Goal: Information Seeking & Learning: Learn about a topic

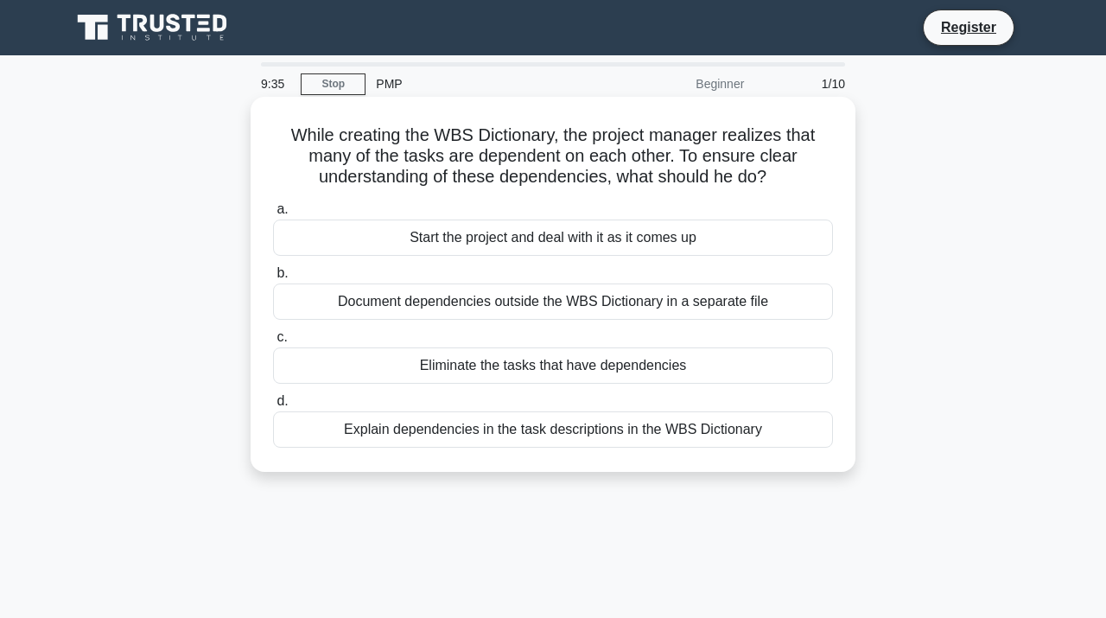
click at [663, 433] on div "Explain dependencies in the task descriptions in the WBS Dictionary" at bounding box center [553, 429] width 560 height 36
click at [273, 407] on input "d. Explain dependencies in the task descriptions in the WBS Dictionary" at bounding box center [273, 401] width 0 height 11
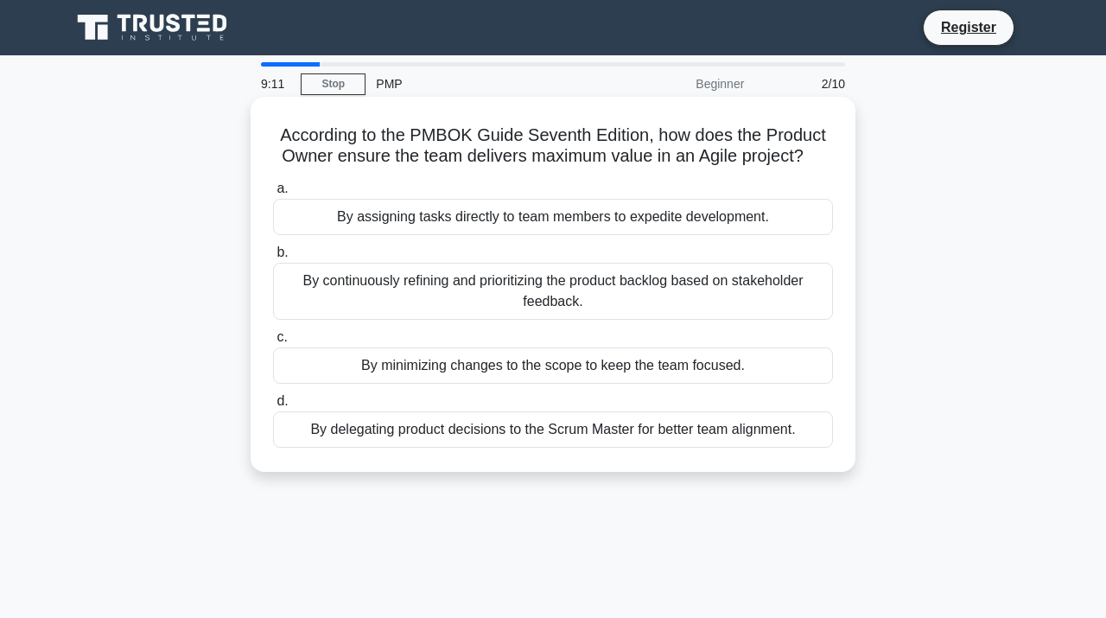
click at [703, 280] on div "By continuously refining and prioritizing the product backlog based on stakehol…" at bounding box center [553, 291] width 560 height 57
click at [273, 258] on input "b. By continuously refining and prioritizing the product backlog based on stake…" at bounding box center [273, 252] width 0 height 11
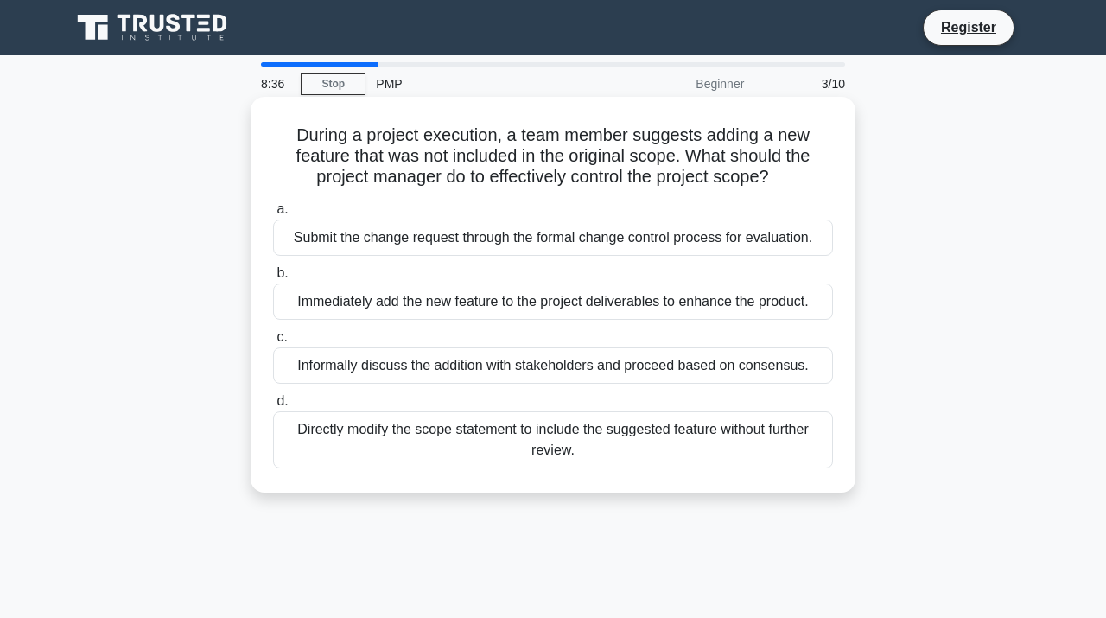
click at [692, 246] on div "Submit the change request through the formal change control process for evaluat…" at bounding box center [553, 238] width 560 height 36
click at [273, 215] on input "a. Submit the change request through the formal change control process for eval…" at bounding box center [273, 209] width 0 height 11
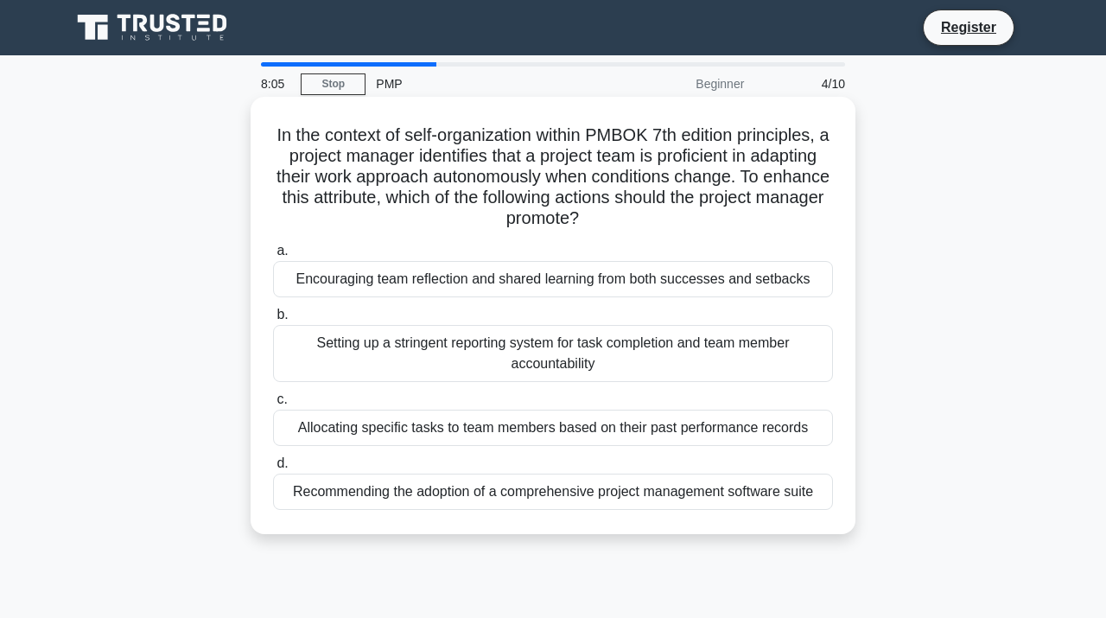
click at [660, 289] on div "Encouraging team reflection and shared learning from both successes and setbacks" at bounding box center [553, 279] width 560 height 36
click at [273, 257] on input "a. Encouraging team reflection and shared learning from both successes and setb…" at bounding box center [273, 251] width 0 height 11
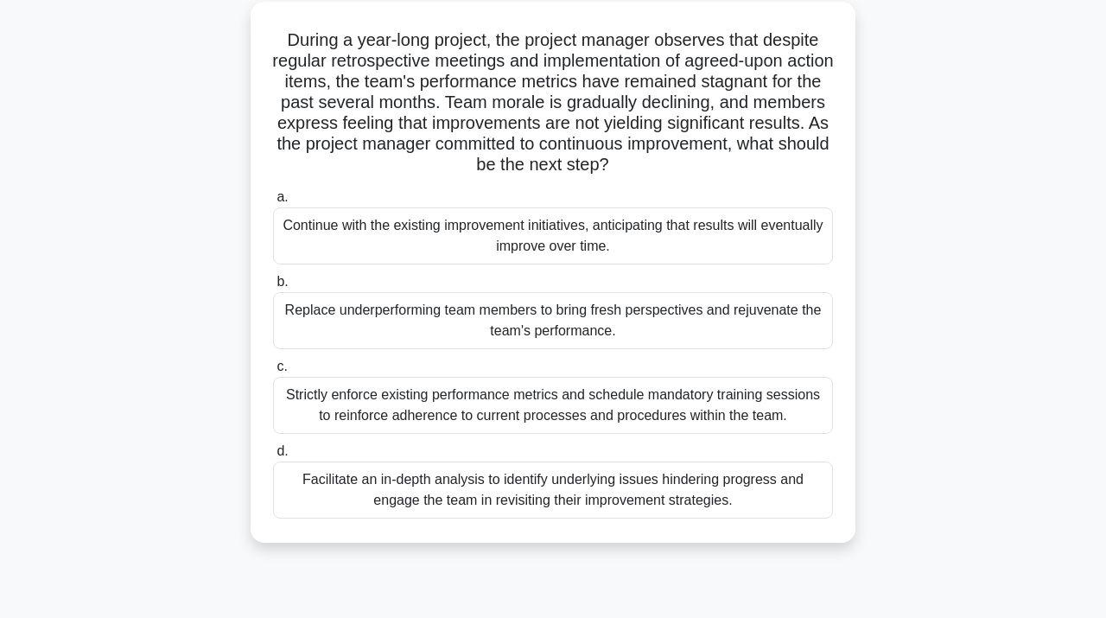
scroll to position [101, 0]
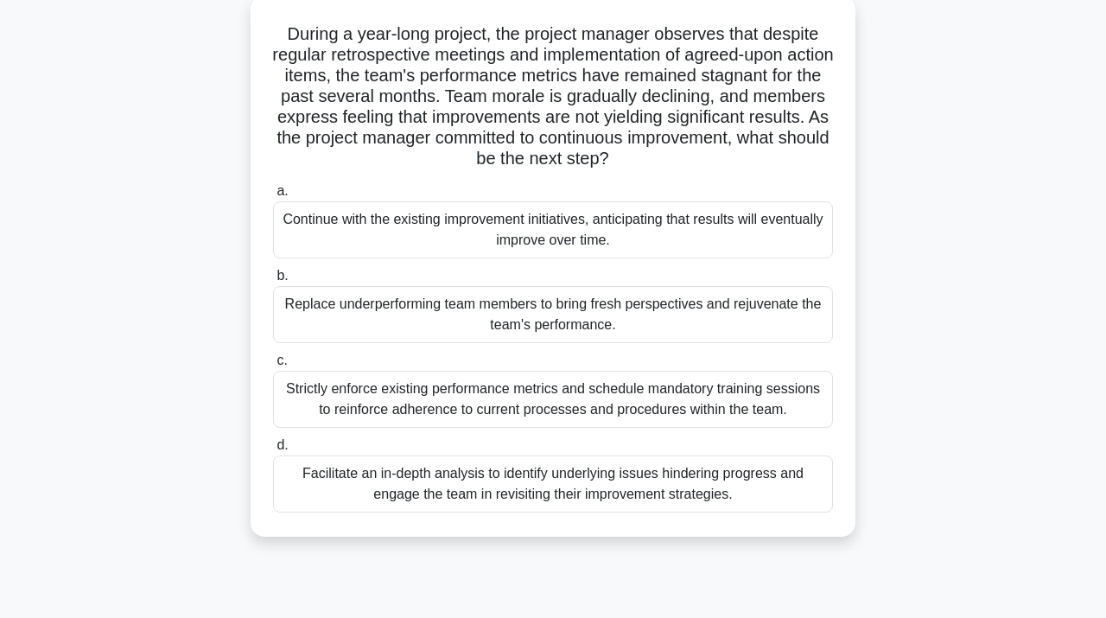
click at [584, 481] on div "Facilitate an in-depth analysis to identify underlying issues hindering progres…" at bounding box center [553, 484] width 560 height 57
click at [273, 451] on input "d. Facilitate an in-depth analysis to identify underlying issues hindering prog…" at bounding box center [273, 445] width 0 height 11
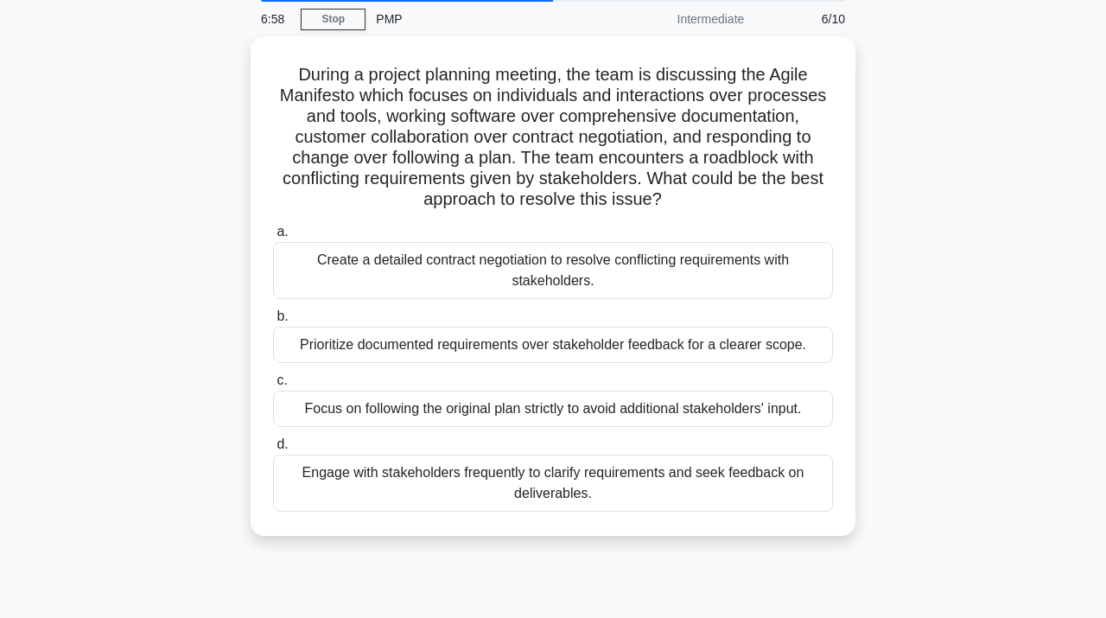
scroll to position [67, 0]
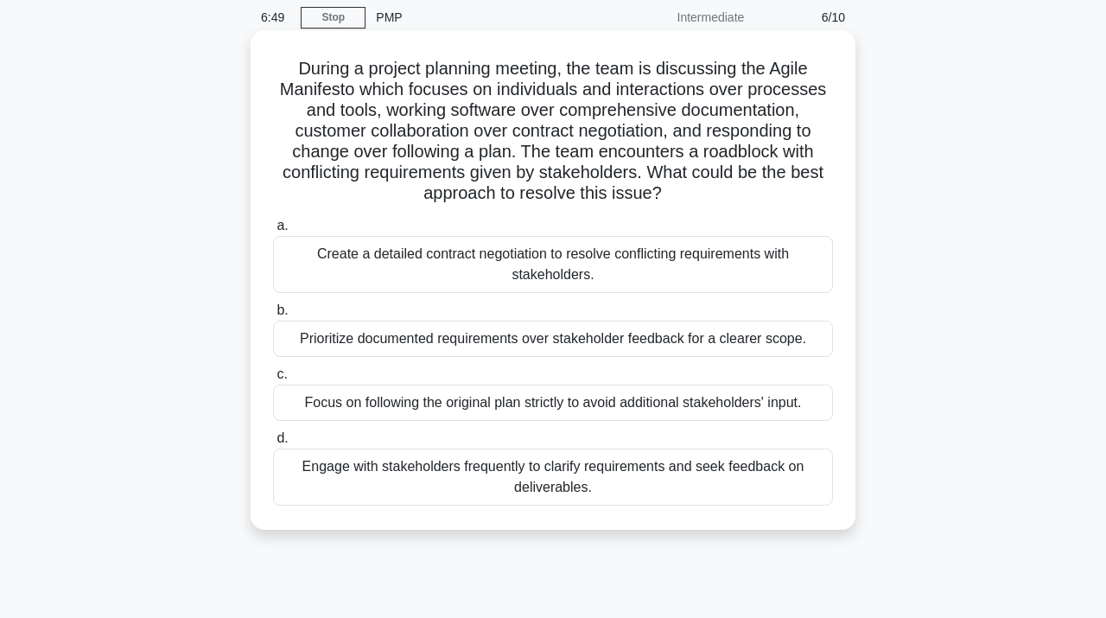
click at [603, 486] on div "Engage with stakeholders frequently to clarify requirements and seek feedback o…" at bounding box center [553, 477] width 560 height 57
click at [273, 444] on input "d. Engage with stakeholders frequently to clarify requirements and seek feedbac…" at bounding box center [273, 438] width 0 height 11
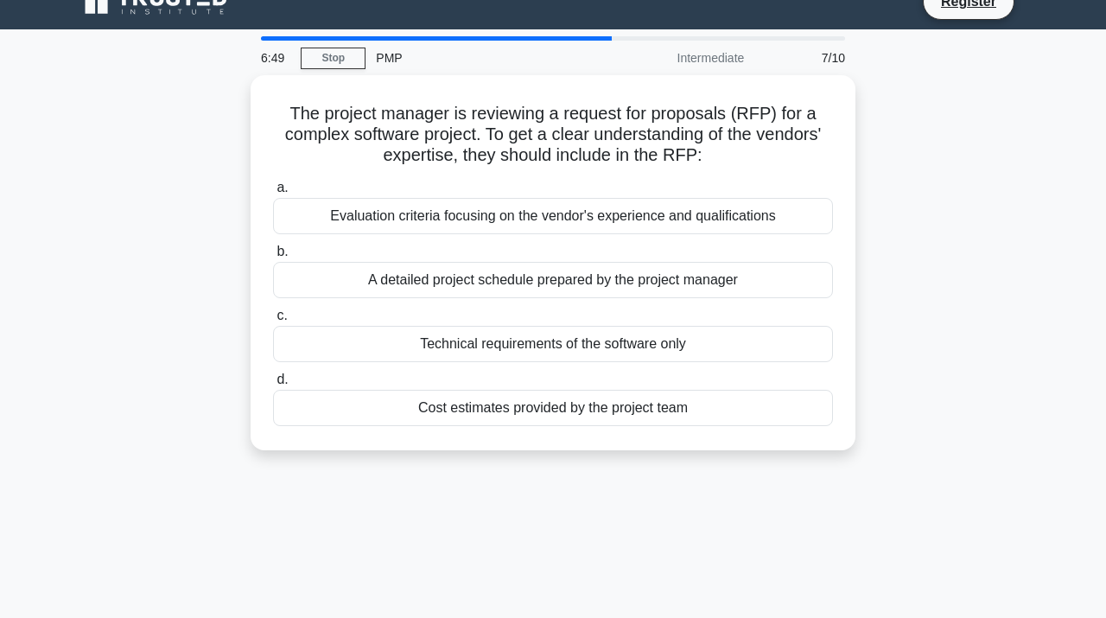
scroll to position [0, 0]
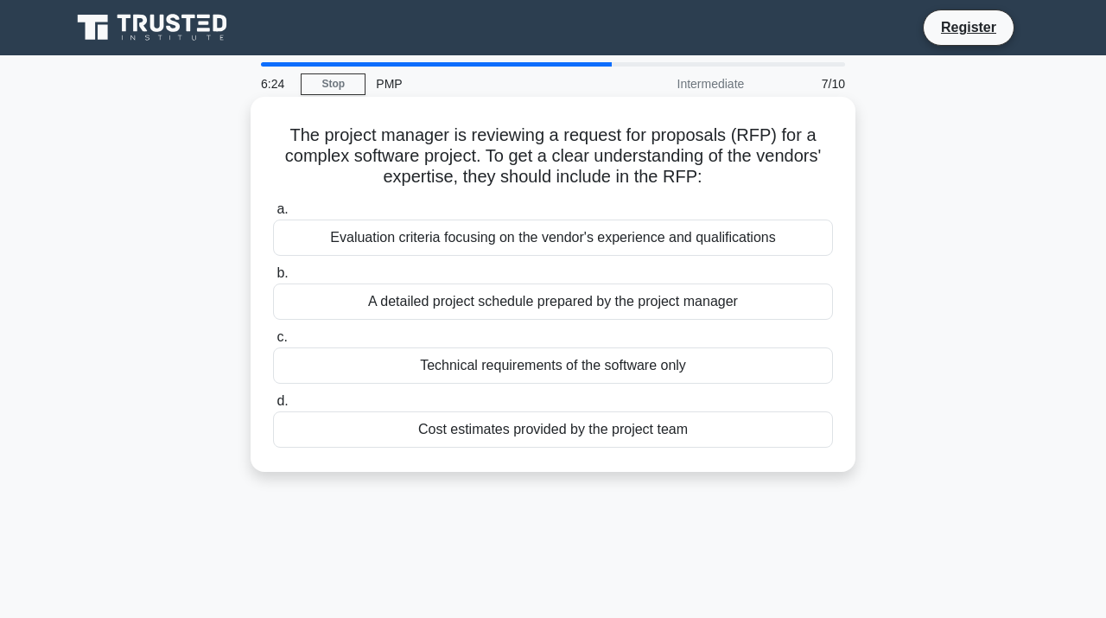
click at [691, 244] on div "Evaluation criteria focusing on the vendor's experience and qualifications" at bounding box center [553, 238] width 560 height 36
click at [273, 215] on input "a. Evaluation criteria focusing on the vendor's experience and qualifications" at bounding box center [273, 209] width 0 height 11
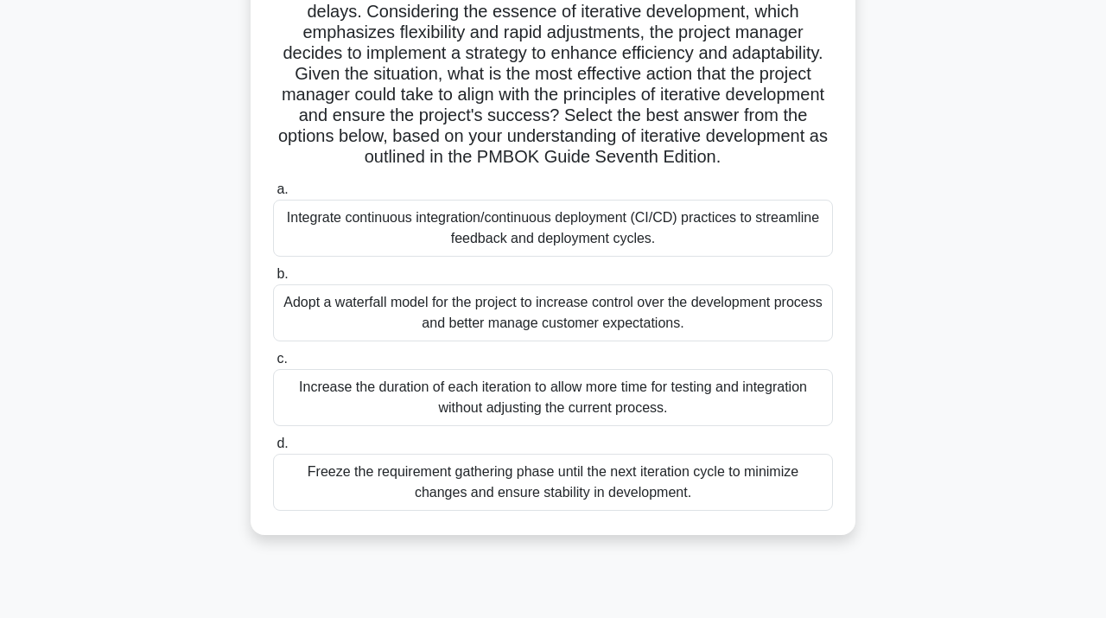
scroll to position [254, 0]
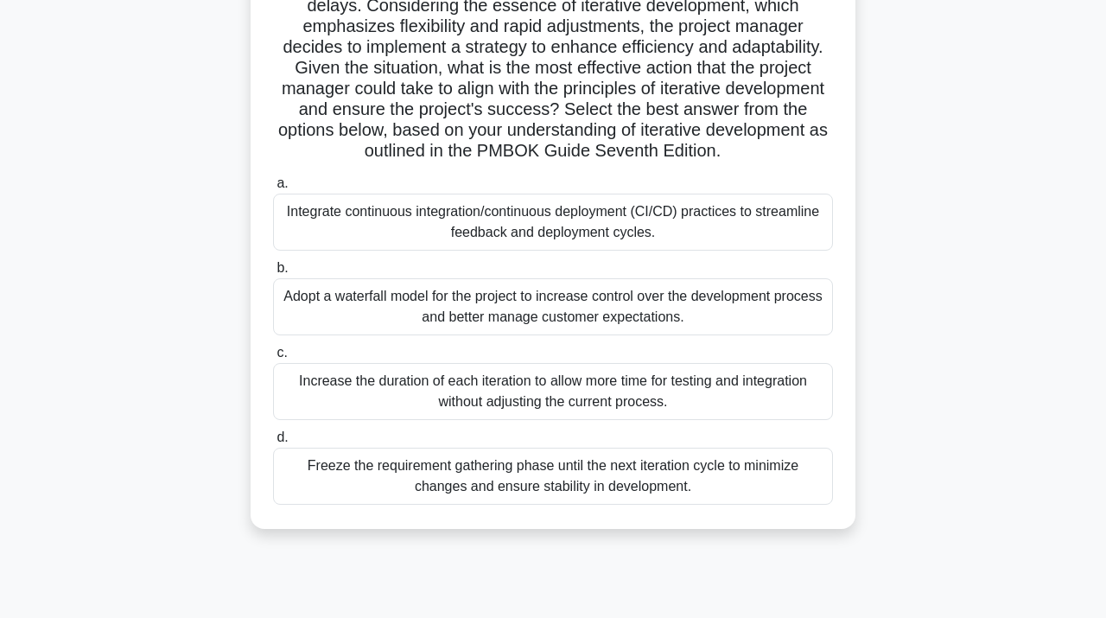
click at [675, 233] on div "Integrate continuous integration/continuous deployment (CI/CD) practices to str…" at bounding box center [553, 222] width 560 height 57
click at [273, 189] on input "a. Integrate continuous integration/continuous deployment (CI/CD) practices to …" at bounding box center [273, 183] width 0 height 11
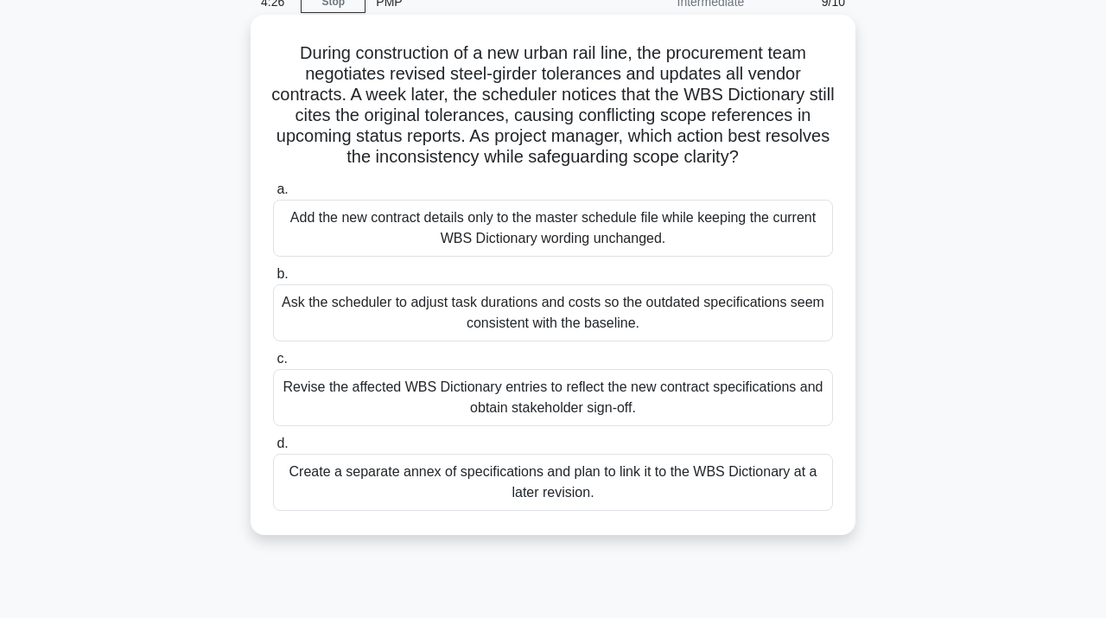
scroll to position [83, 0]
click at [646, 413] on div "Revise the affected WBS Dictionary entries to reflect the new contract specific…" at bounding box center [553, 396] width 560 height 57
click at [273, 364] on input "c. Revise the affected WBS Dictionary entries to reflect the new contract speci…" at bounding box center [273, 358] width 0 height 11
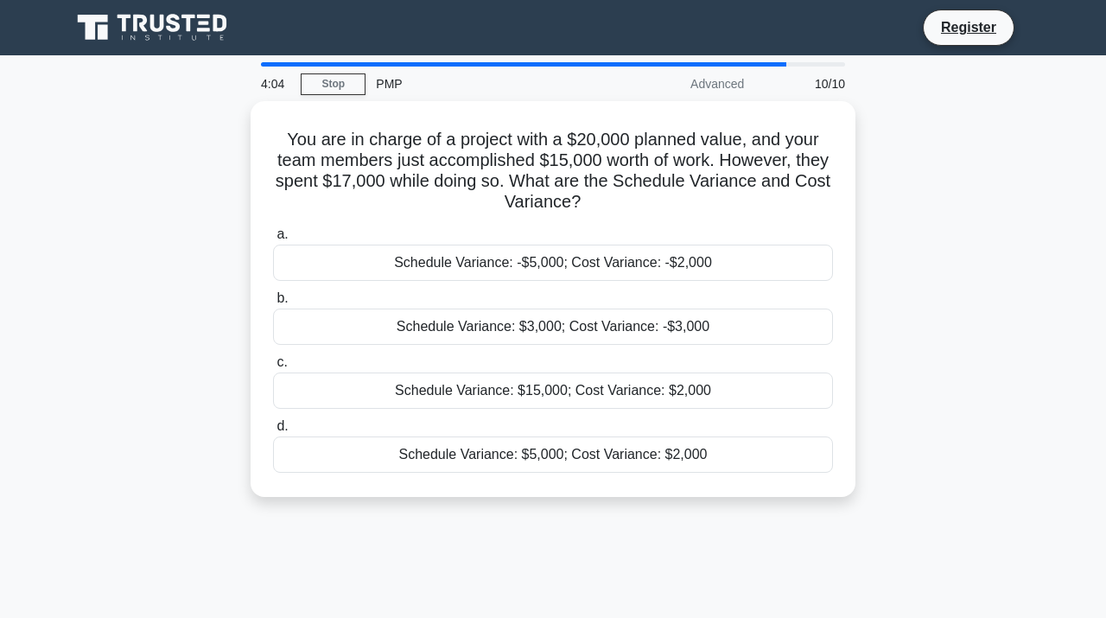
scroll to position [0, 0]
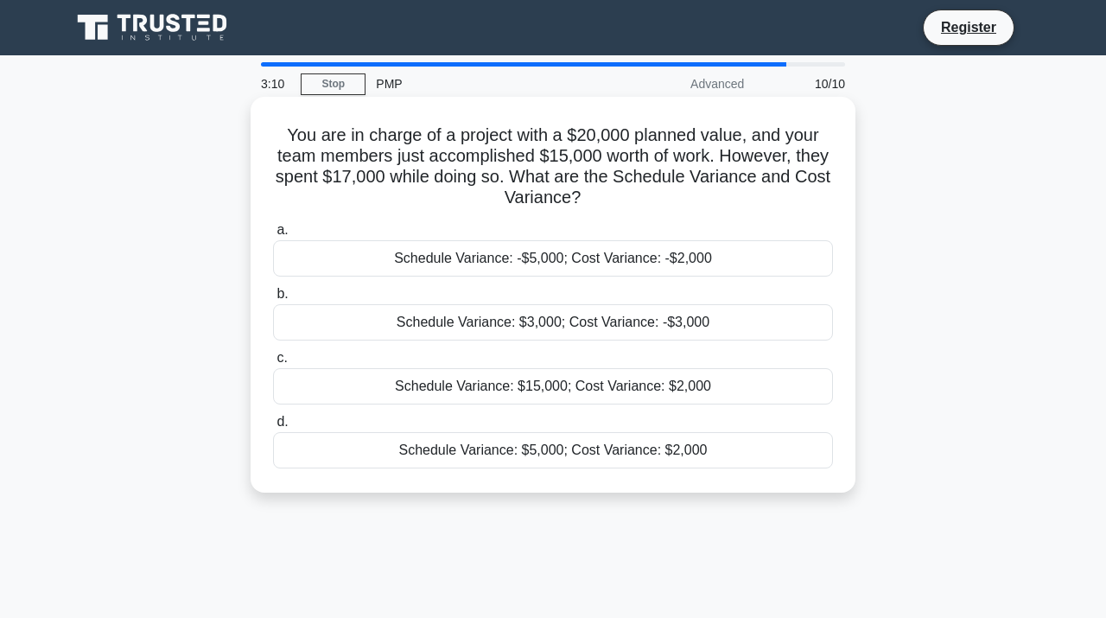
click at [655, 266] on div "Schedule Variance: -$5,000; Cost Variance: -$2,000" at bounding box center [553, 258] width 560 height 36
click at [273, 236] on input "a. Schedule Variance: -$5,000; Cost Variance: -$2,000" at bounding box center [273, 230] width 0 height 11
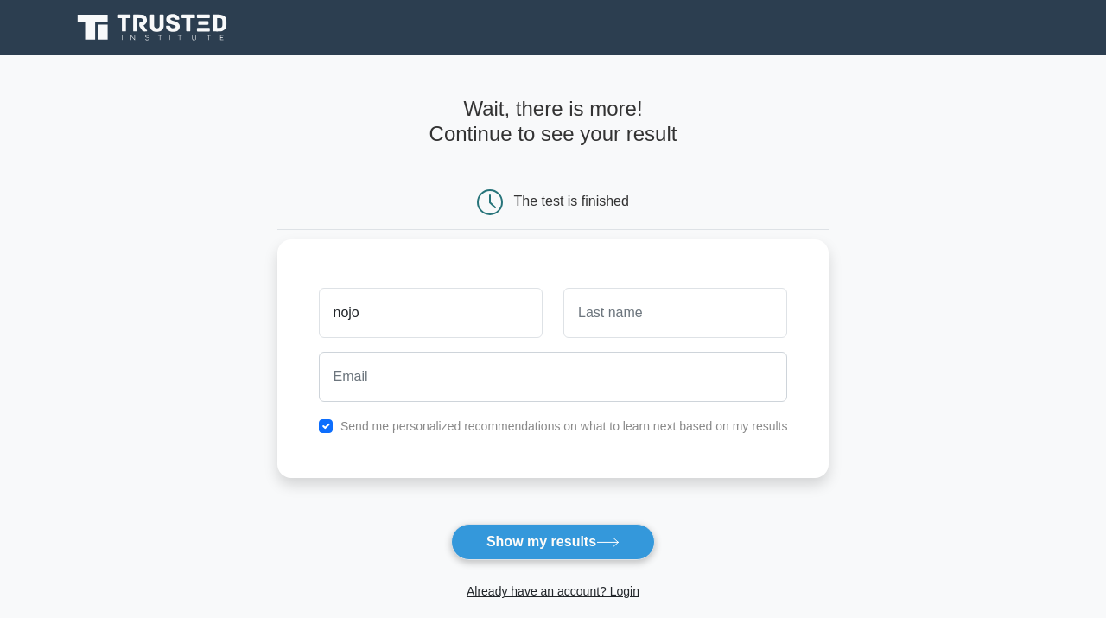
type input "nojoud"
click at [612, 335] on input "text" at bounding box center [676, 313] width 224 height 50
type input "Alghamdi"
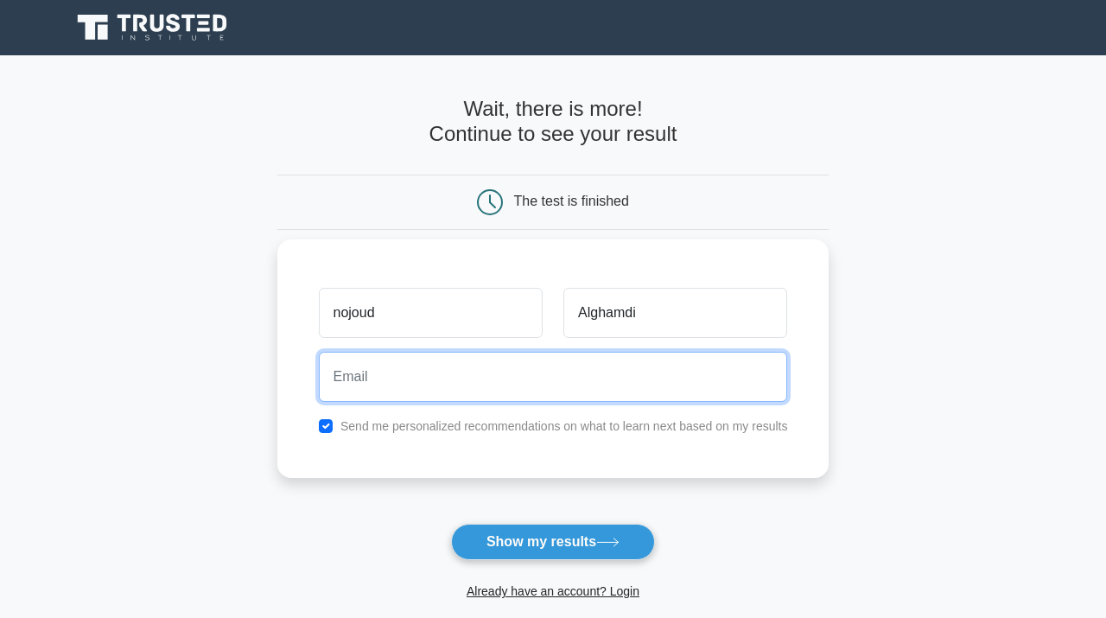
click at [584, 383] on input "email" at bounding box center [553, 377] width 469 height 50
type input "nojoud.etc@gmail.com"
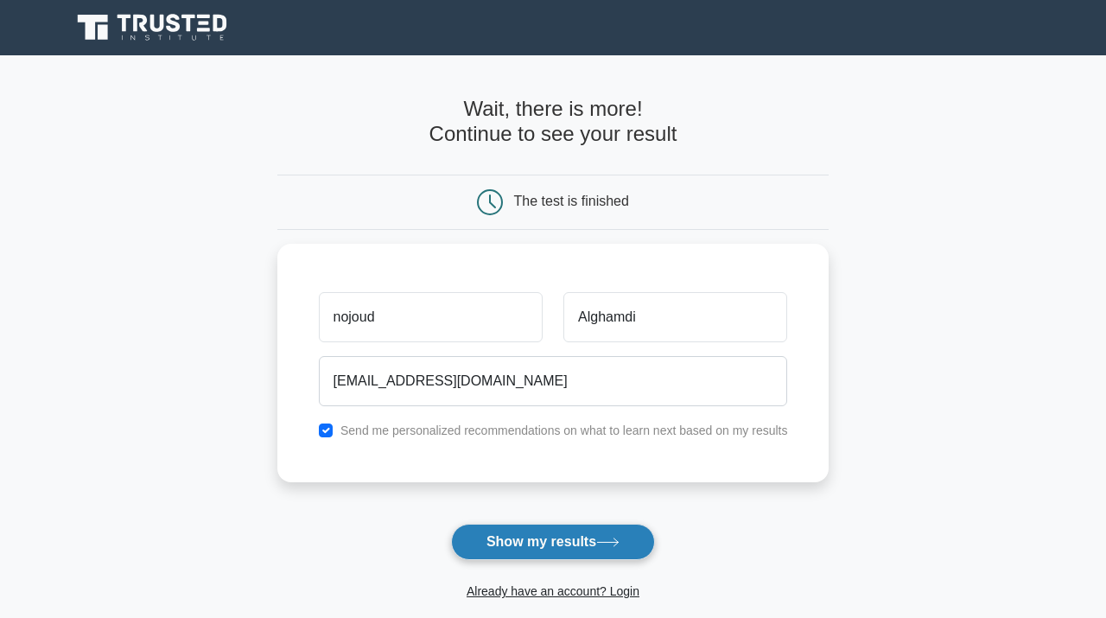
click at [546, 547] on button "Show my results" at bounding box center [553, 542] width 204 height 36
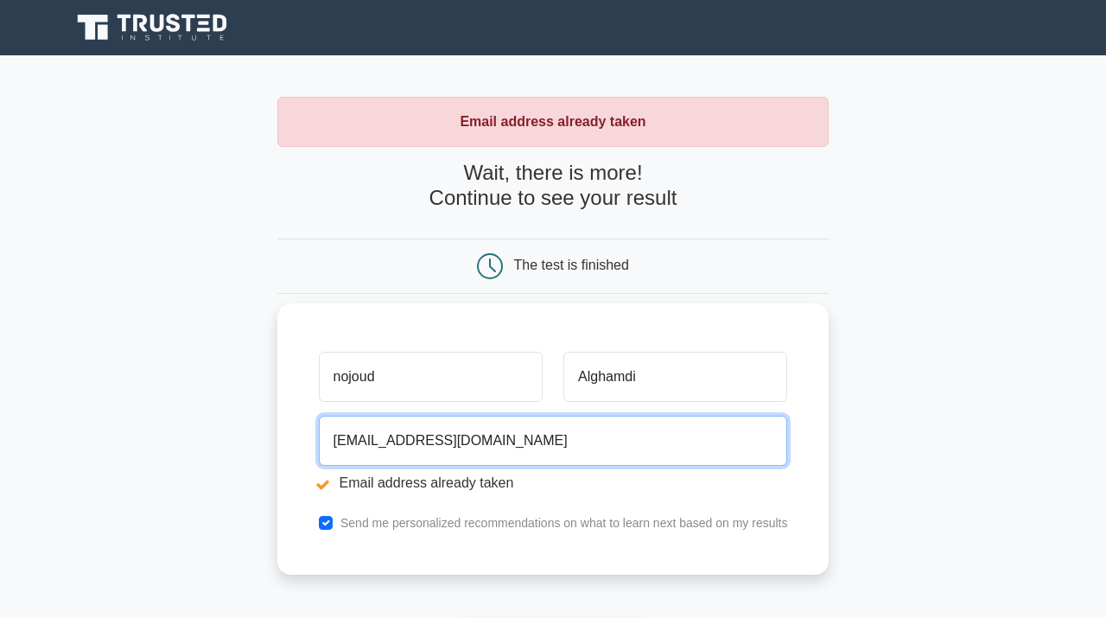
click at [557, 443] on input "nojoud.etc@gmail.com" at bounding box center [553, 441] width 469 height 50
click at [558, 443] on input "nojoud.etc@gmail.com" at bounding box center [553, 441] width 469 height 50
type input "nojoud.aj@gmail.com"
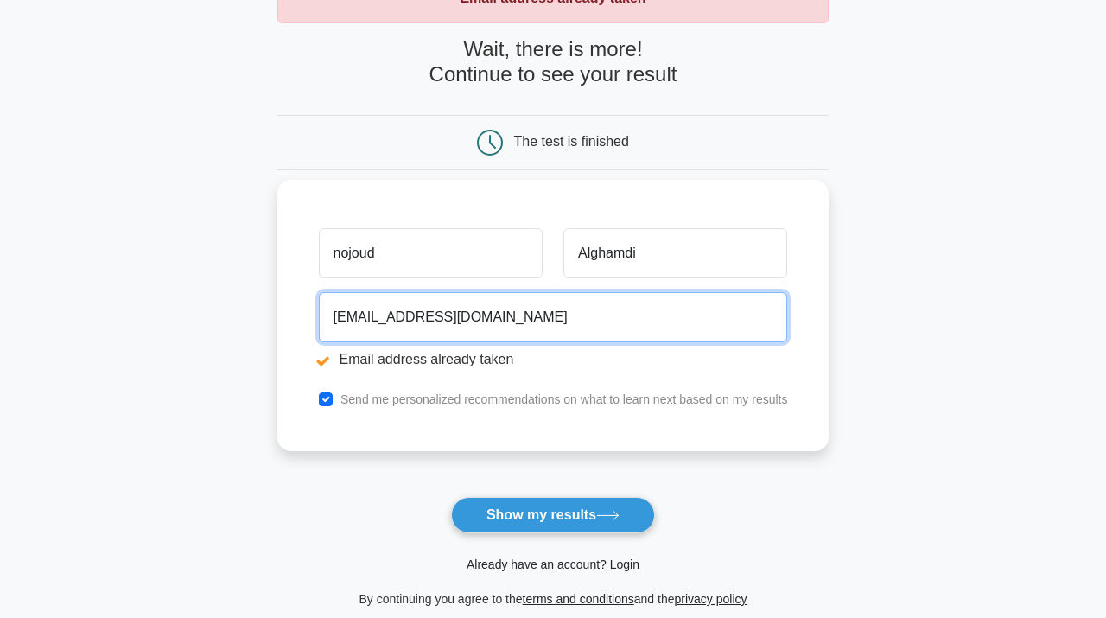
scroll to position [133, 0]
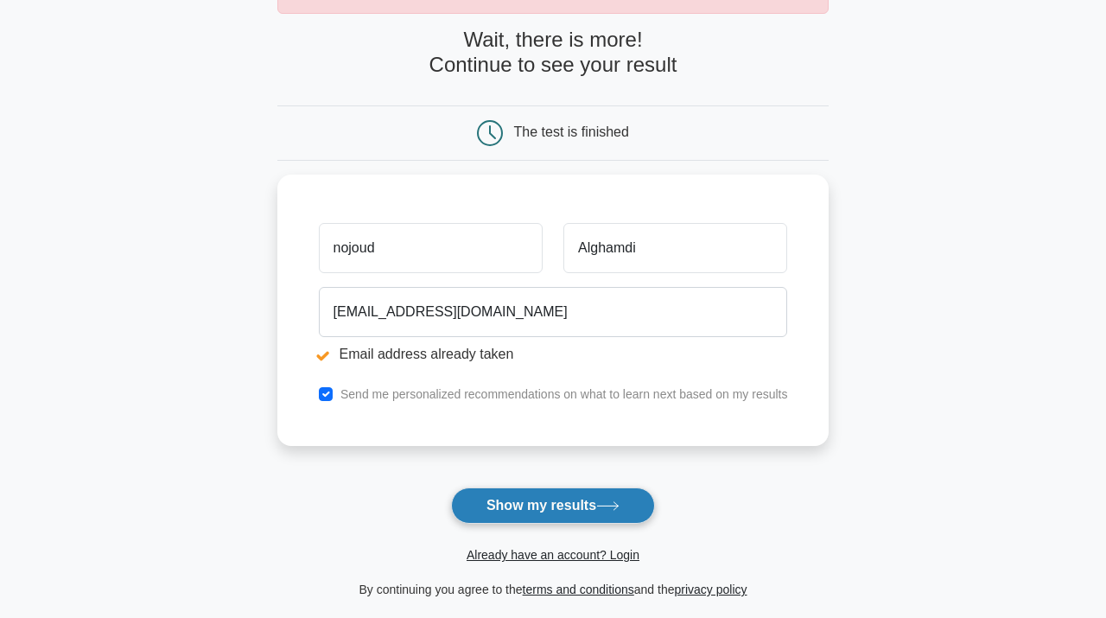
click at [531, 501] on button "Show my results" at bounding box center [553, 506] width 204 height 36
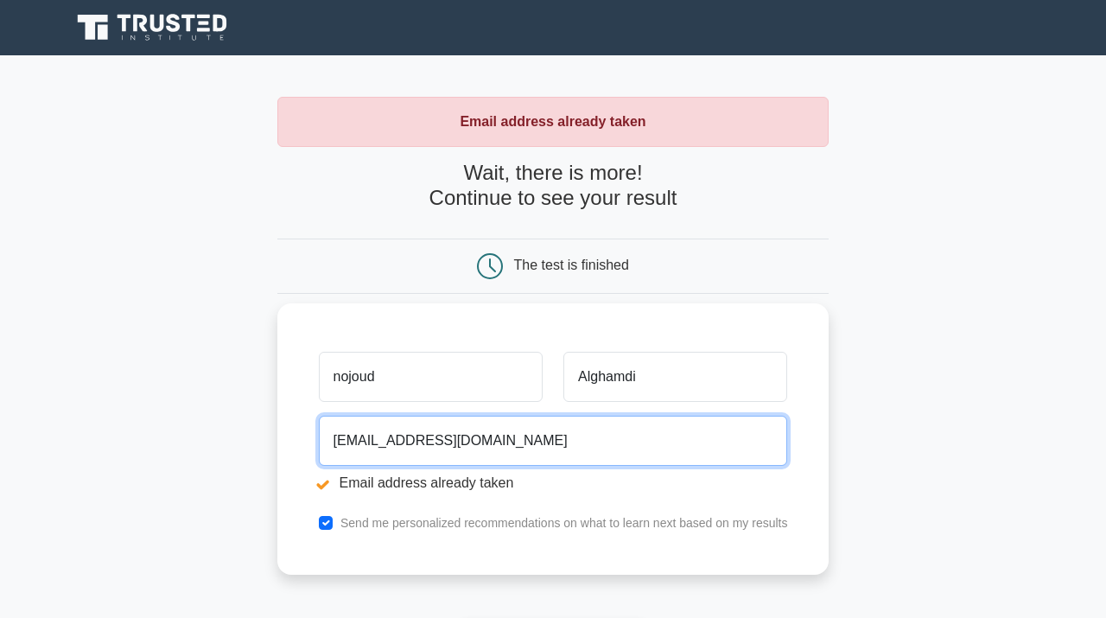
click at [546, 459] on input "[EMAIL_ADDRESS][DOMAIN_NAME]" at bounding box center [553, 441] width 469 height 50
click at [546, 459] on input "nojoud.aj@gmail.com" at bounding box center [553, 441] width 469 height 50
click at [527, 450] on input "email" at bounding box center [553, 441] width 469 height 50
type input "duojon.aj@gmail.com"
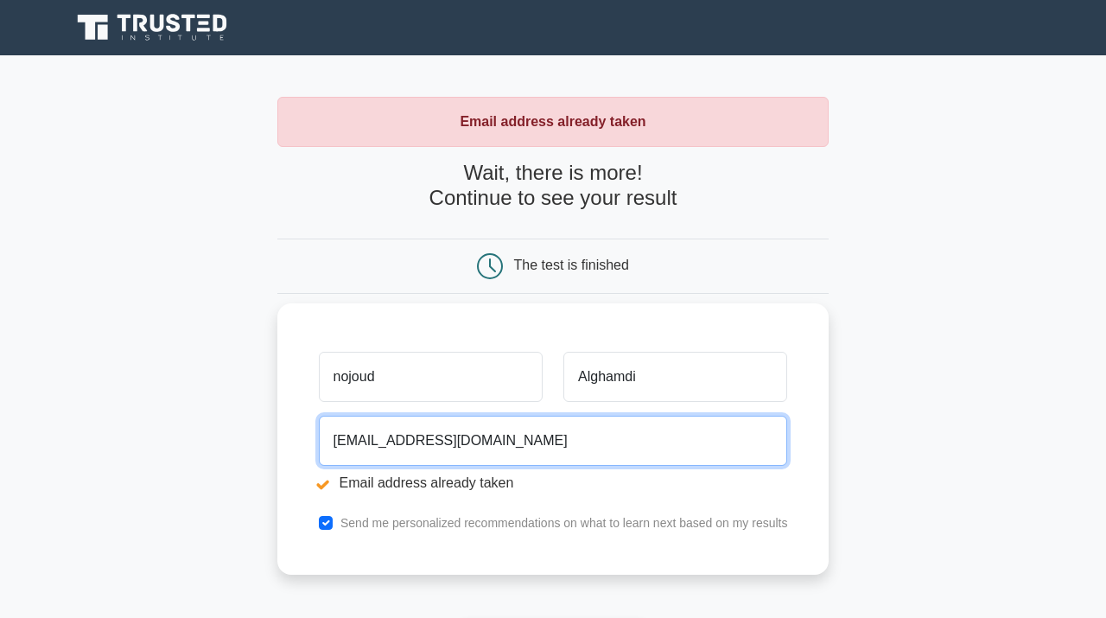
scroll to position [88, 0]
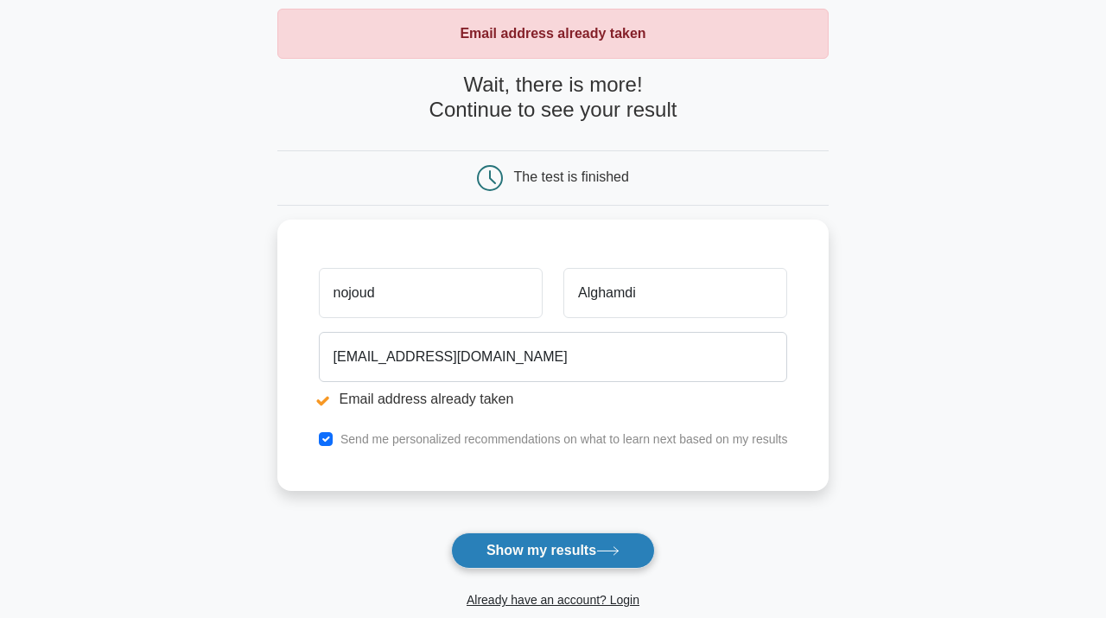
click at [503, 552] on button "Show my results" at bounding box center [553, 550] width 204 height 36
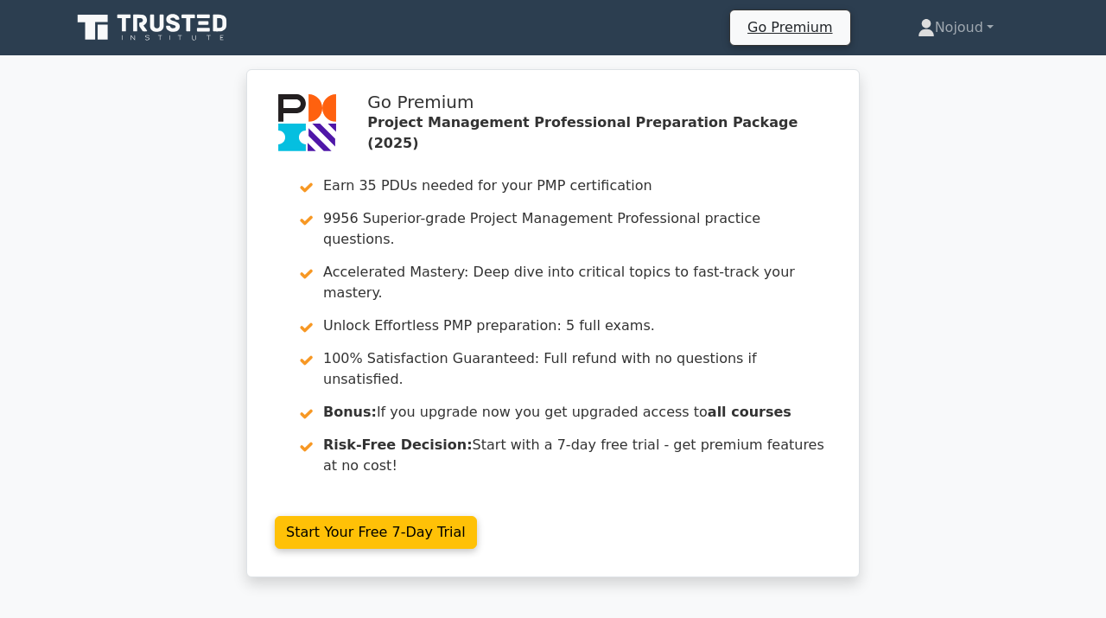
click at [183, 22] on icon at bounding box center [154, 27] width 166 height 33
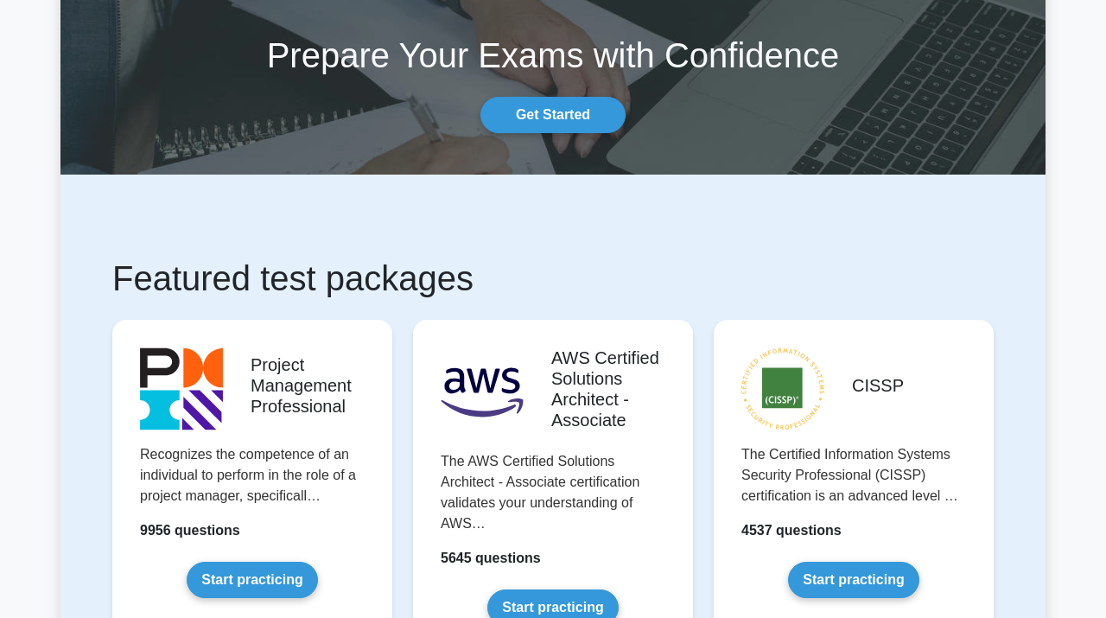
scroll to position [112, 0]
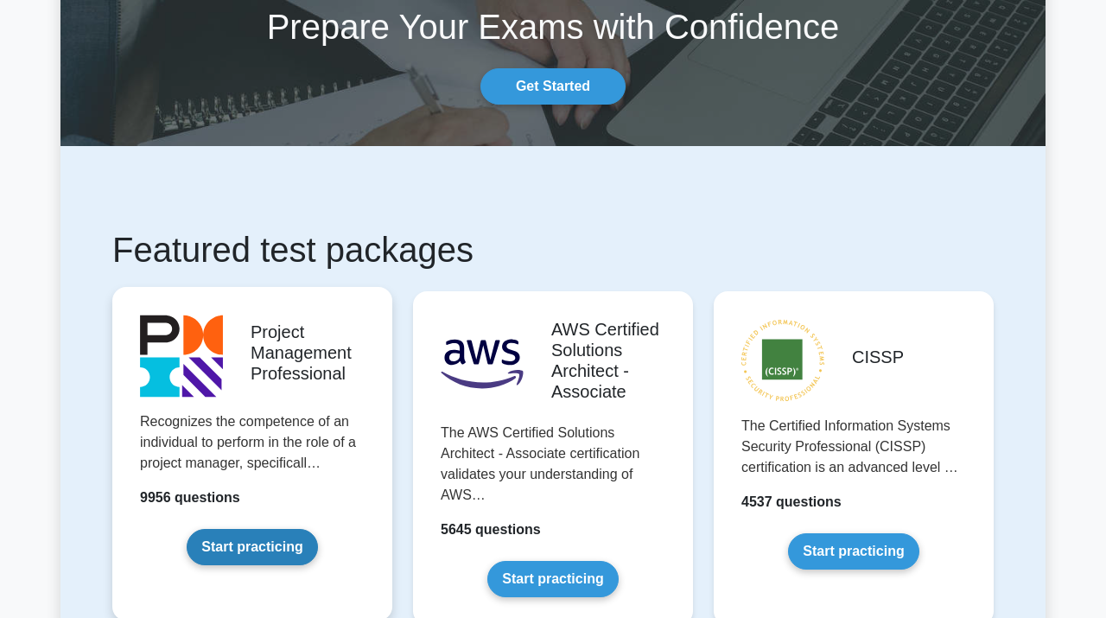
click at [259, 546] on link "Start practicing" at bounding box center [252, 547] width 131 height 36
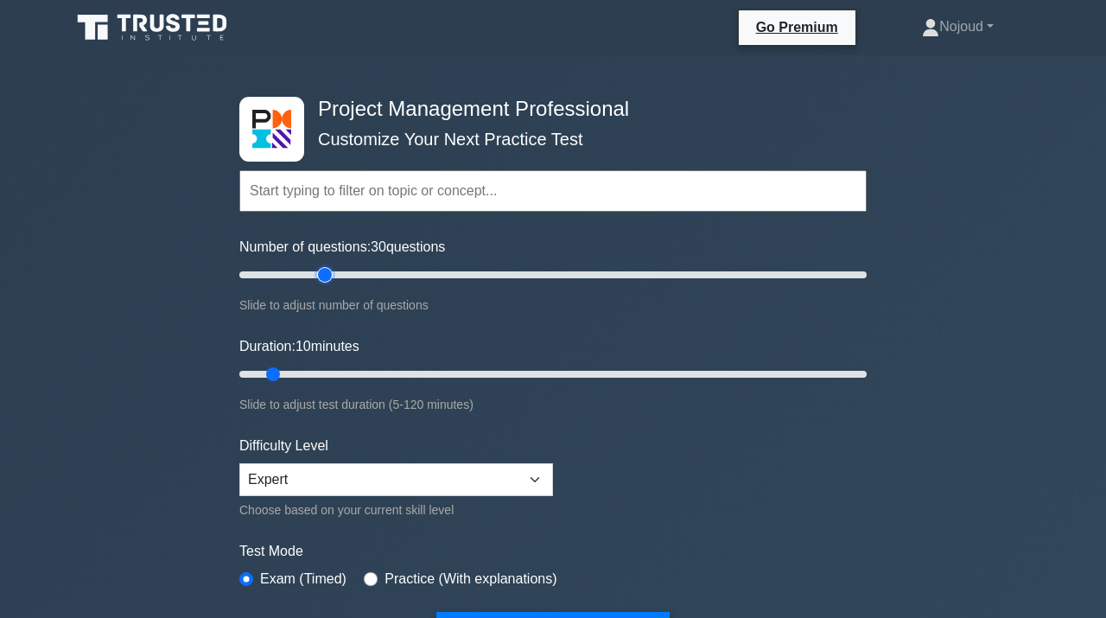
drag, startPoint x: 265, startPoint y: 275, endPoint x: 322, endPoint y: 275, distance: 57.9
type input "30"
click at [322, 275] on input "Number of questions: 30 questions" at bounding box center [553, 275] width 628 height 21
drag, startPoint x: 274, startPoint y: 373, endPoint x: 347, endPoint y: 373, distance: 72.6
type input "25"
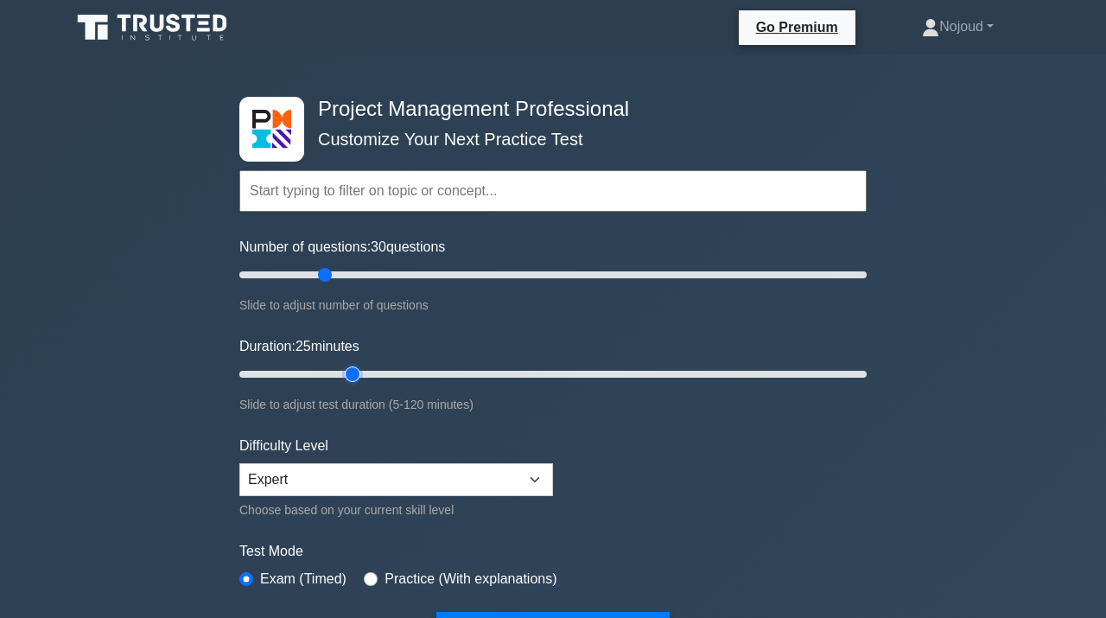
click at [347, 373] on input "Duration: 25 minutes" at bounding box center [553, 374] width 628 height 21
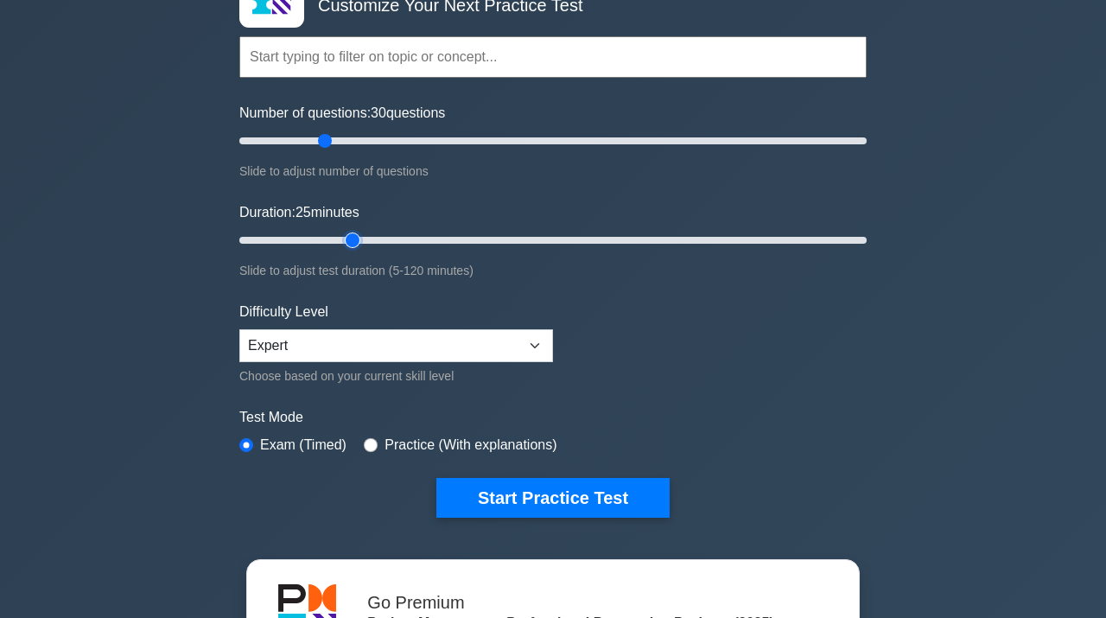
scroll to position [137, 0]
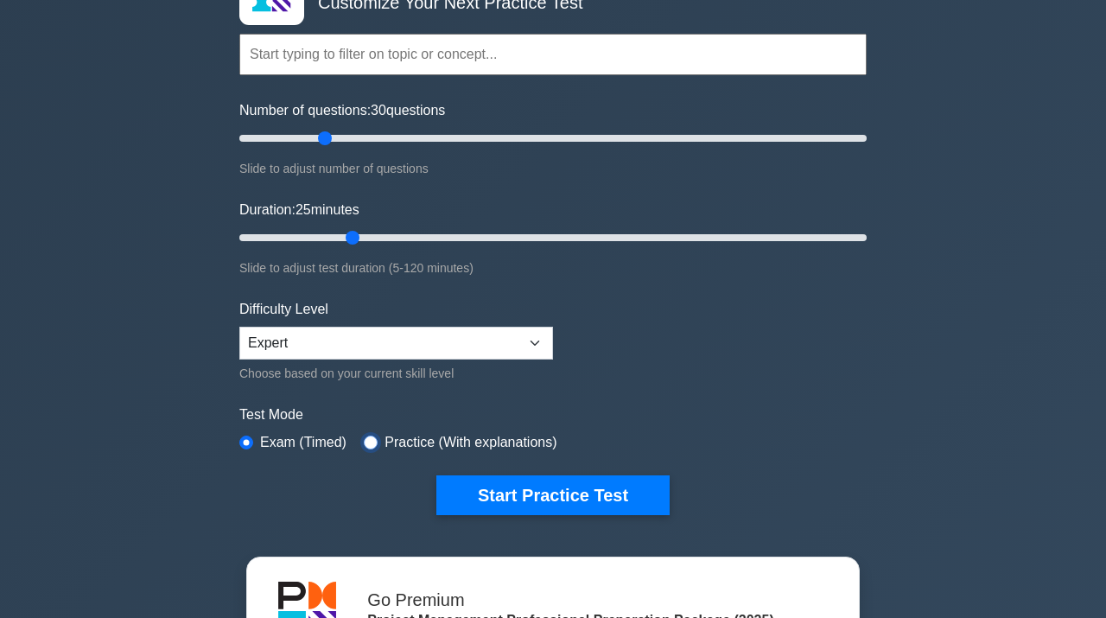
click at [372, 444] on input "radio" at bounding box center [371, 443] width 14 height 14
radio input "true"
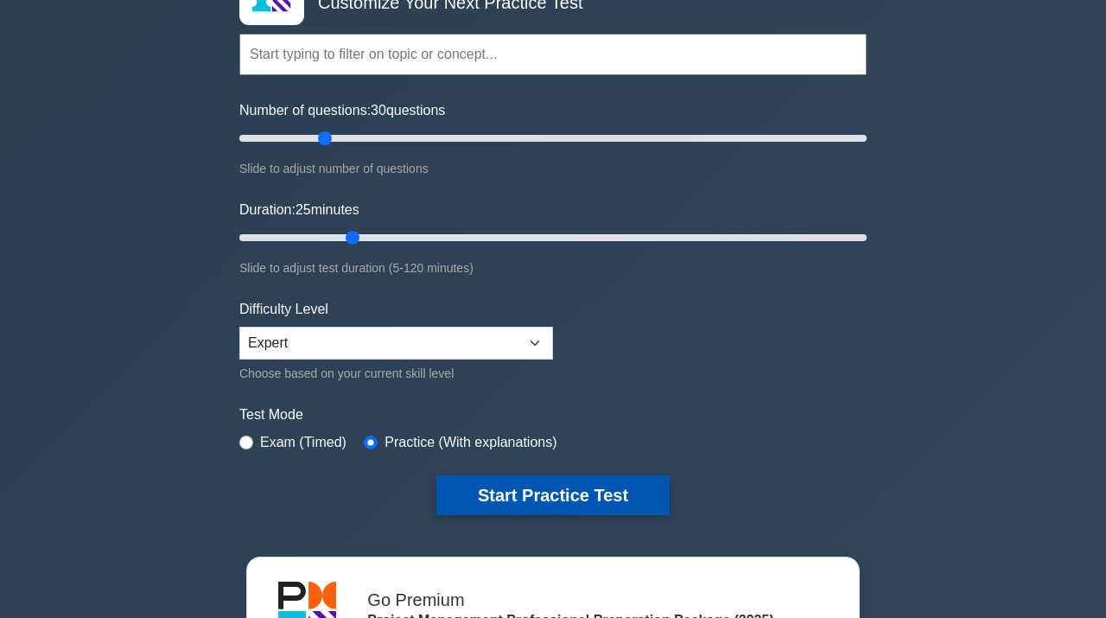
click at [526, 496] on button "Start Practice Test" at bounding box center [553, 495] width 233 height 40
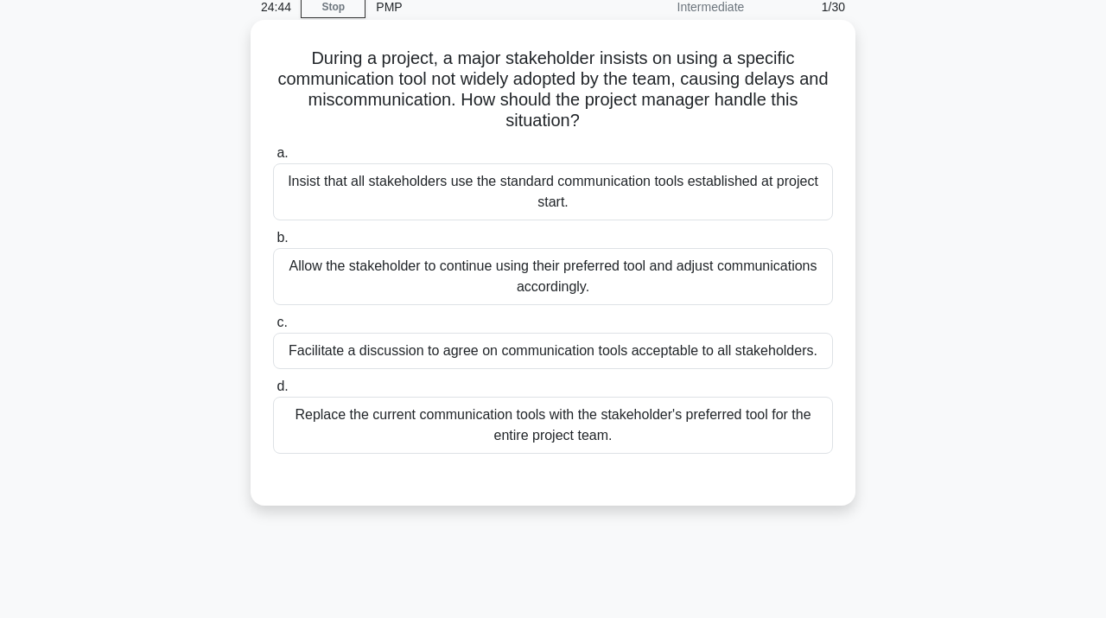
scroll to position [81, 0]
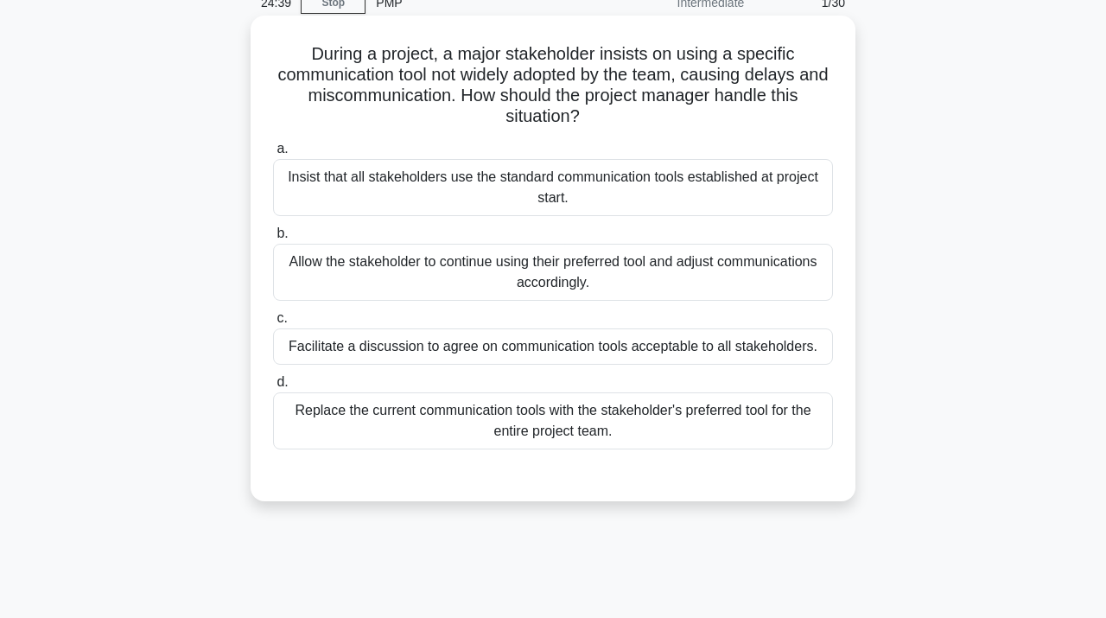
click at [632, 354] on div "Facilitate a discussion to agree on communication tools acceptable to all stake…" at bounding box center [553, 346] width 560 height 36
click at [273, 324] on input "c. Facilitate a discussion to agree on communication tools acceptable to all st…" at bounding box center [273, 318] width 0 height 11
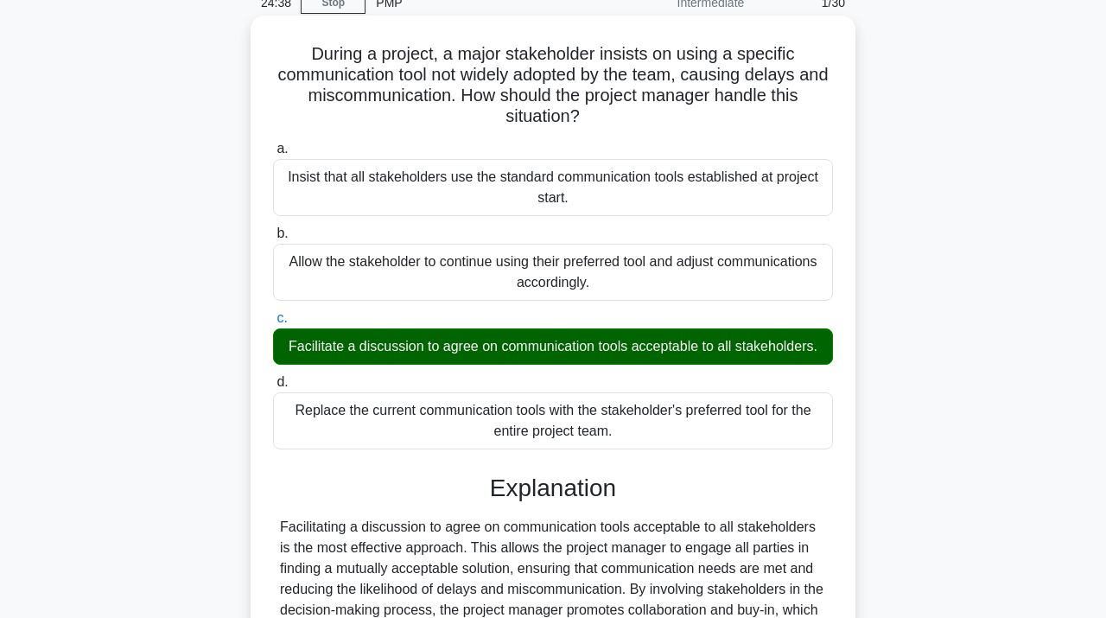
scroll to position [323, 0]
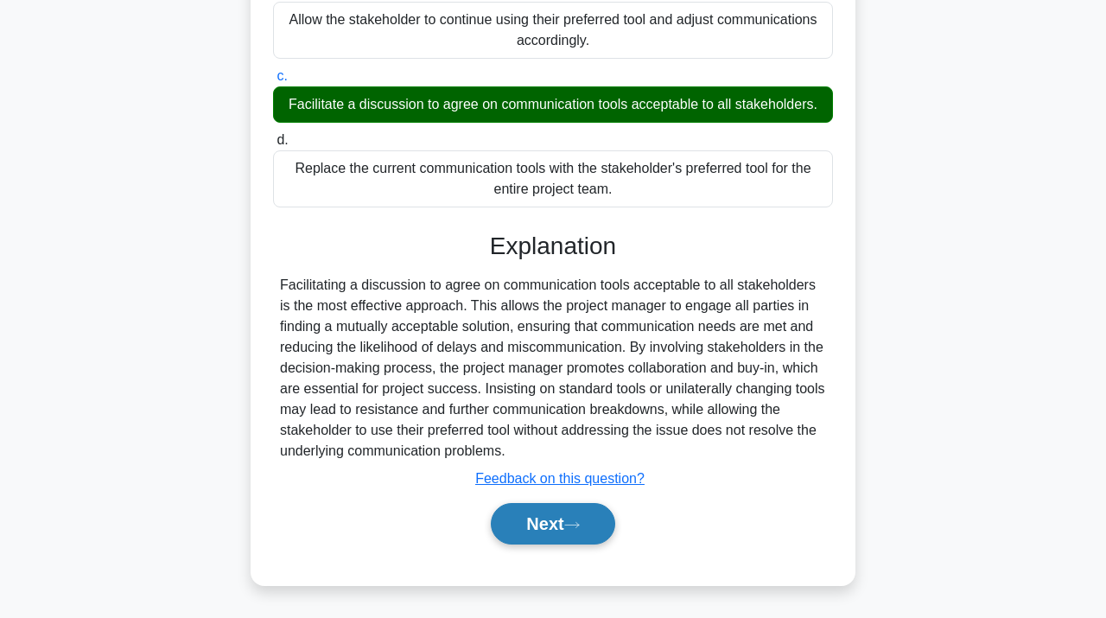
click at [533, 526] on button "Next" at bounding box center [553, 523] width 124 height 41
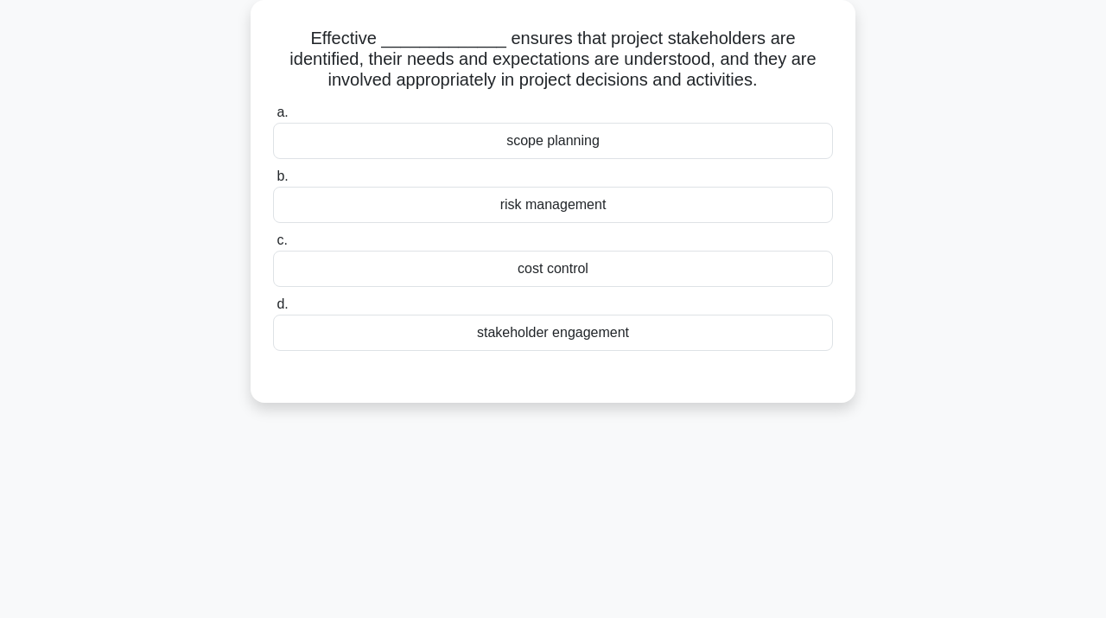
scroll to position [0, 0]
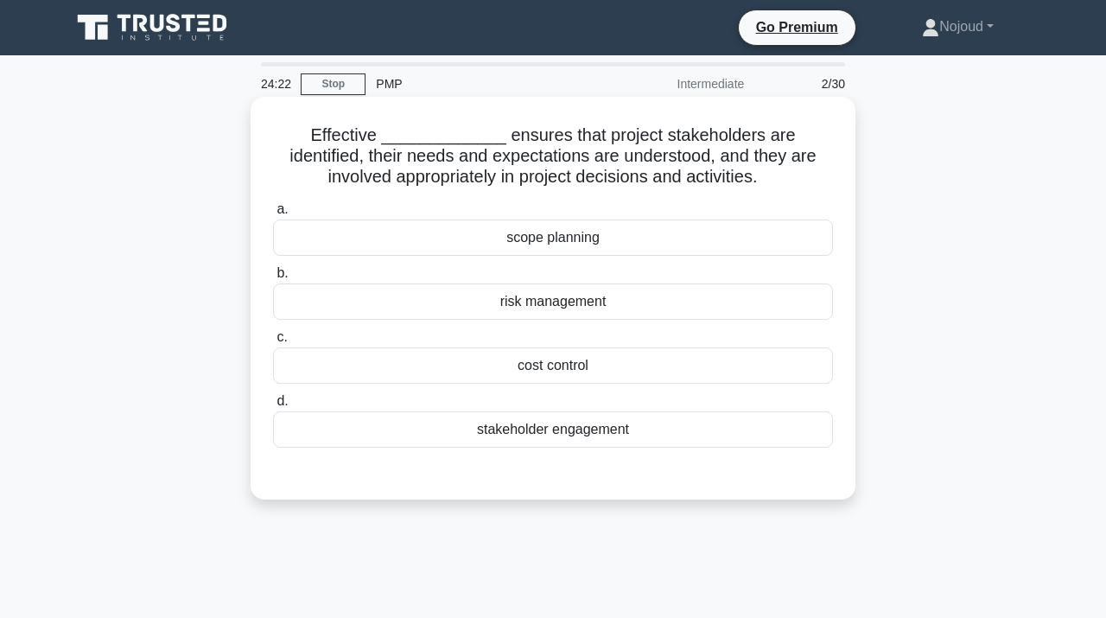
click at [577, 434] on div "stakeholder engagement" at bounding box center [553, 429] width 560 height 36
click at [273, 407] on input "d. stakeholder engagement" at bounding box center [273, 401] width 0 height 11
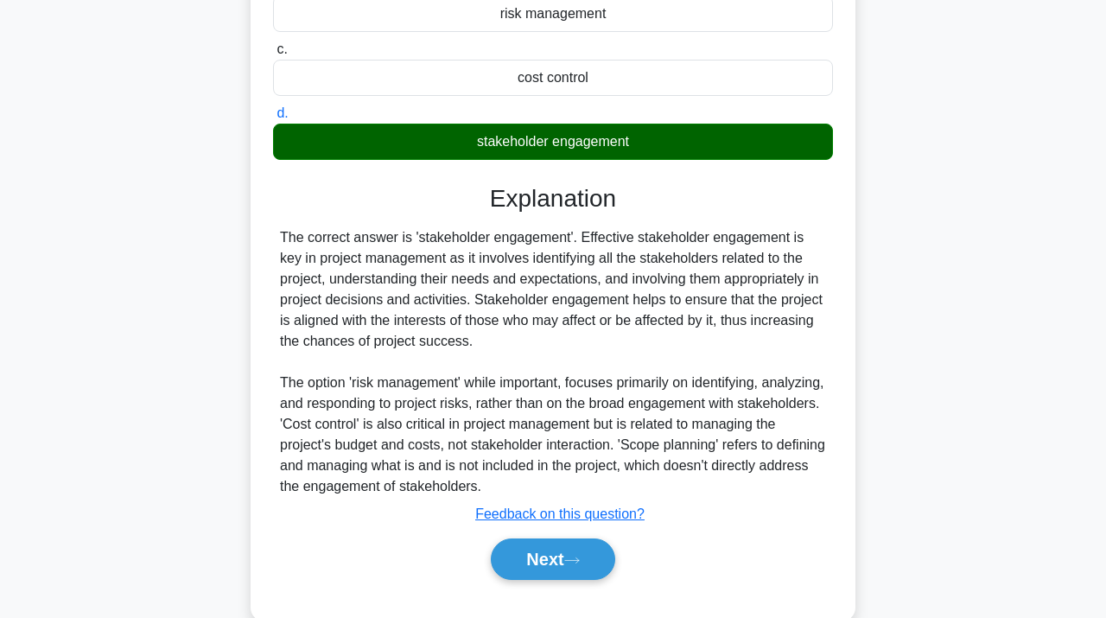
scroll to position [323, 0]
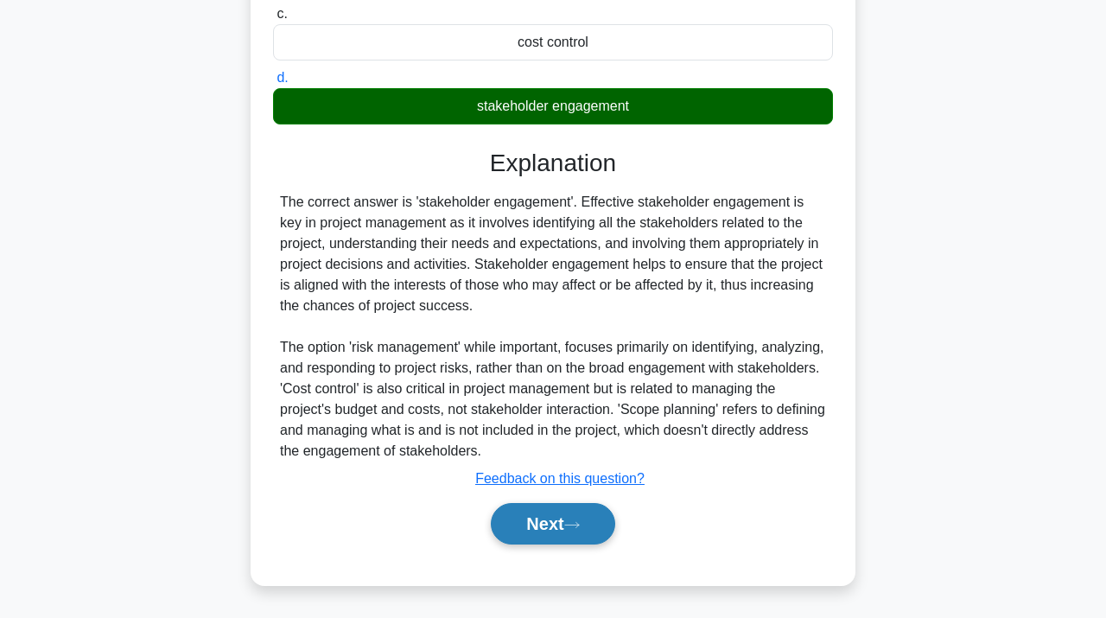
click at [552, 513] on button "Next" at bounding box center [553, 523] width 124 height 41
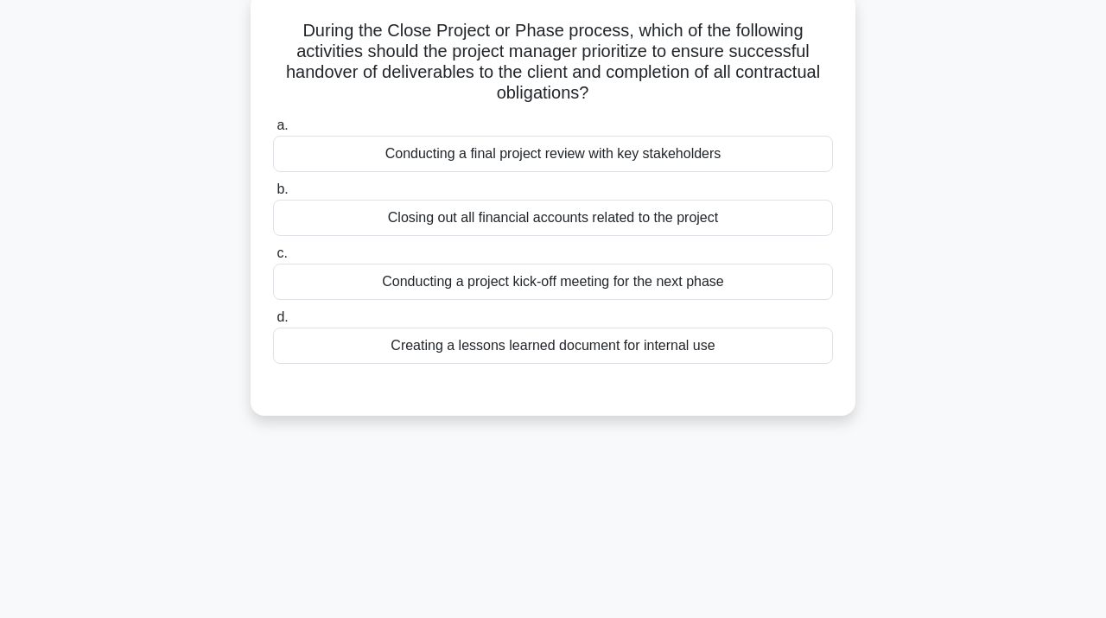
scroll to position [6, 0]
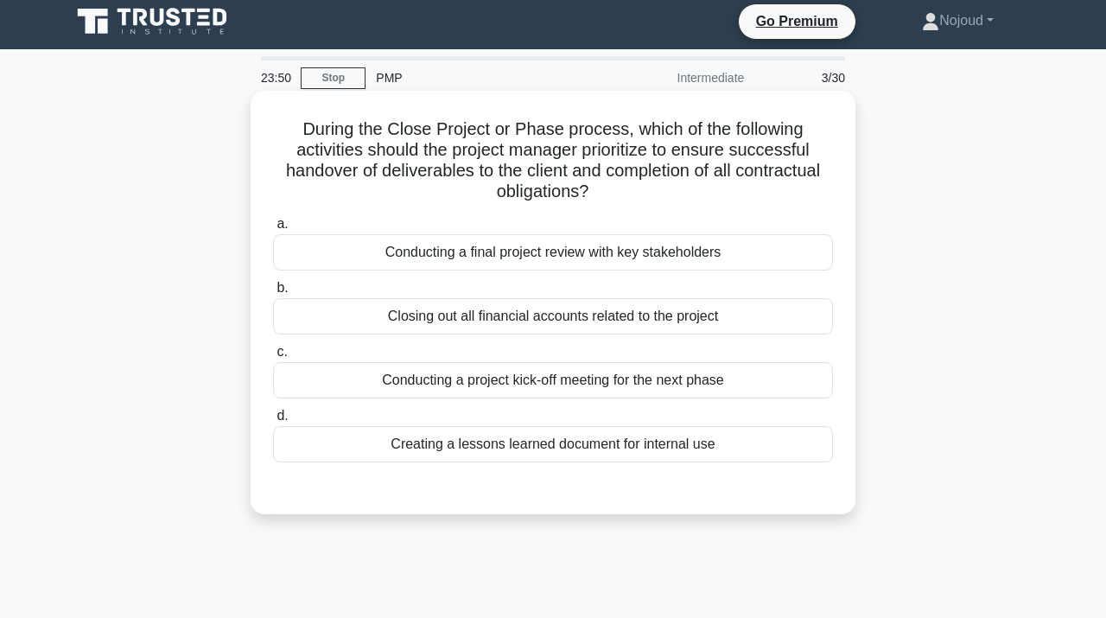
click at [604, 262] on div "Conducting a final project review with key stakeholders" at bounding box center [553, 252] width 560 height 36
click at [273, 230] on input "a. Conducting a final project review with key stakeholders" at bounding box center [273, 224] width 0 height 11
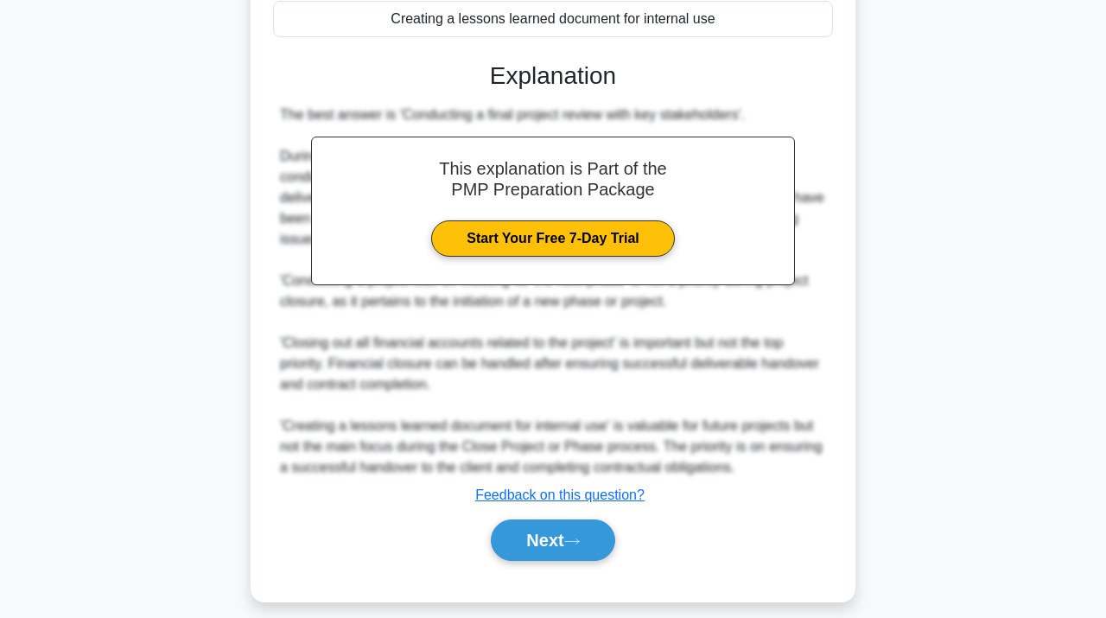
scroll to position [448, 0]
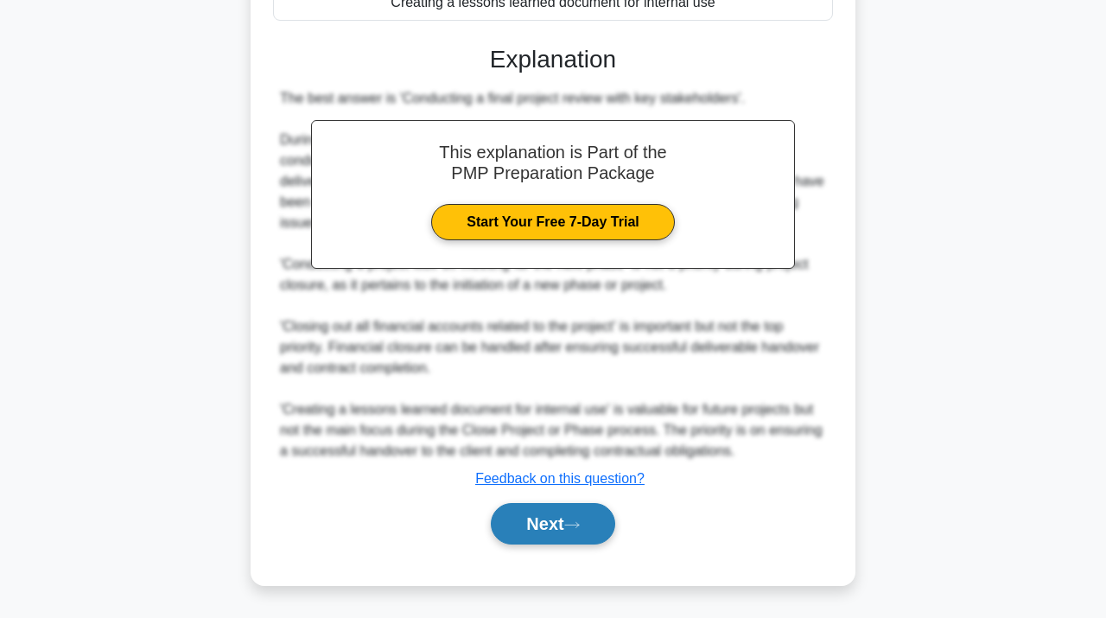
click at [528, 523] on button "Next" at bounding box center [553, 523] width 124 height 41
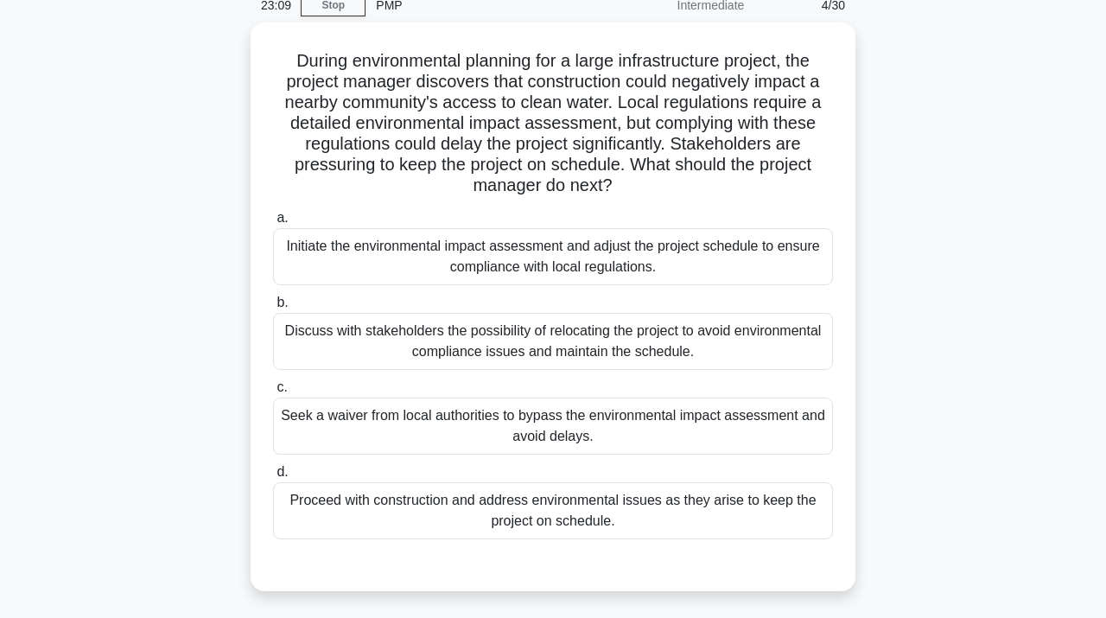
scroll to position [81, 0]
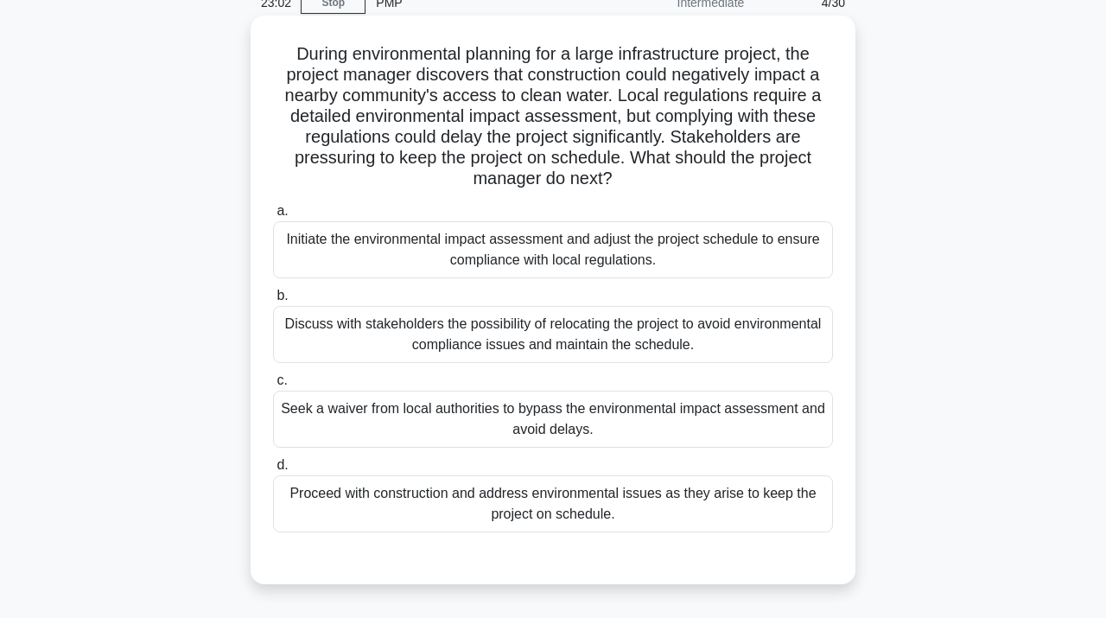
click at [528, 509] on div "Proceed with construction and address environmental issues as they arise to kee…" at bounding box center [553, 503] width 560 height 57
click at [273, 471] on input "d. Proceed with construction and address environmental issues as they arise to …" at bounding box center [273, 465] width 0 height 11
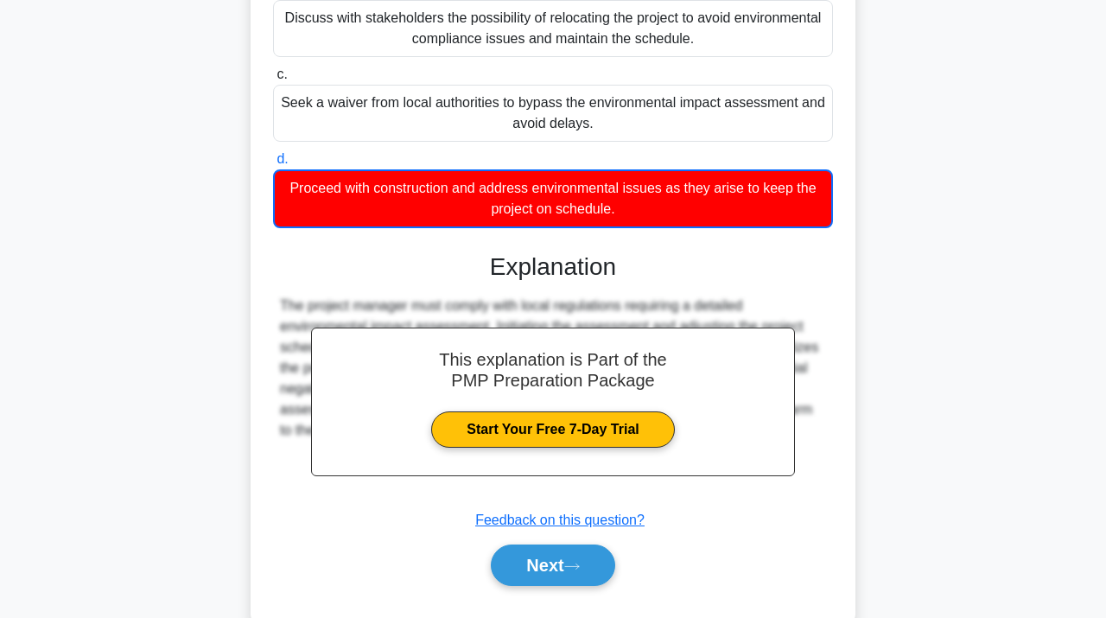
scroll to position [429, 0]
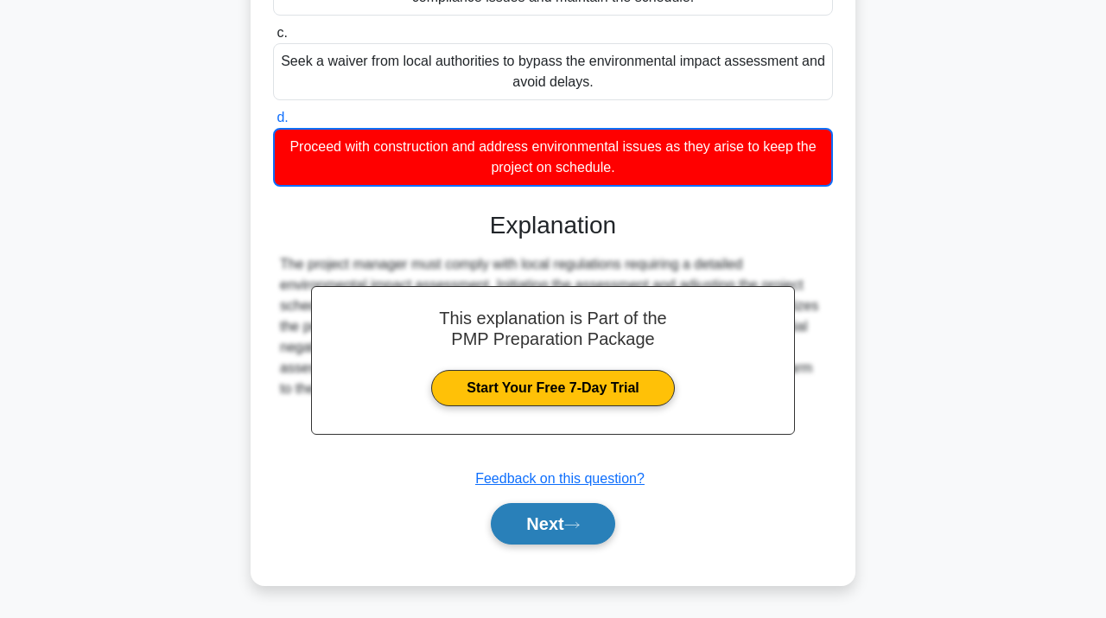
click at [530, 514] on button "Next" at bounding box center [553, 523] width 124 height 41
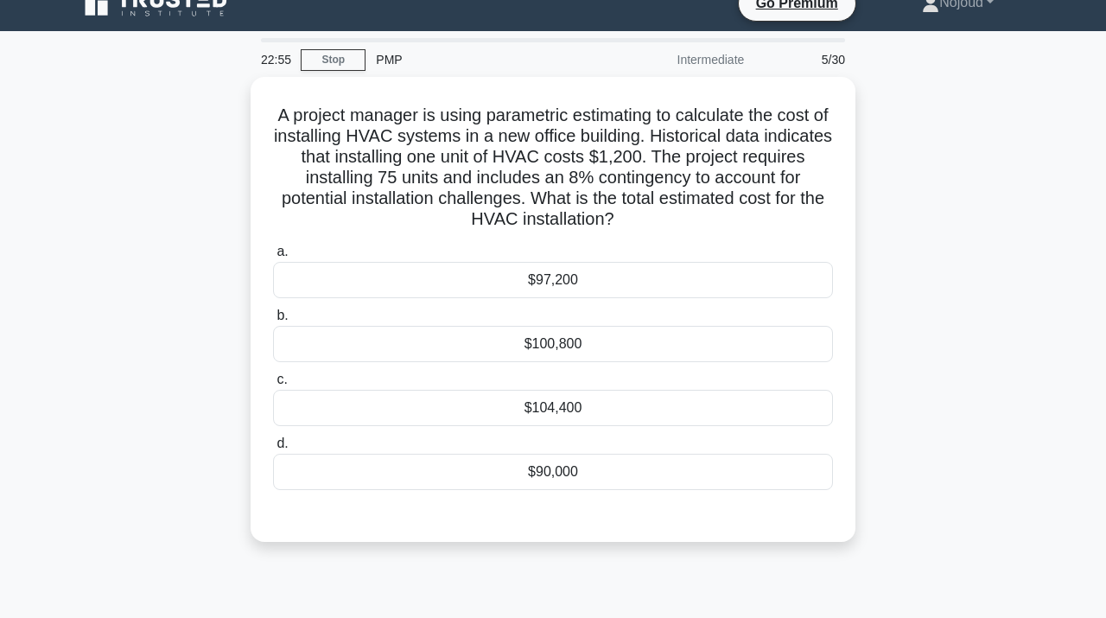
scroll to position [22, 0]
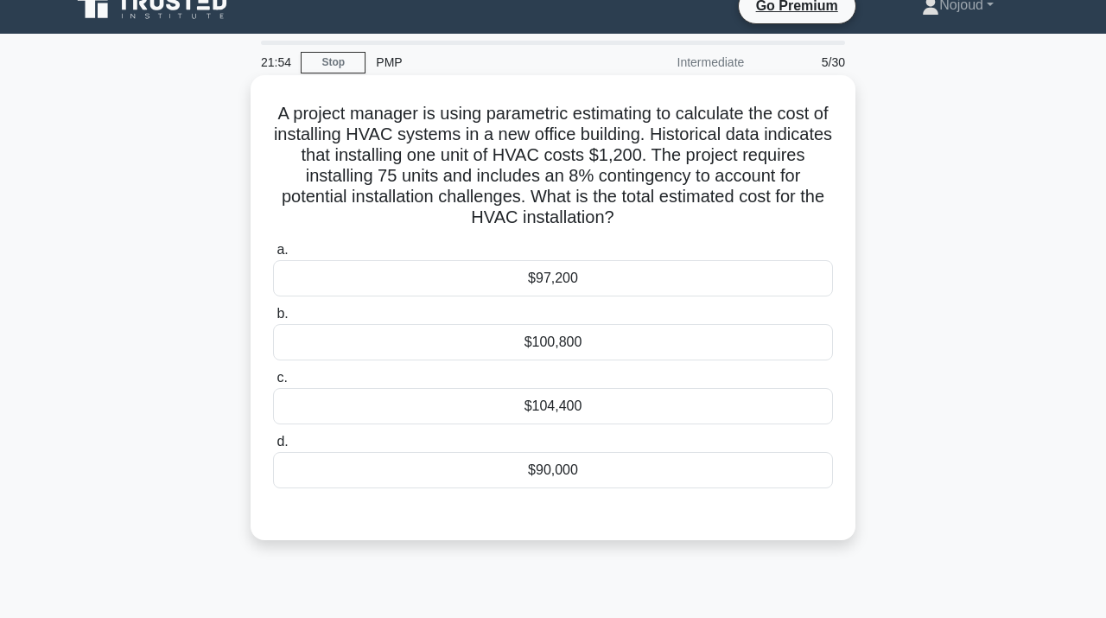
click at [531, 279] on div "$97,200" at bounding box center [553, 278] width 560 height 36
click at [273, 256] on input "a. $97,200" at bounding box center [273, 250] width 0 height 11
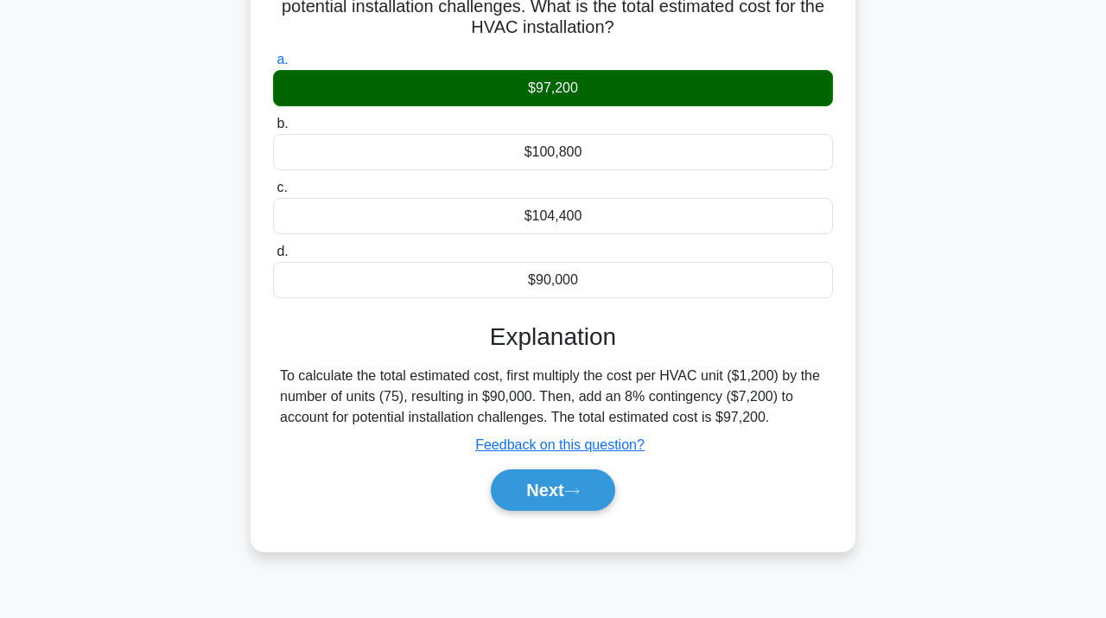
scroll to position [316, 0]
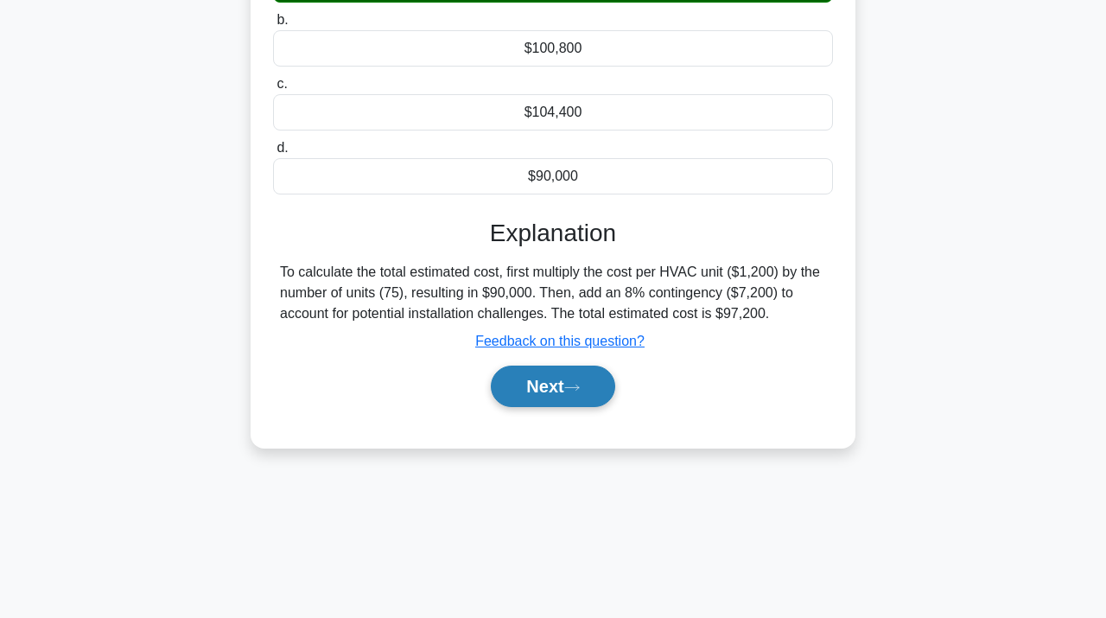
click at [545, 390] on button "Next" at bounding box center [553, 386] width 124 height 41
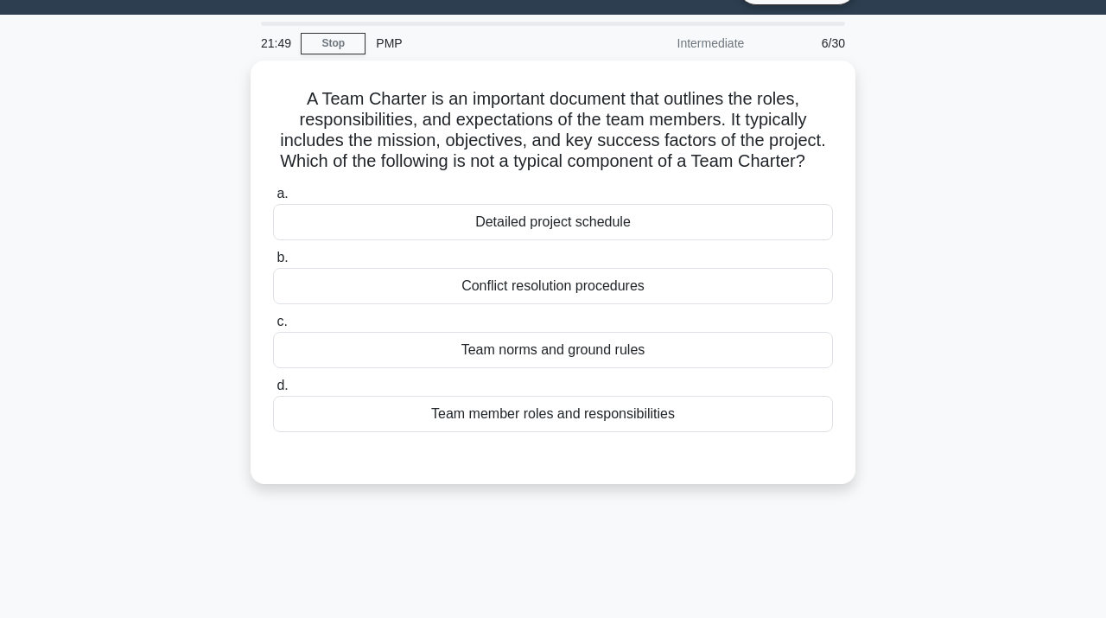
scroll to position [37, 0]
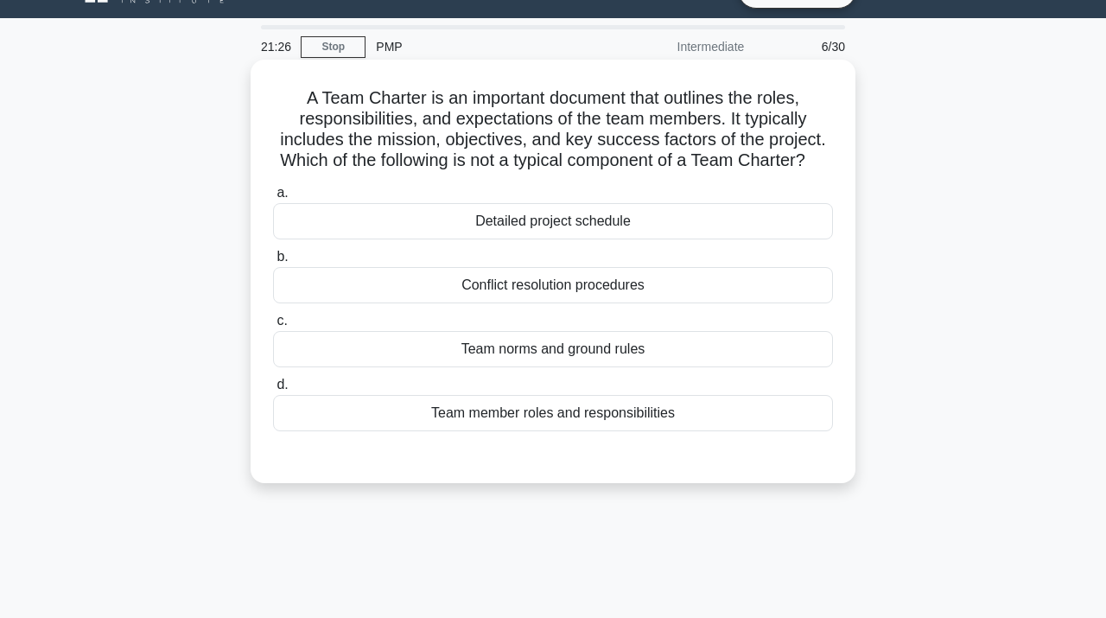
click at [603, 225] on div "Detailed project schedule" at bounding box center [553, 221] width 560 height 36
click at [273, 199] on input "a. Detailed project schedule" at bounding box center [273, 193] width 0 height 11
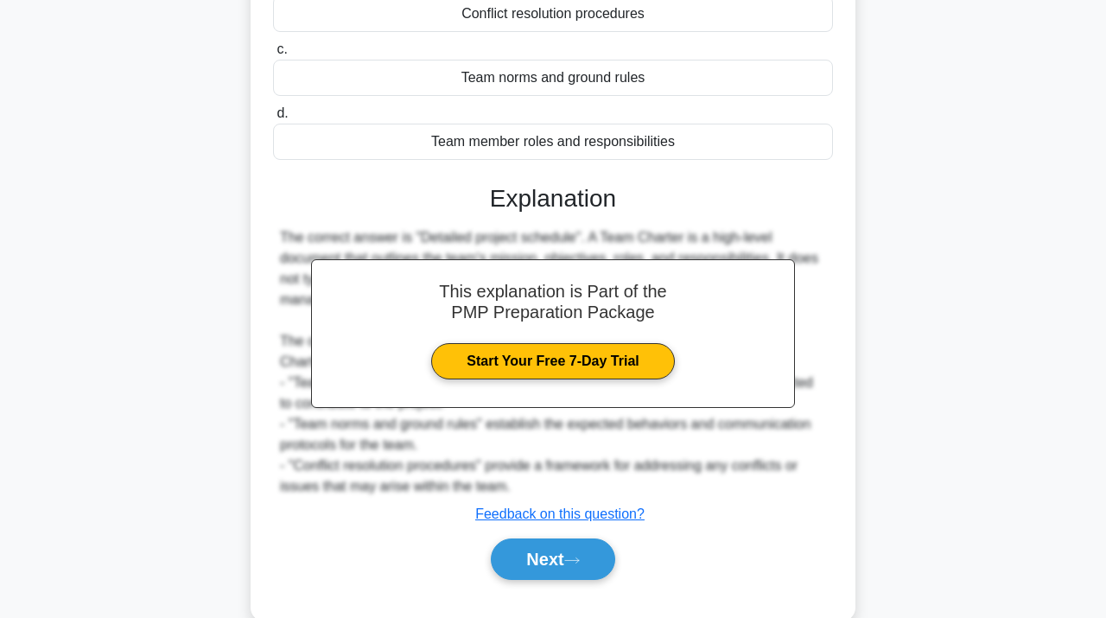
scroll to position [344, 0]
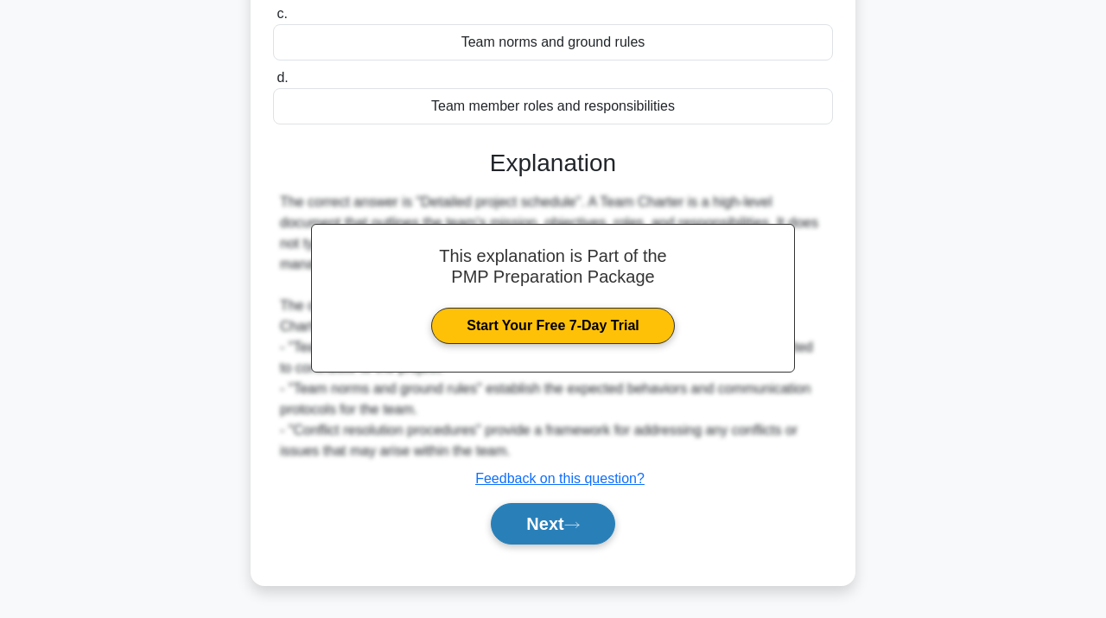
click at [528, 528] on button "Next" at bounding box center [553, 523] width 124 height 41
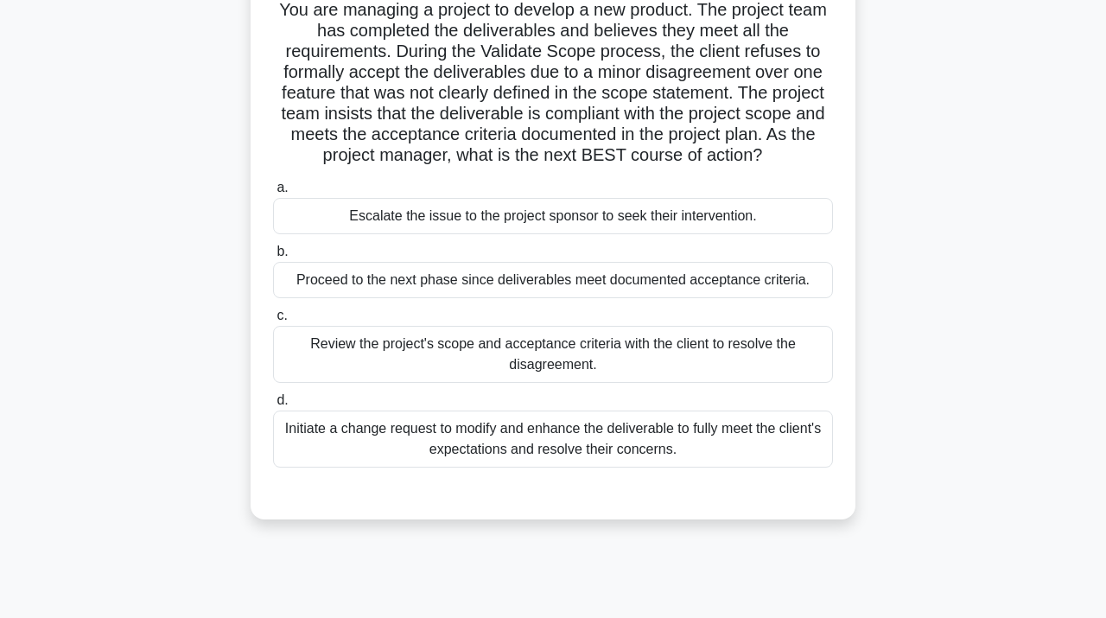
scroll to position [135, 0]
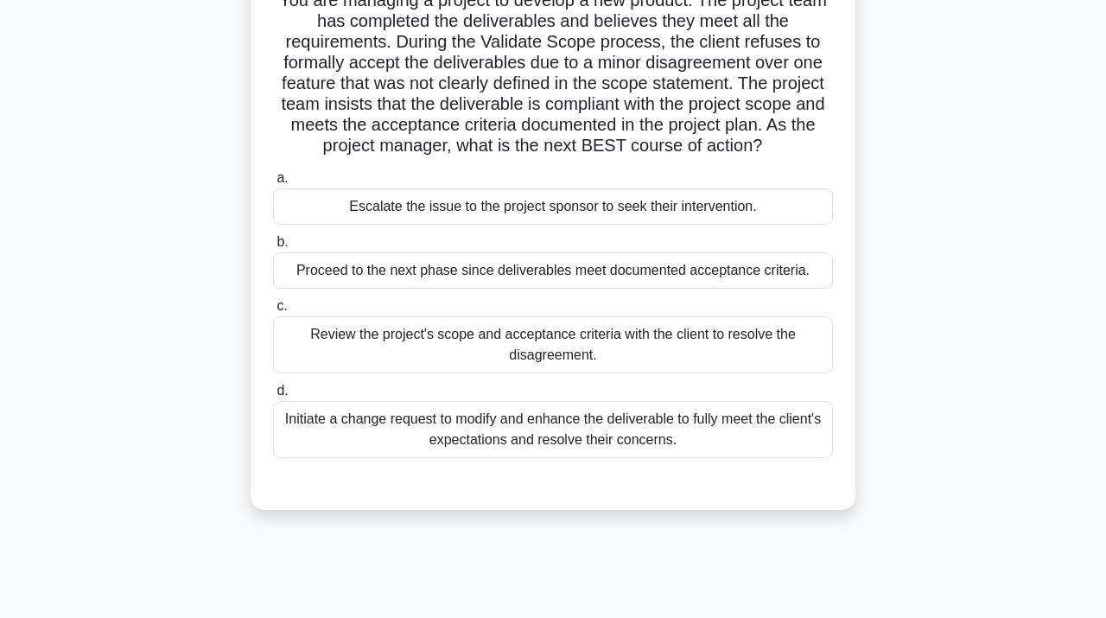
click at [613, 349] on div "Review the project's scope and acceptance criteria with the client to resolve t…" at bounding box center [553, 344] width 560 height 57
click at [273, 312] on input "c. Review the project's scope and acceptance criteria with the client to resolv…" at bounding box center [273, 306] width 0 height 11
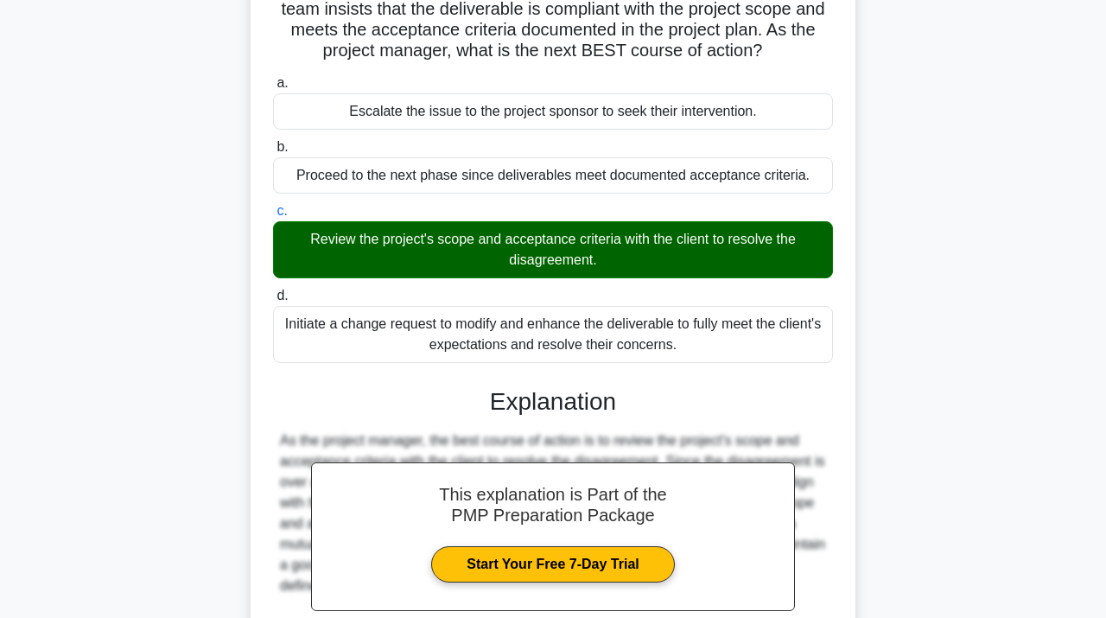
scroll to position [406, 0]
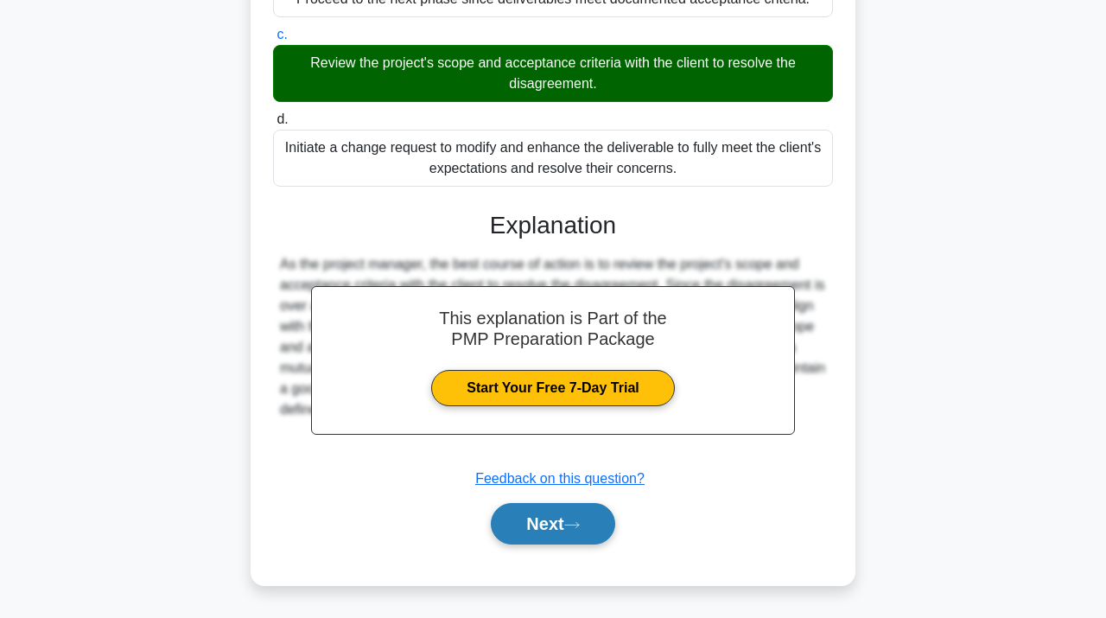
click at [553, 531] on button "Next" at bounding box center [553, 523] width 124 height 41
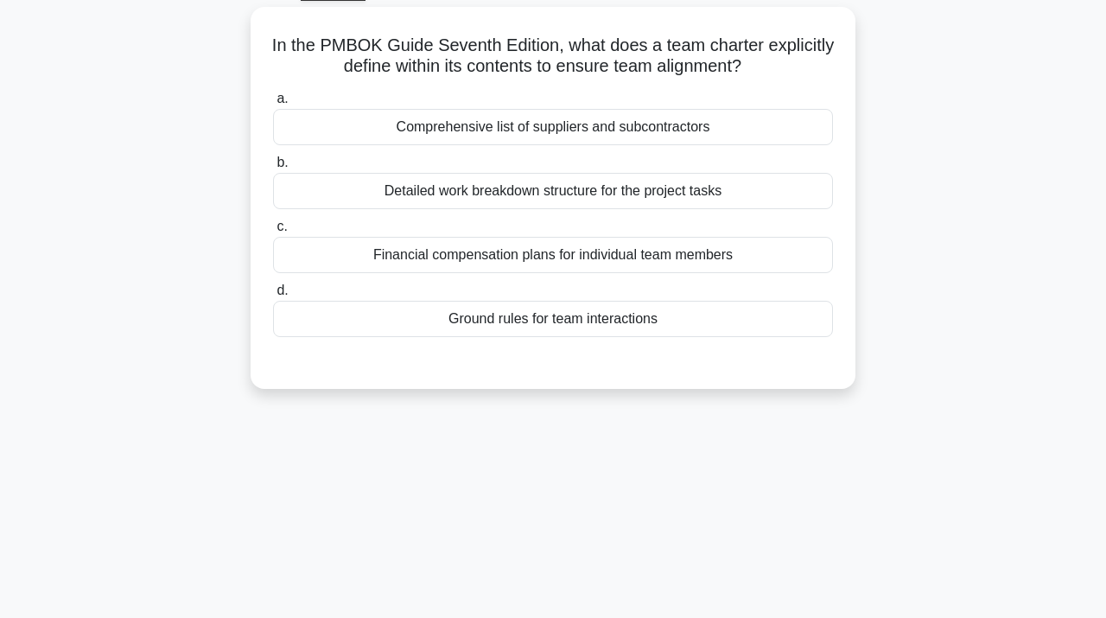
scroll to position [0, 0]
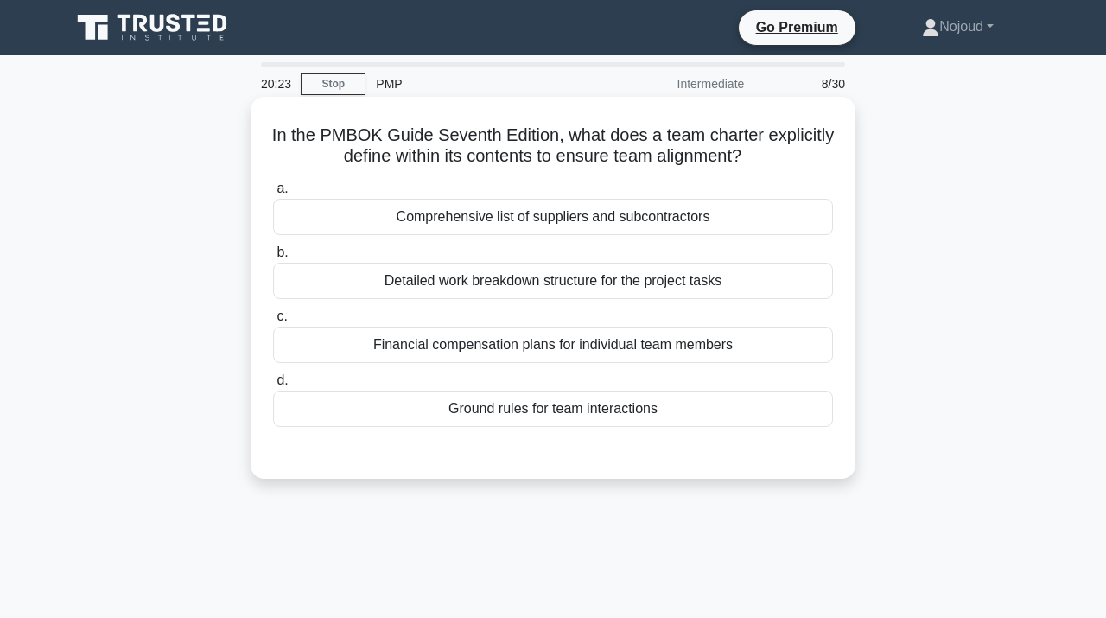
click at [586, 407] on div "Ground rules for team interactions" at bounding box center [553, 409] width 560 height 36
click at [273, 386] on input "d. Ground rules for team interactions" at bounding box center [273, 380] width 0 height 11
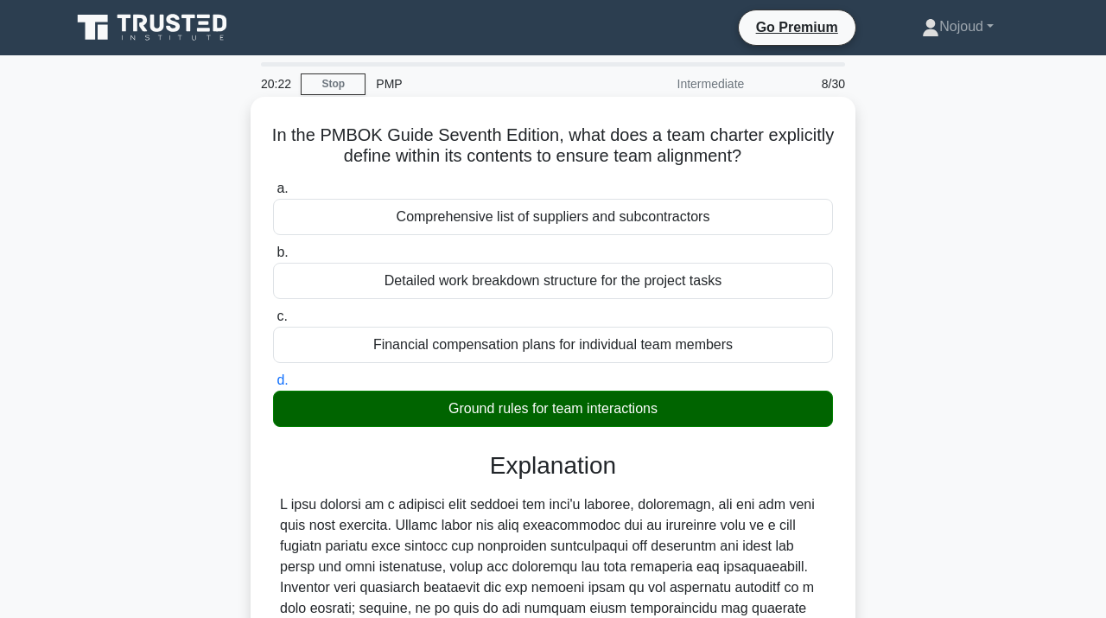
scroll to position [316, 0]
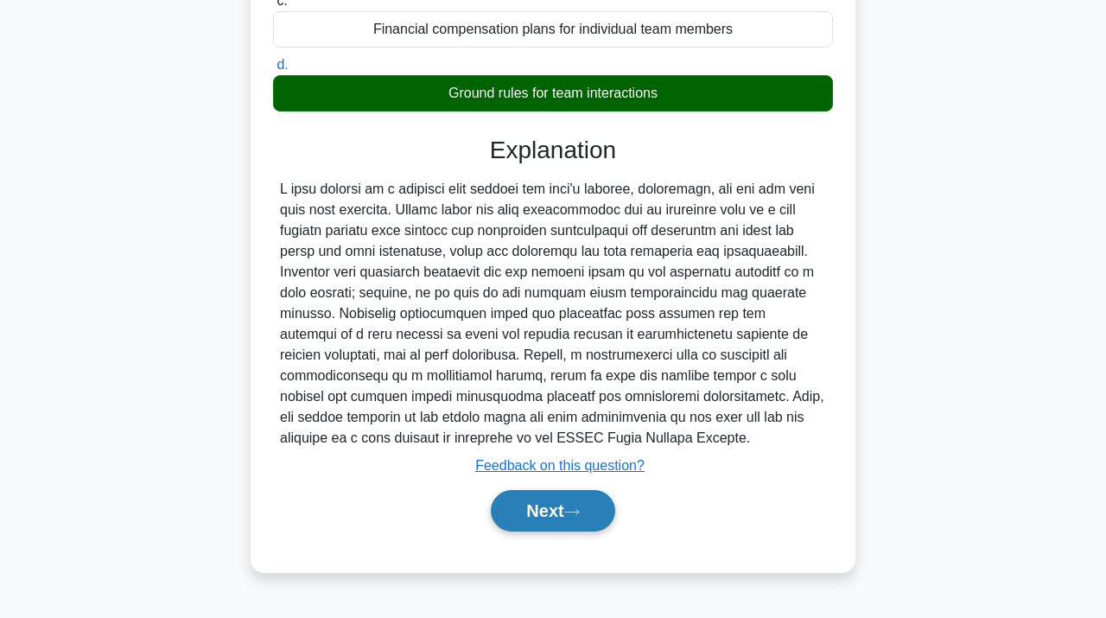
click at [546, 495] on button "Next" at bounding box center [553, 510] width 124 height 41
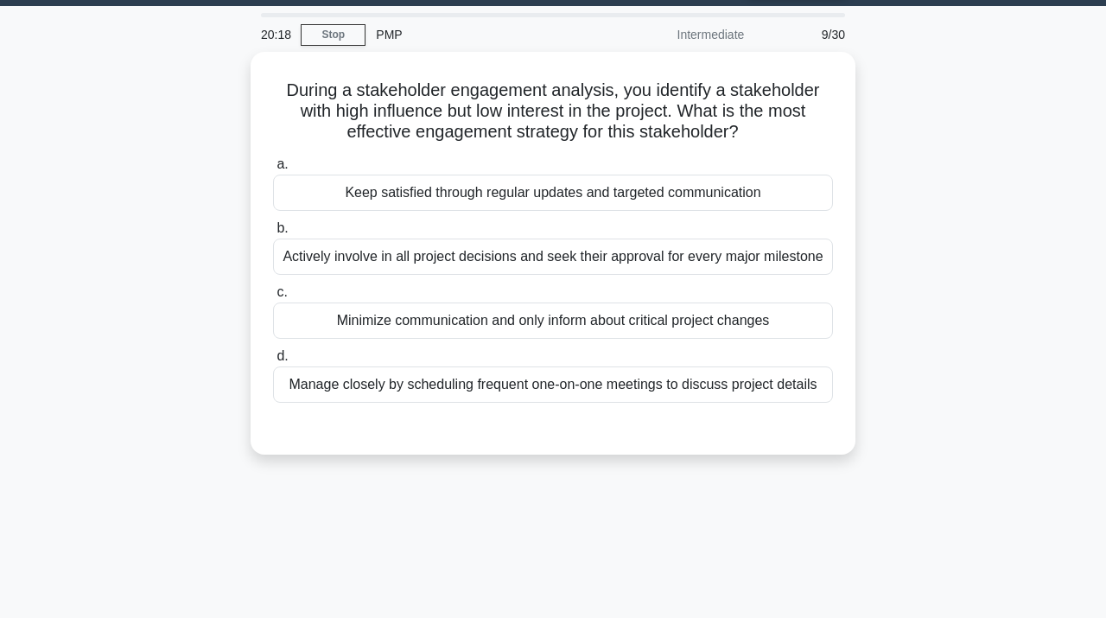
scroll to position [43, 0]
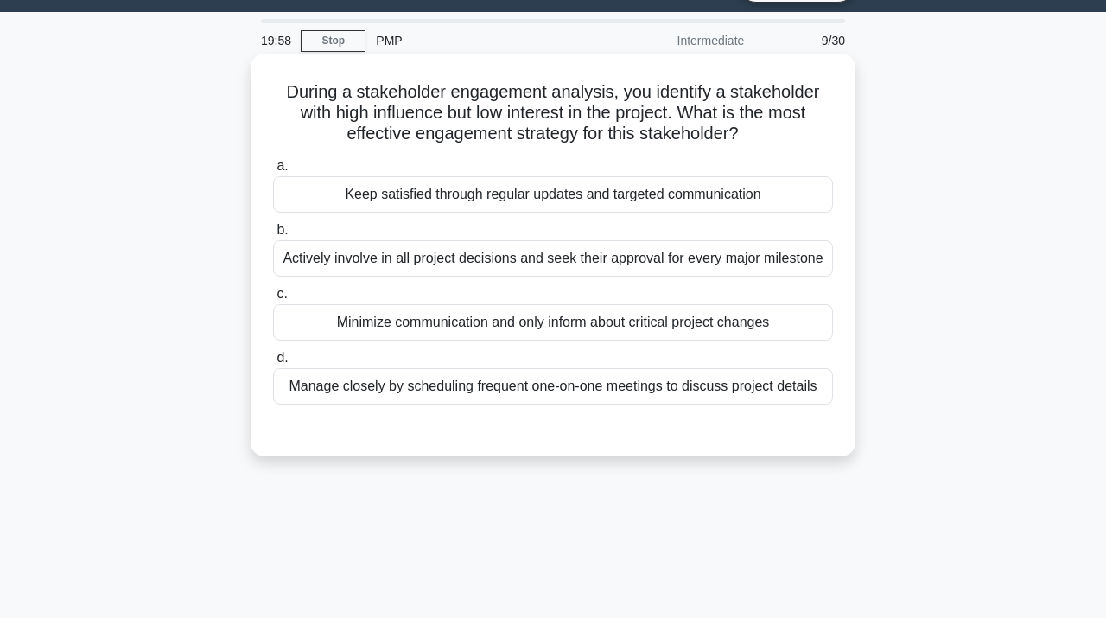
click at [621, 328] on div "Minimize communication and only inform about critical project changes" at bounding box center [553, 322] width 560 height 36
click at [273, 300] on input "c. Minimize communication and only inform about critical project changes" at bounding box center [273, 294] width 0 height 11
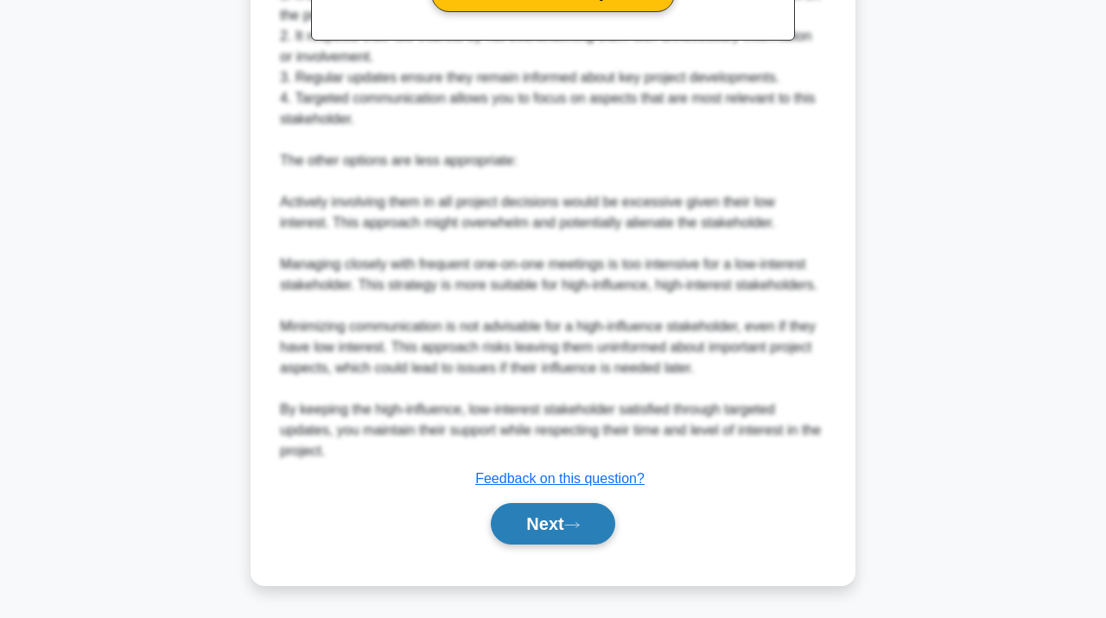
click at [526, 526] on button "Next" at bounding box center [553, 523] width 124 height 41
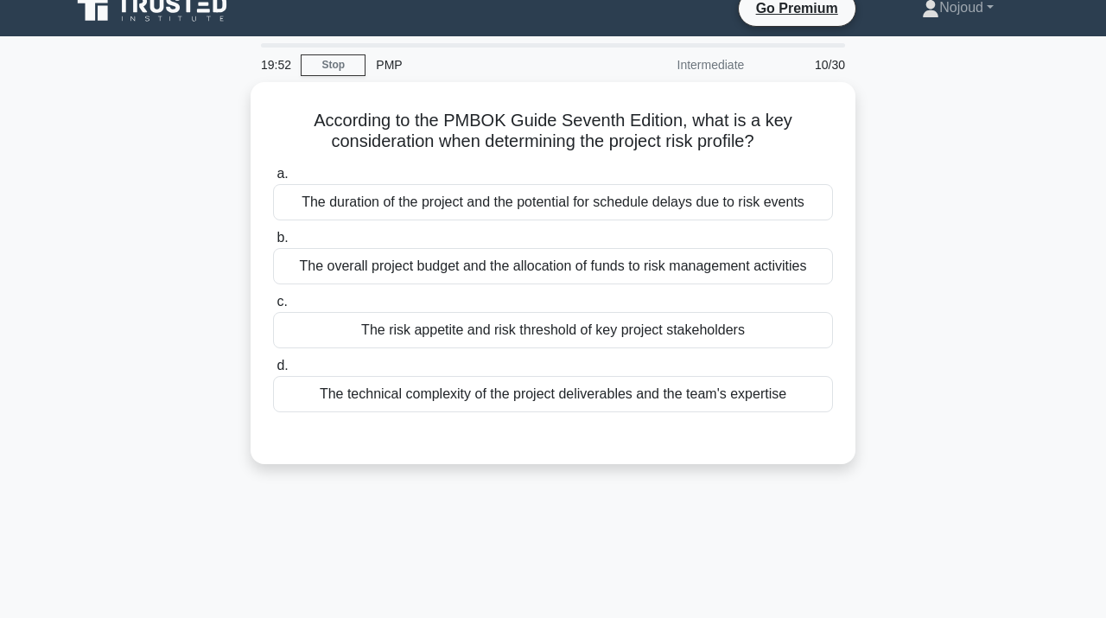
scroll to position [0, 0]
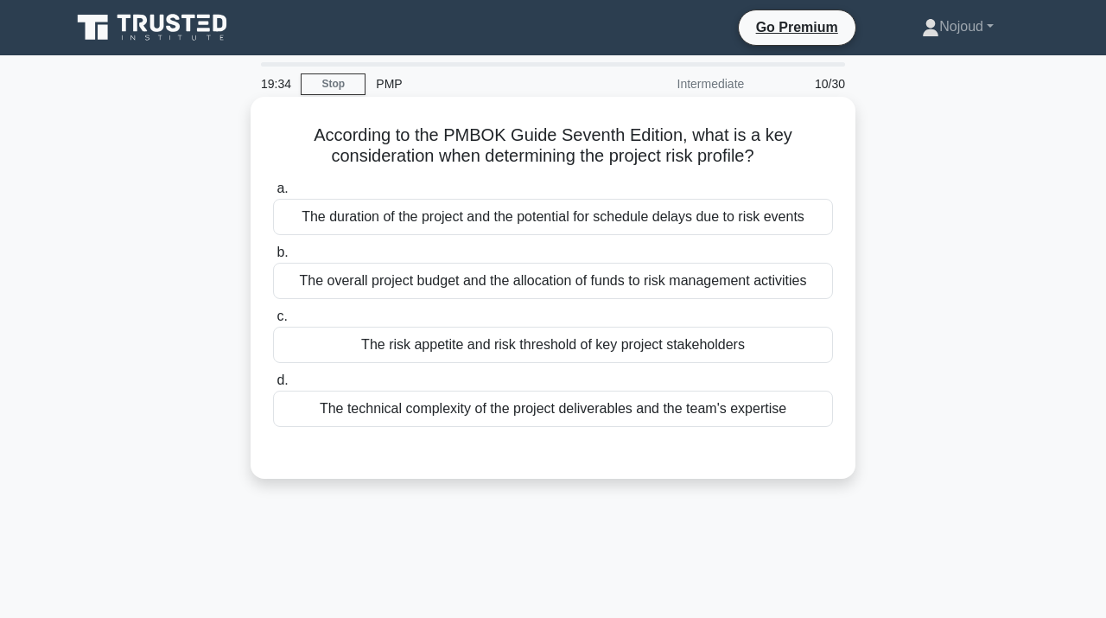
click at [615, 282] on div "The overall project budget and the allocation of funds to risk management activ…" at bounding box center [553, 281] width 560 height 36
click at [273, 258] on input "b. The overall project budget and the allocation of funds to risk management ac…" at bounding box center [273, 252] width 0 height 11
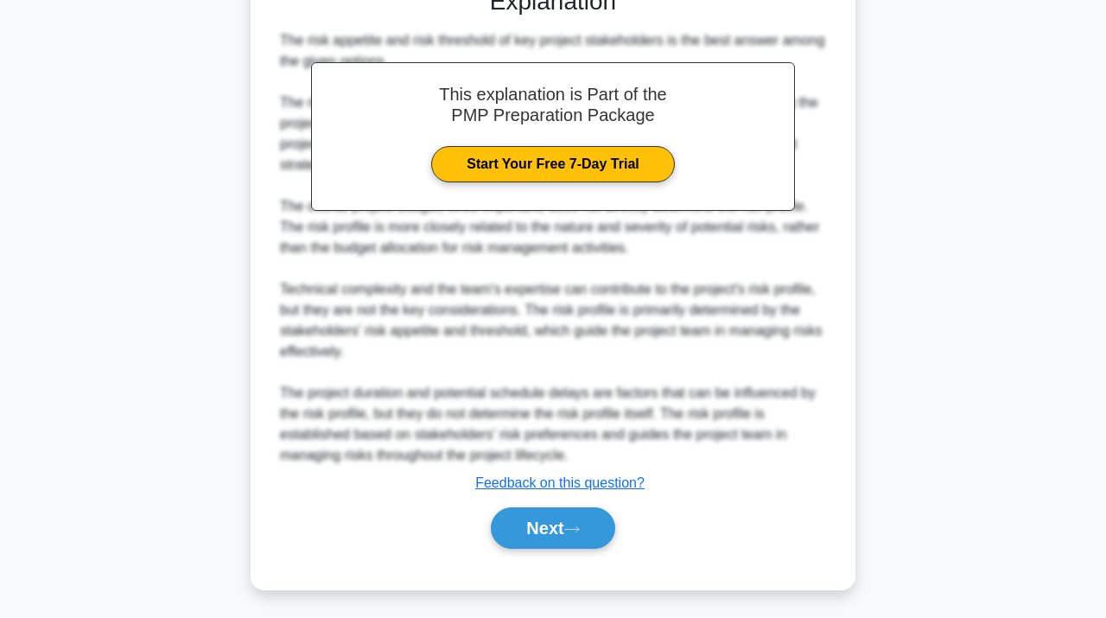
scroll to position [470, 0]
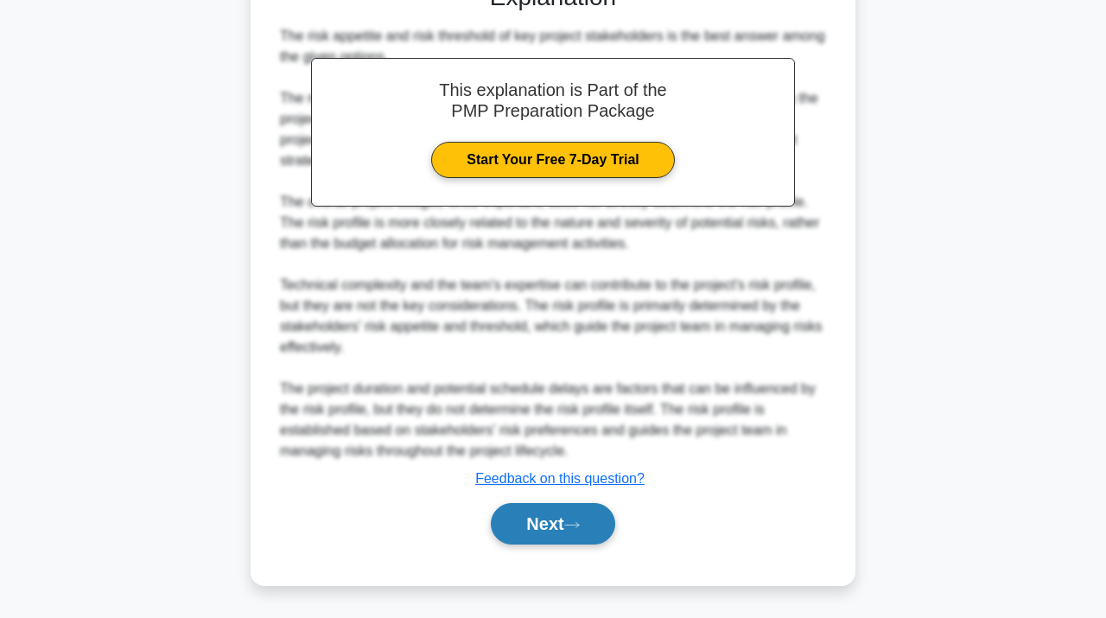
click at [539, 527] on button "Next" at bounding box center [553, 523] width 124 height 41
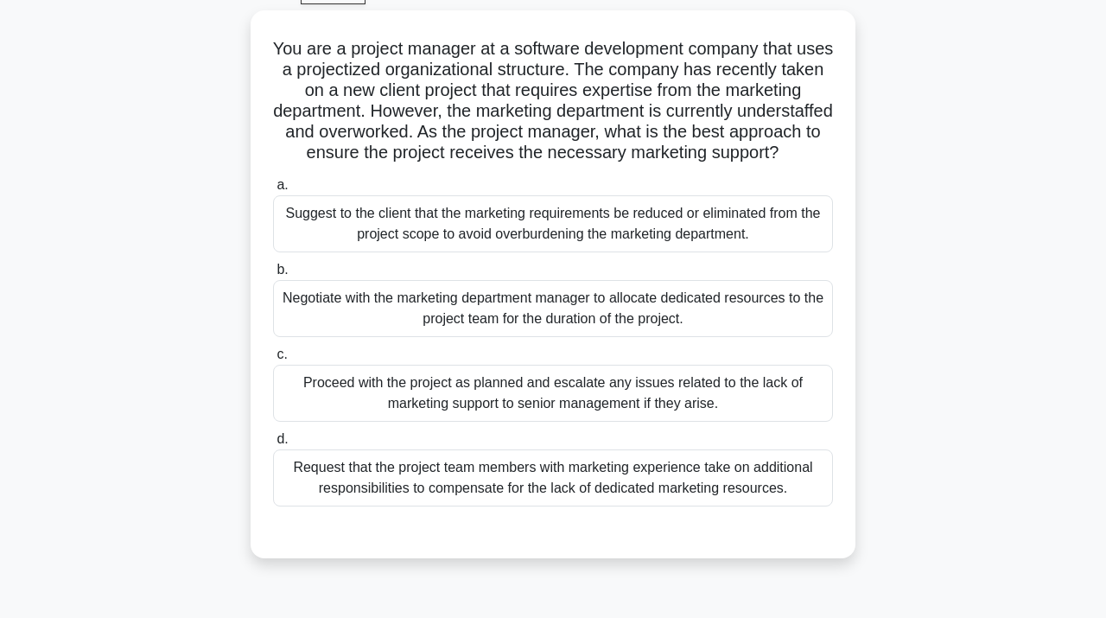
scroll to position [92, 0]
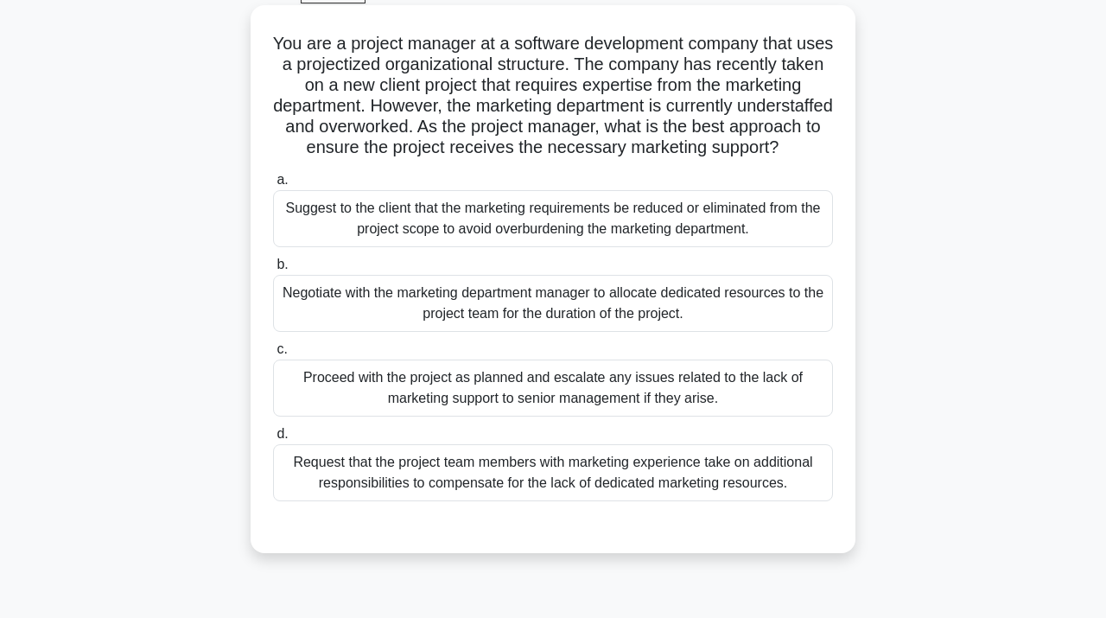
click at [584, 332] on div "Negotiate with the marketing department manager to allocate dedicated resources…" at bounding box center [553, 303] width 560 height 57
click at [273, 271] on input "b. Negotiate with the marketing department manager to allocate dedicated resour…" at bounding box center [273, 264] width 0 height 11
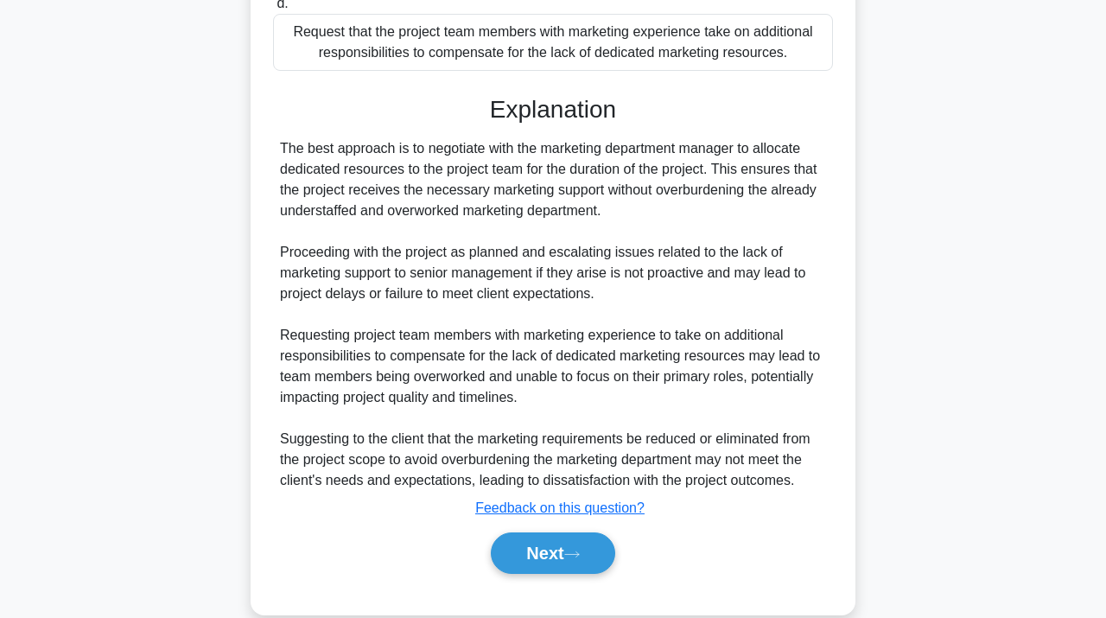
scroll to position [572, 0]
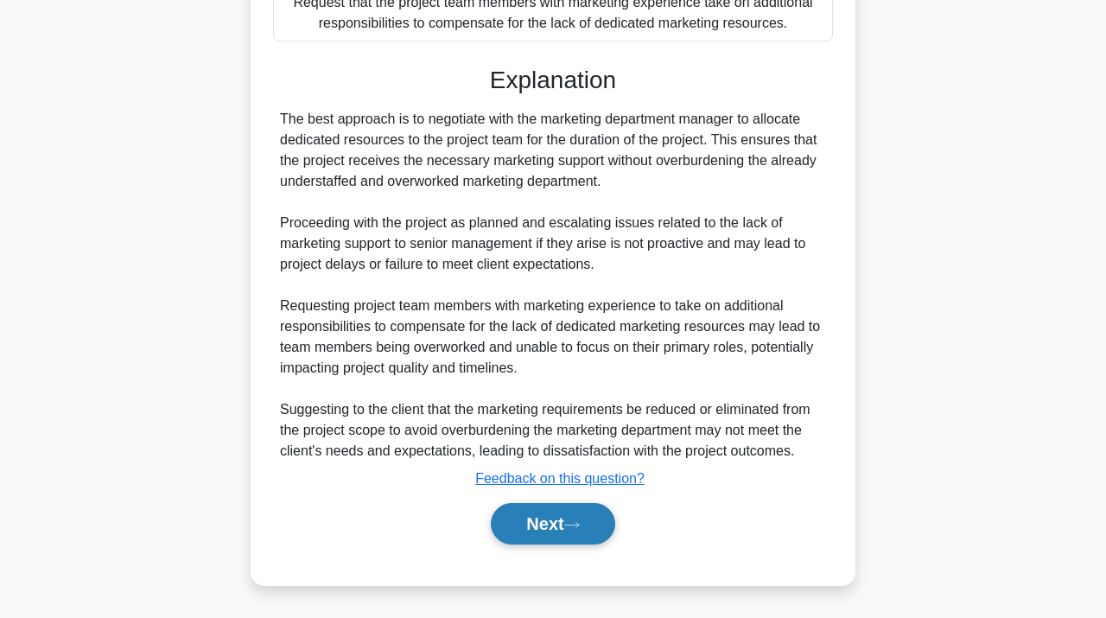
click at [537, 529] on button "Next" at bounding box center [553, 523] width 124 height 41
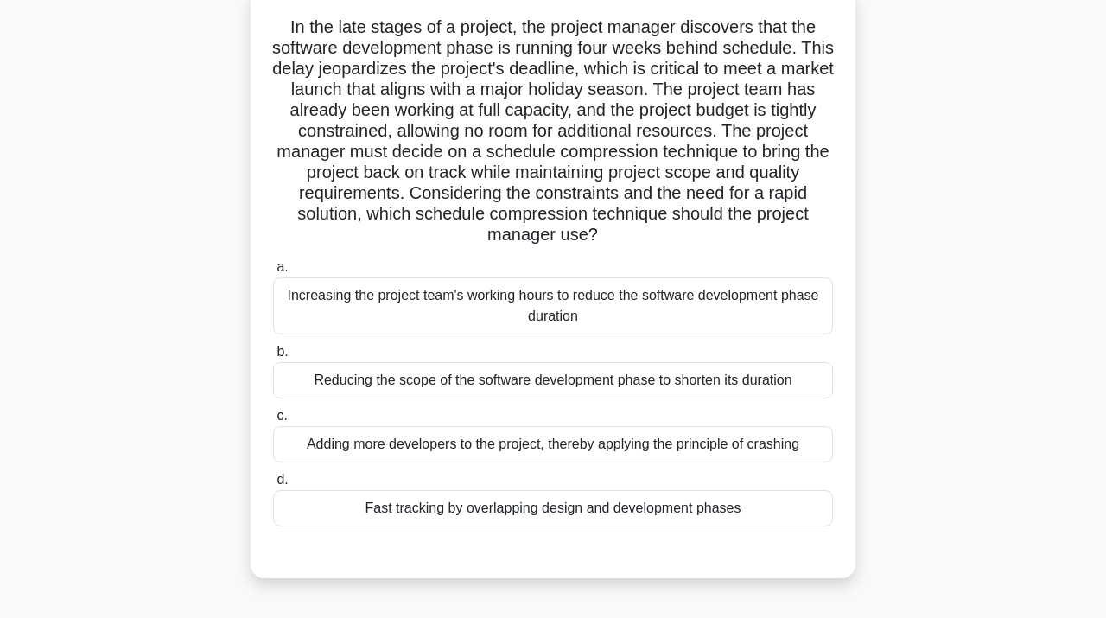
scroll to position [113, 0]
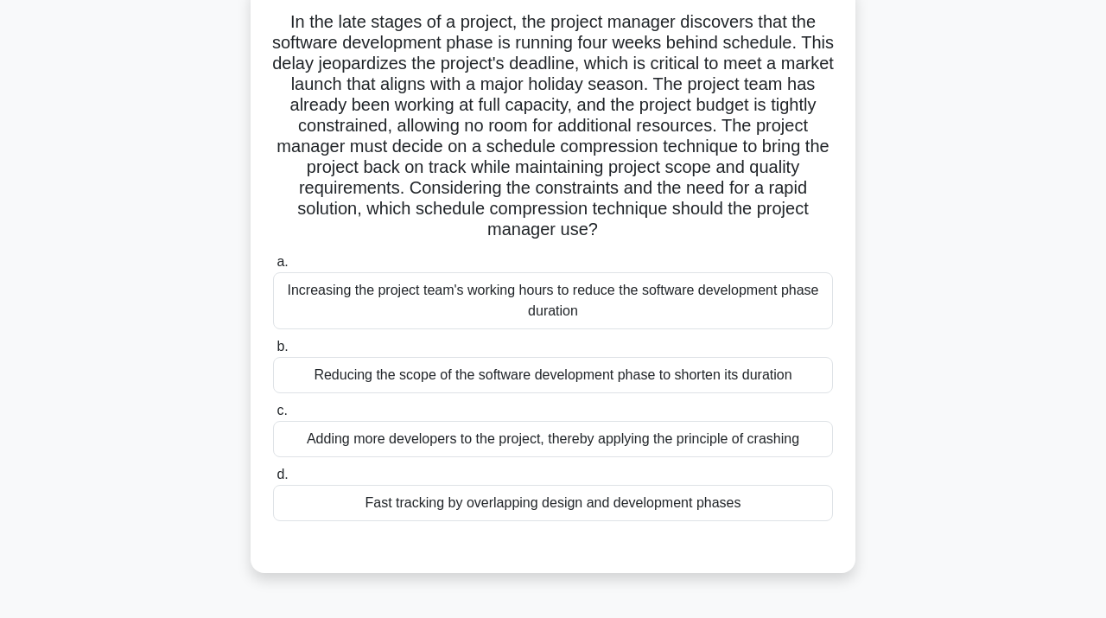
click at [526, 504] on div "Fast tracking by overlapping design and development phases" at bounding box center [553, 503] width 560 height 36
click at [273, 481] on input "d. Fast tracking by overlapping design and development phases" at bounding box center [273, 474] width 0 height 11
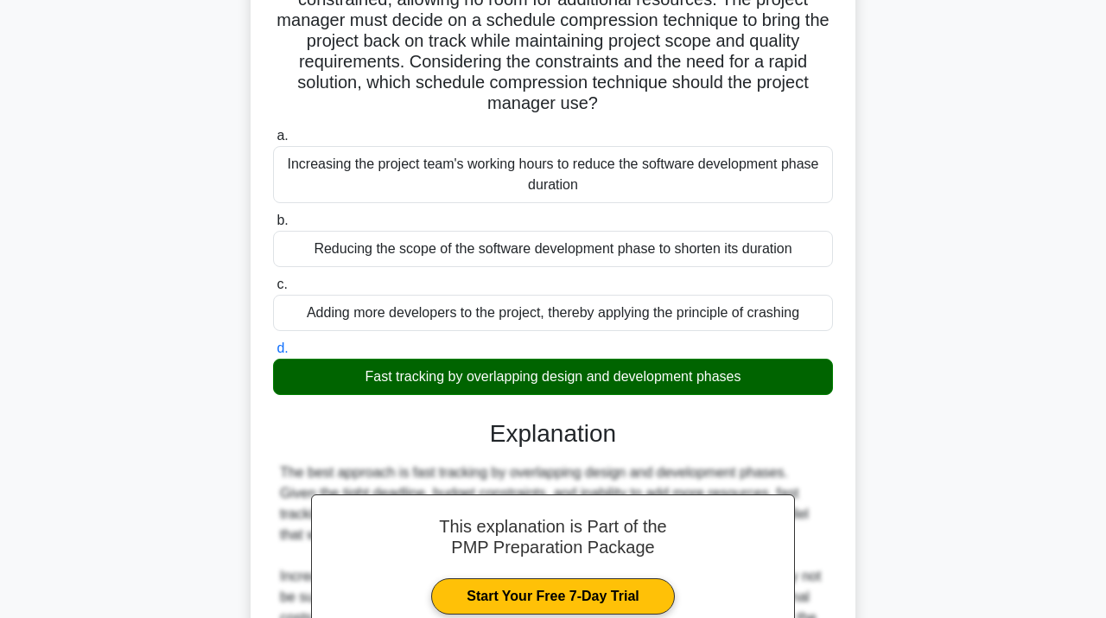
scroll to position [552, 0]
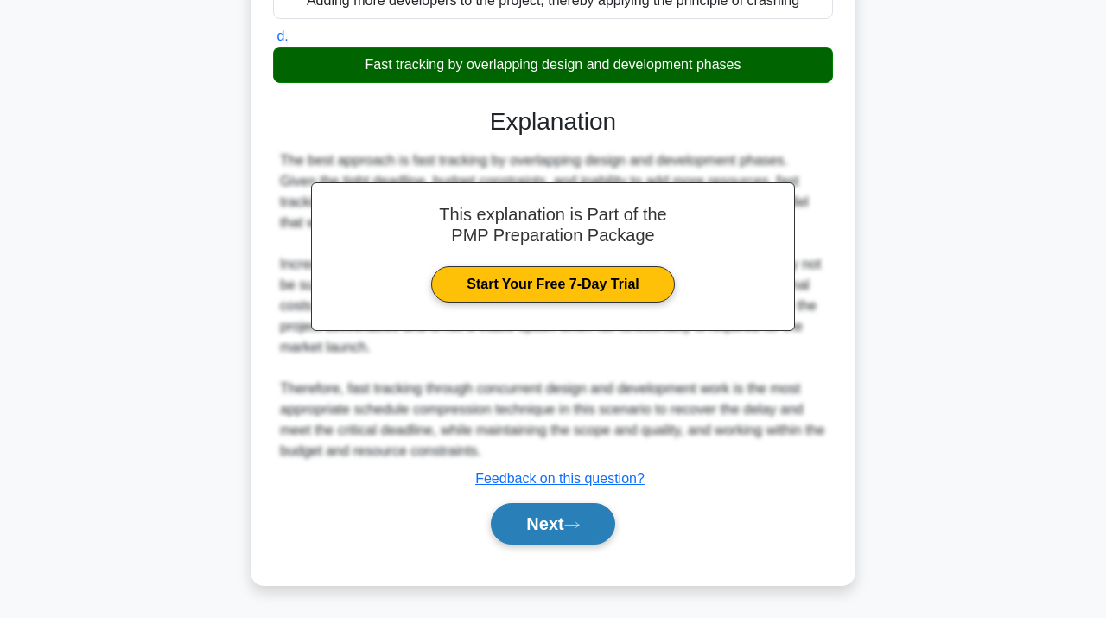
click at [521, 530] on button "Next" at bounding box center [553, 523] width 124 height 41
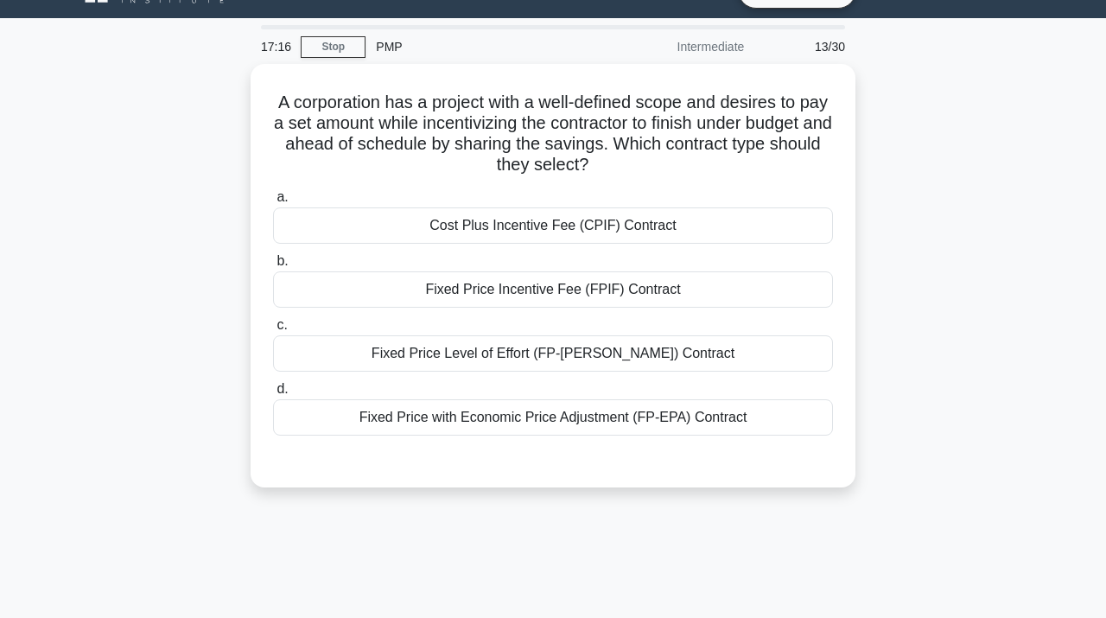
scroll to position [0, 0]
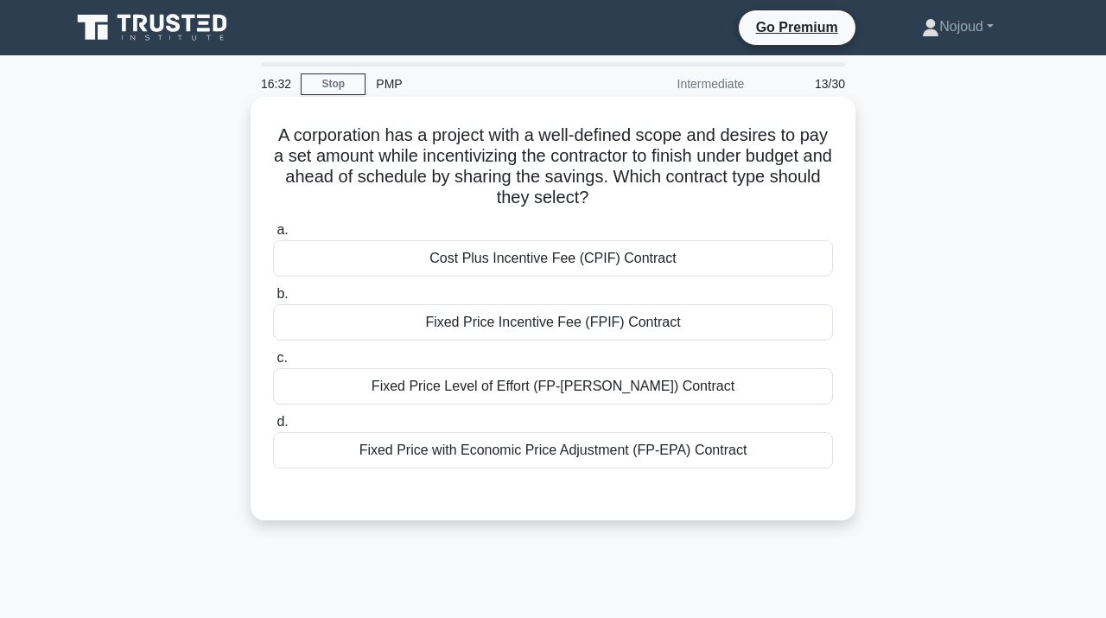
click at [574, 331] on div "Fixed Price Incentive Fee (FPIF) Contract" at bounding box center [553, 322] width 560 height 36
click at [273, 300] on input "b. Fixed Price Incentive Fee (FPIF) Contract" at bounding box center [273, 294] width 0 height 11
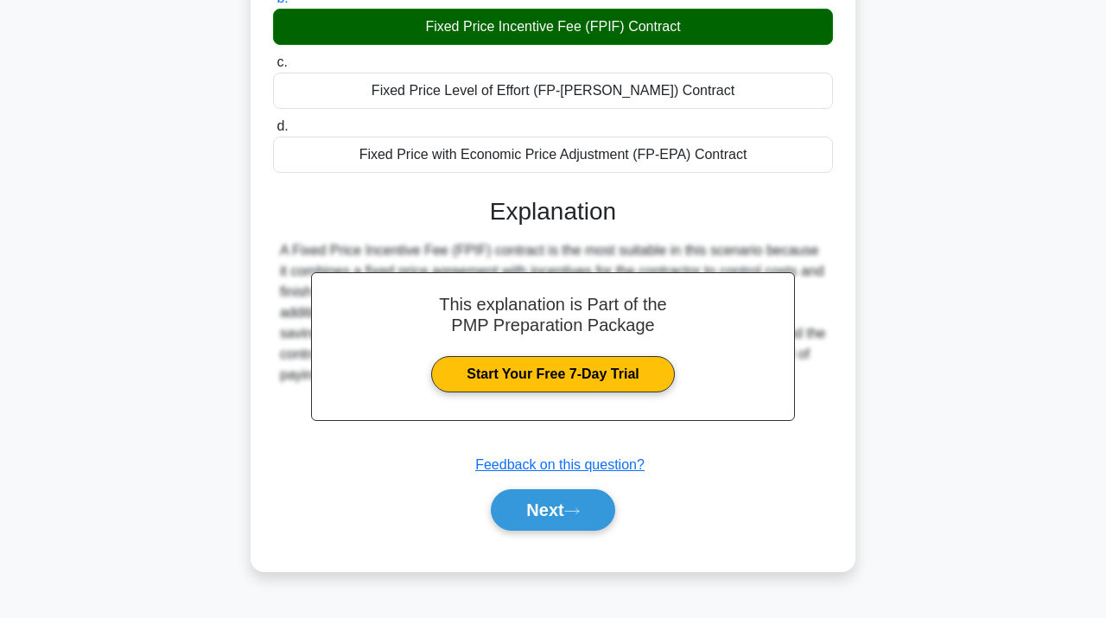
scroll to position [316, 0]
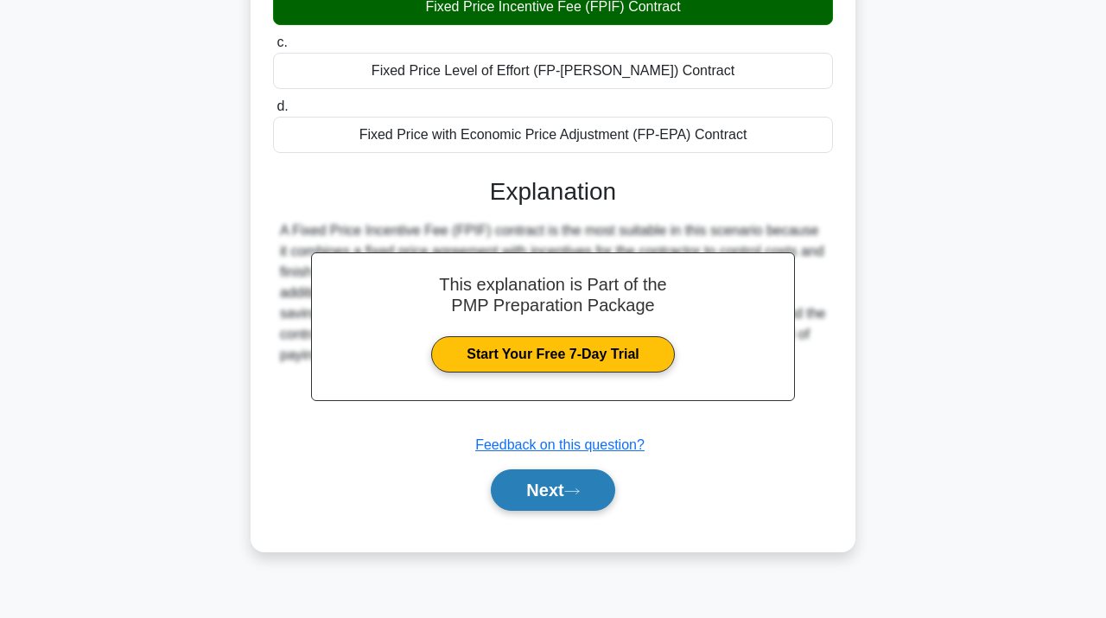
click at [541, 478] on button "Next" at bounding box center [553, 489] width 124 height 41
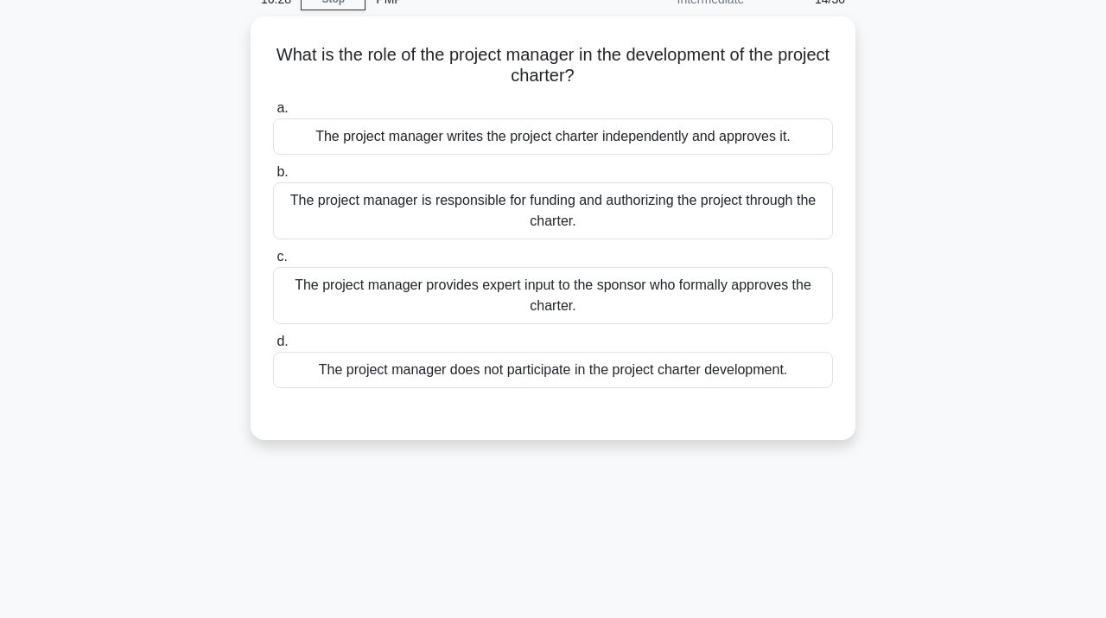
scroll to position [0, 0]
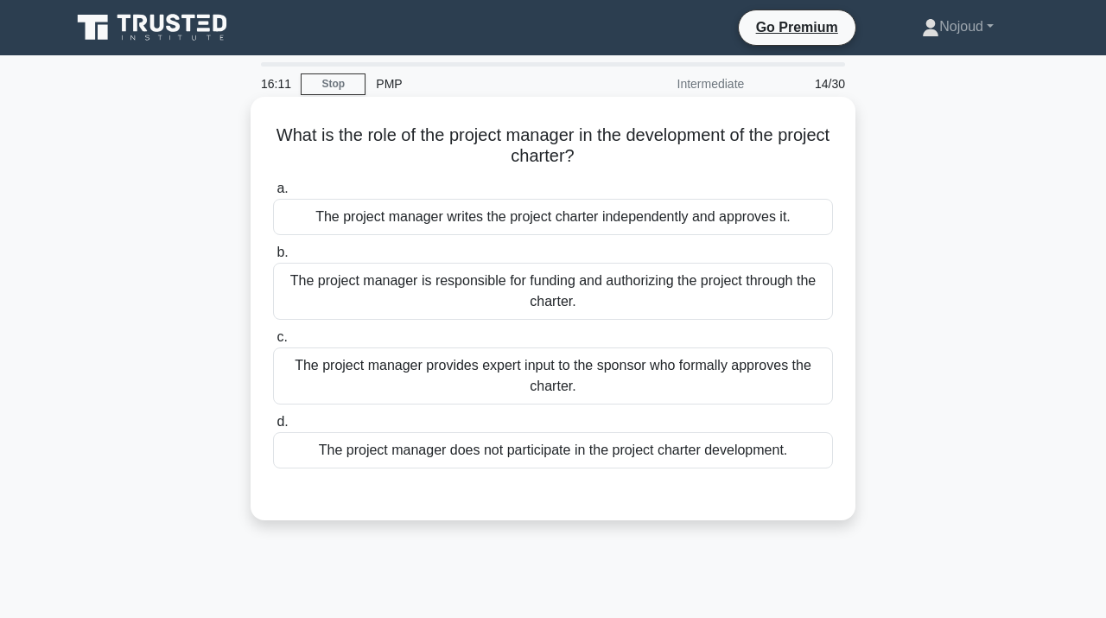
click at [607, 372] on div "The project manager provides expert input to the sponsor who formally approves …" at bounding box center [553, 376] width 560 height 57
click at [273, 343] on input "c. The project manager provides expert input to the sponsor who formally approv…" at bounding box center [273, 337] width 0 height 11
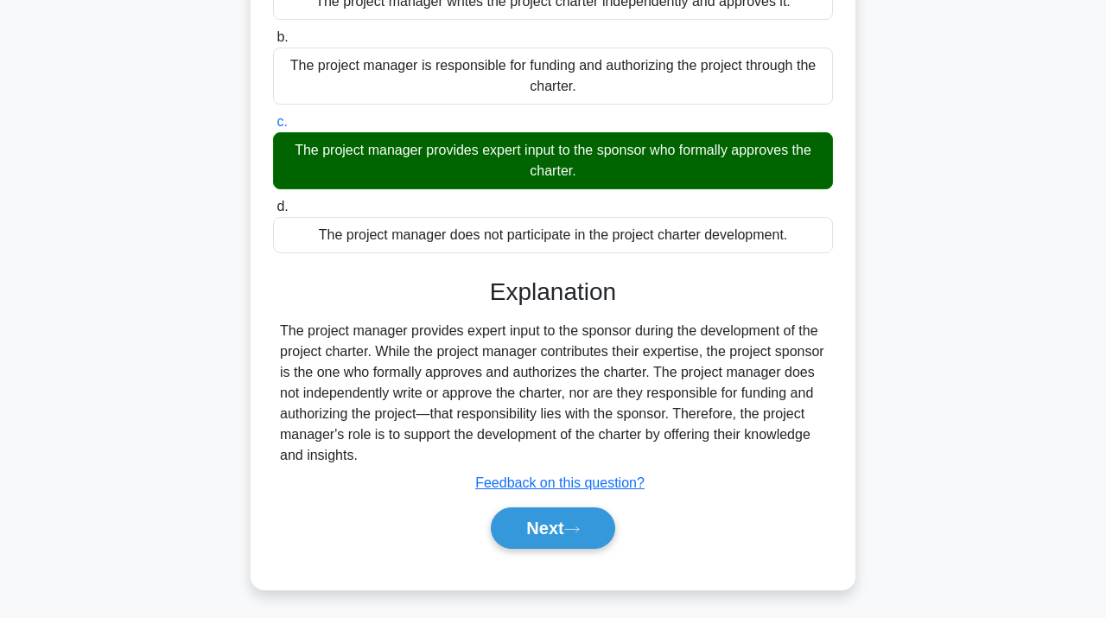
scroll to position [316, 0]
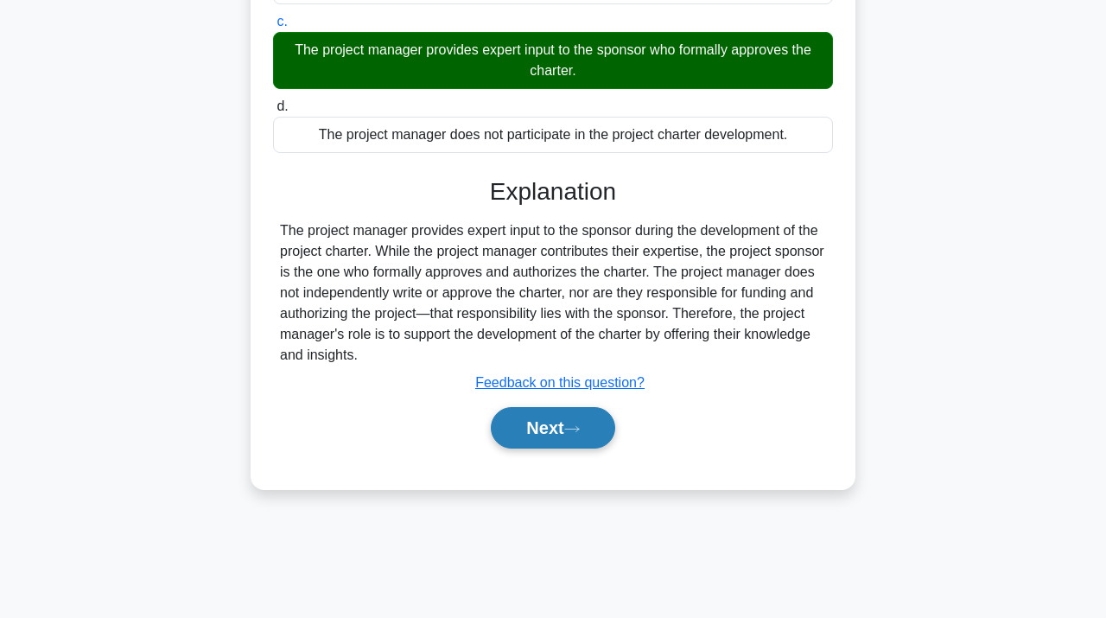
click at [549, 418] on button "Next" at bounding box center [553, 427] width 124 height 41
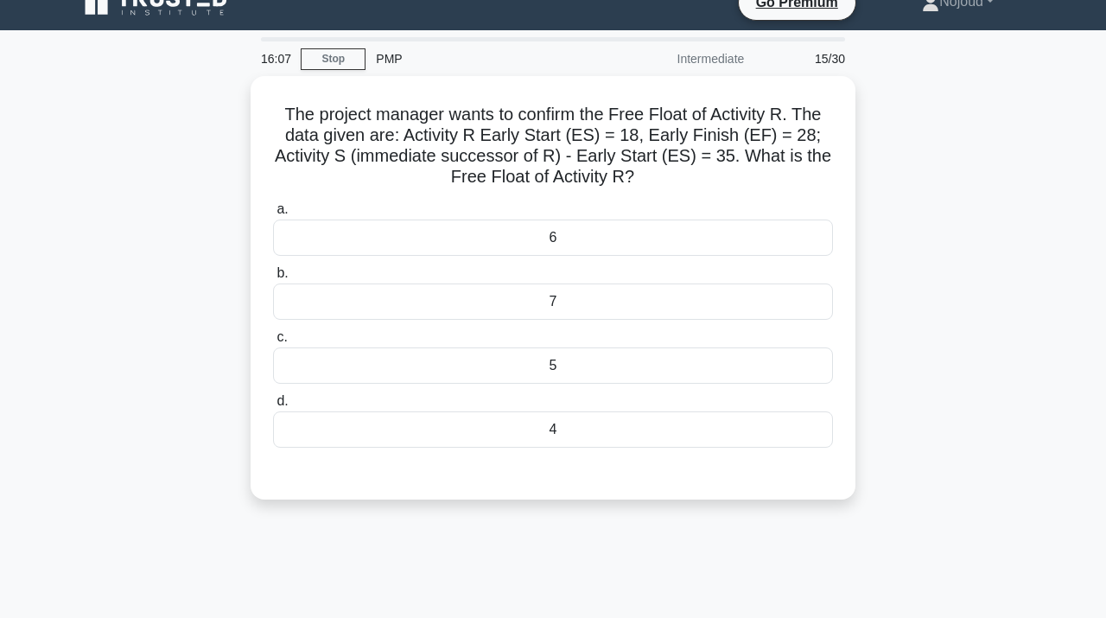
scroll to position [0, 0]
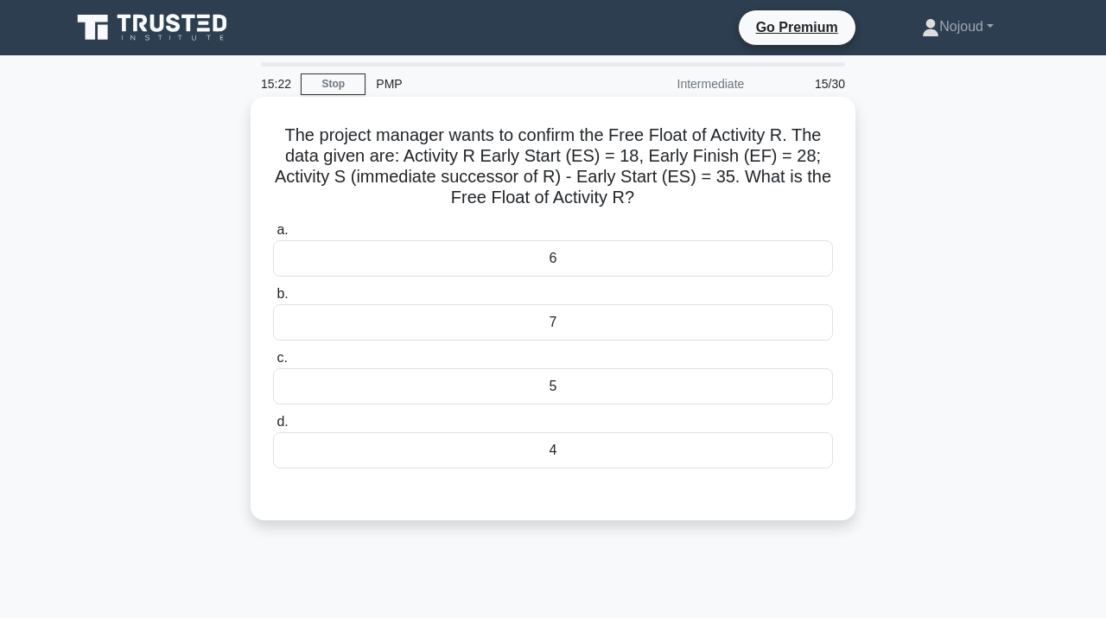
click at [518, 258] on div "6" at bounding box center [553, 258] width 560 height 36
click at [273, 236] on input "a. 6" at bounding box center [273, 230] width 0 height 11
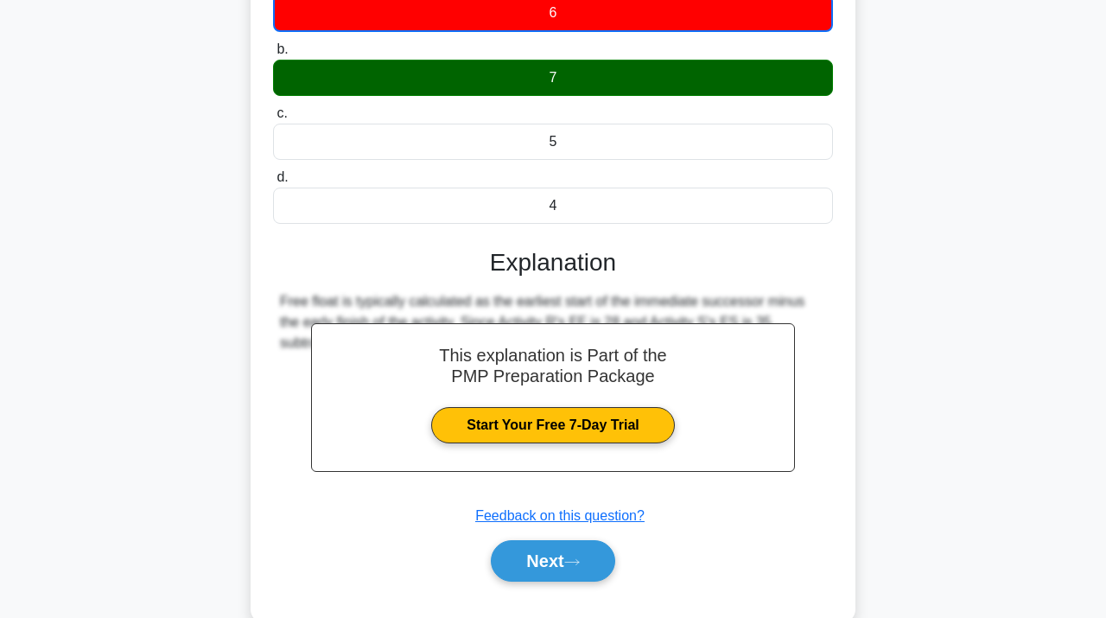
scroll to position [316, 0]
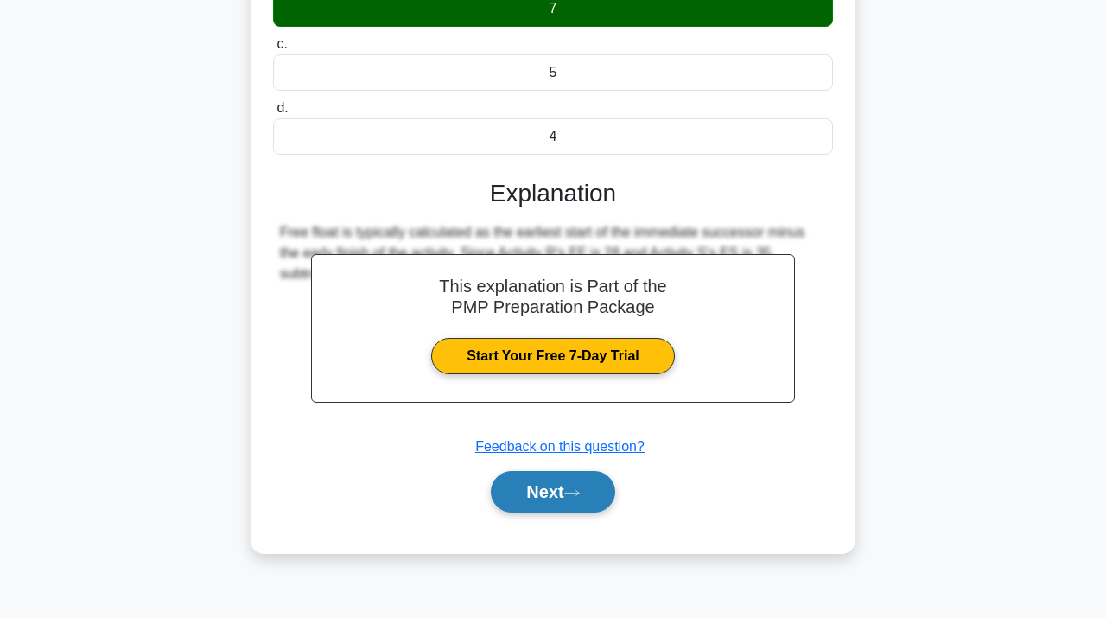
click at [534, 485] on button "Next" at bounding box center [553, 491] width 124 height 41
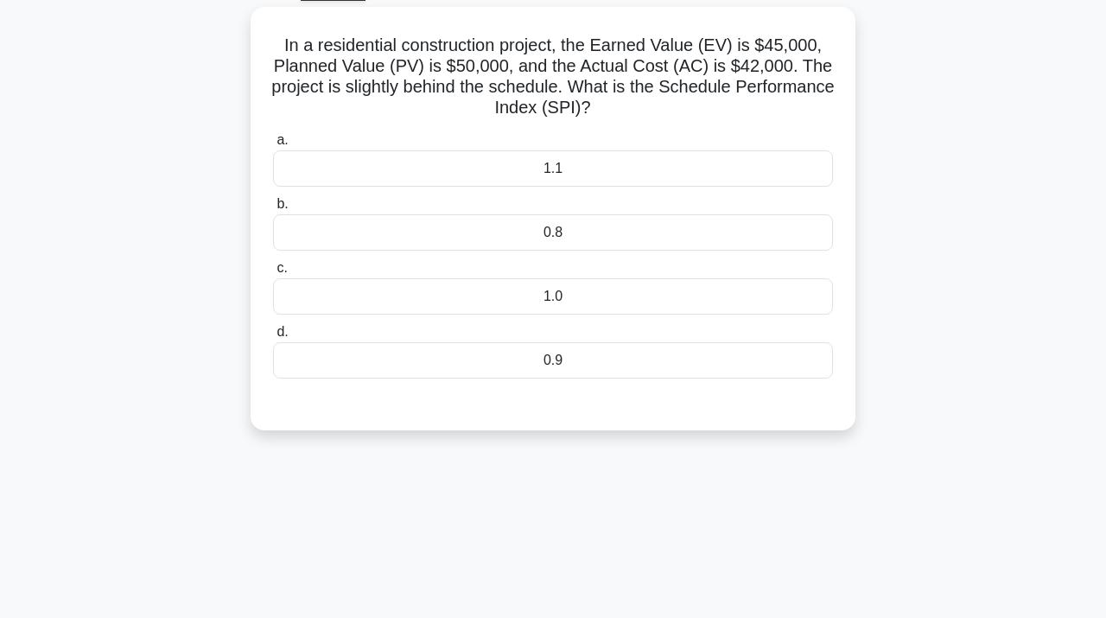
scroll to position [0, 0]
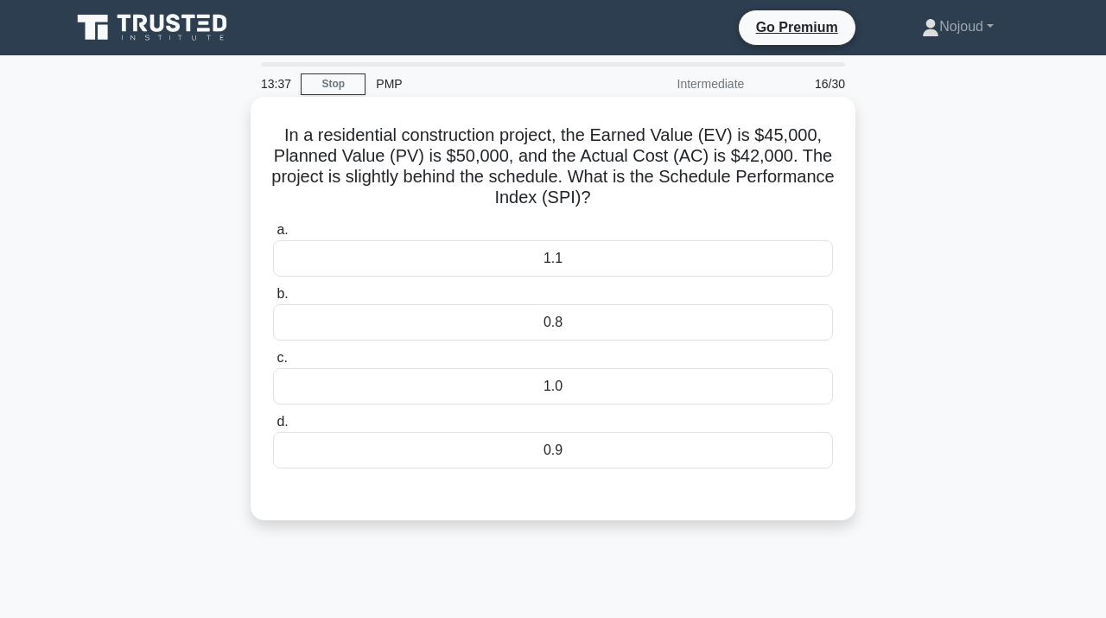
click at [506, 329] on div "0.8" at bounding box center [553, 322] width 560 height 36
click at [273, 300] on input "b. 0.8" at bounding box center [273, 294] width 0 height 11
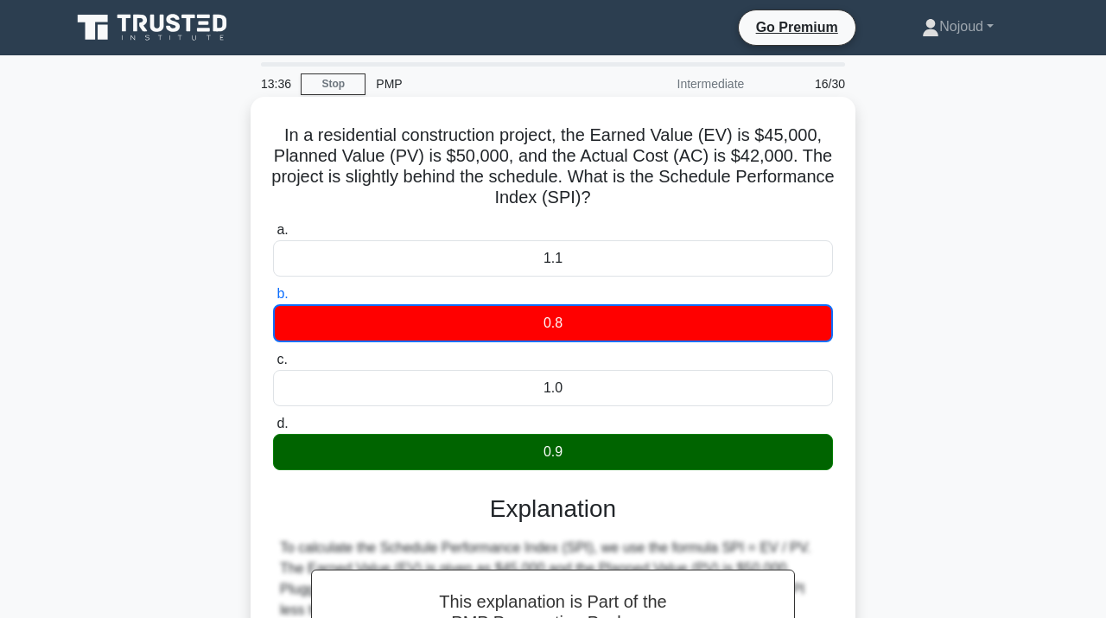
scroll to position [316, 0]
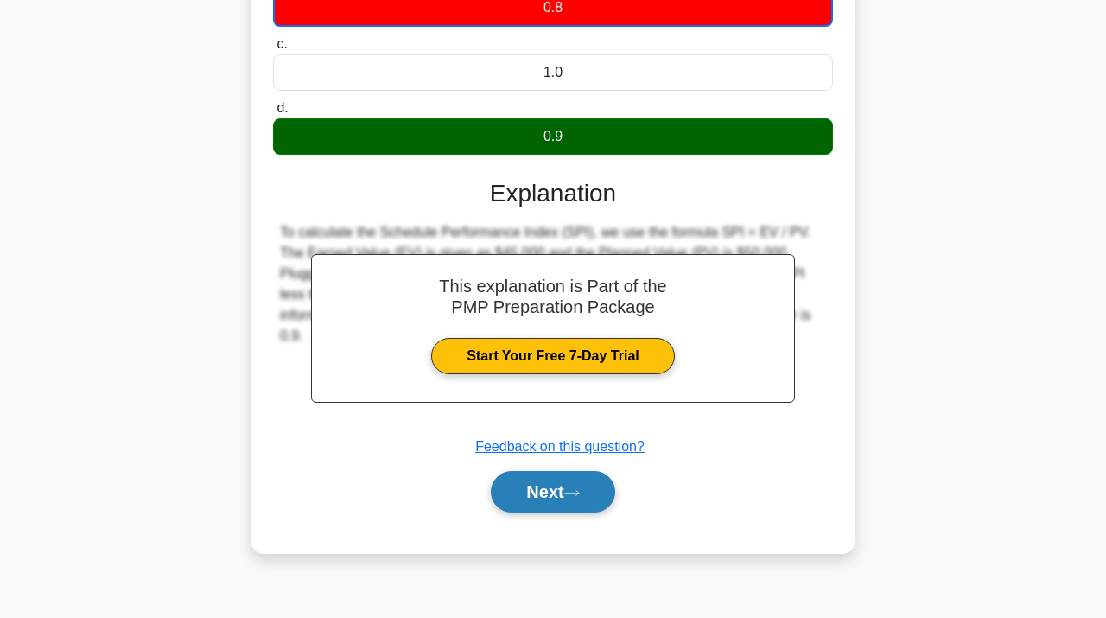
click at [544, 497] on button "Next" at bounding box center [553, 491] width 124 height 41
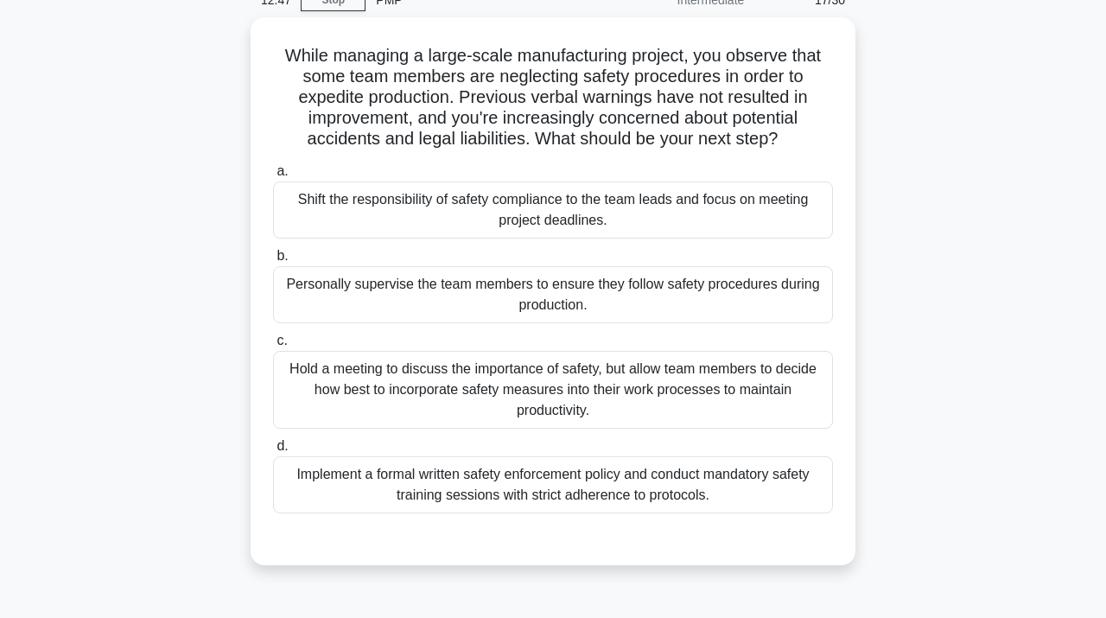
scroll to position [110, 0]
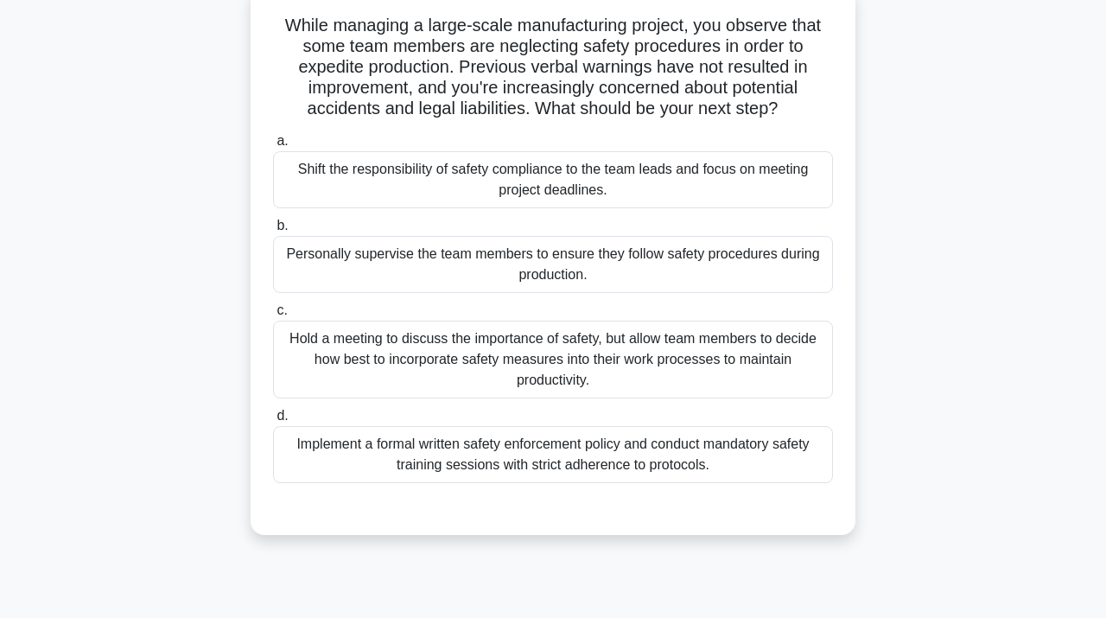
click at [654, 369] on div "Hold a meeting to discuss the importance of safety, but allow team members to d…" at bounding box center [553, 360] width 560 height 78
click at [273, 316] on input "c. Hold a meeting to discuss the importance of safety, but allow team members t…" at bounding box center [273, 310] width 0 height 11
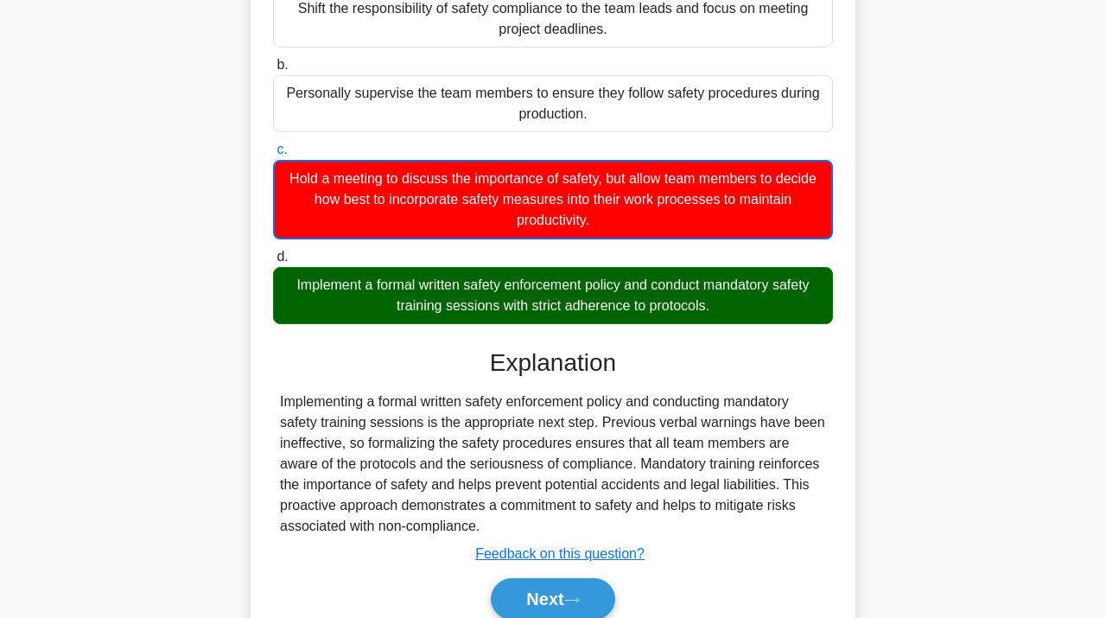
scroll to position [346, 0]
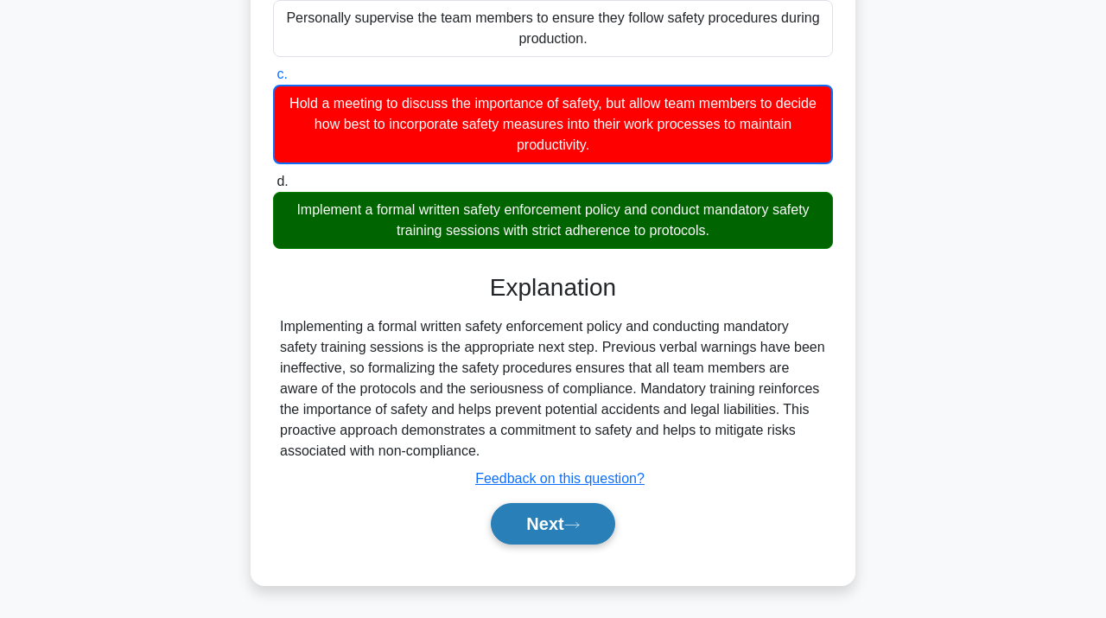
click at [552, 542] on button "Next" at bounding box center [553, 523] width 124 height 41
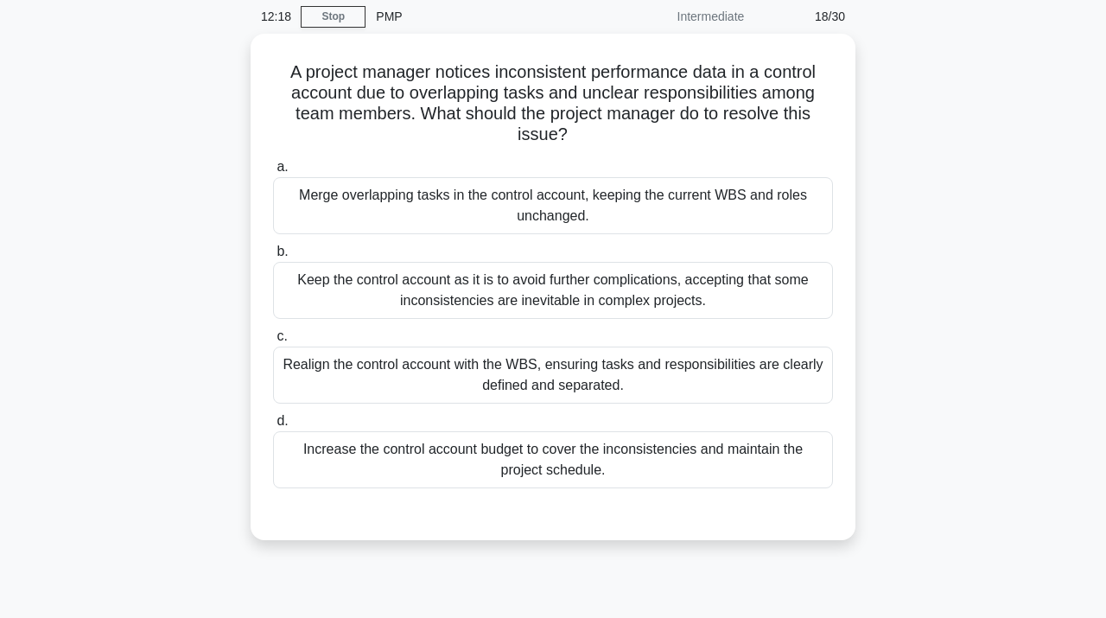
scroll to position [79, 0]
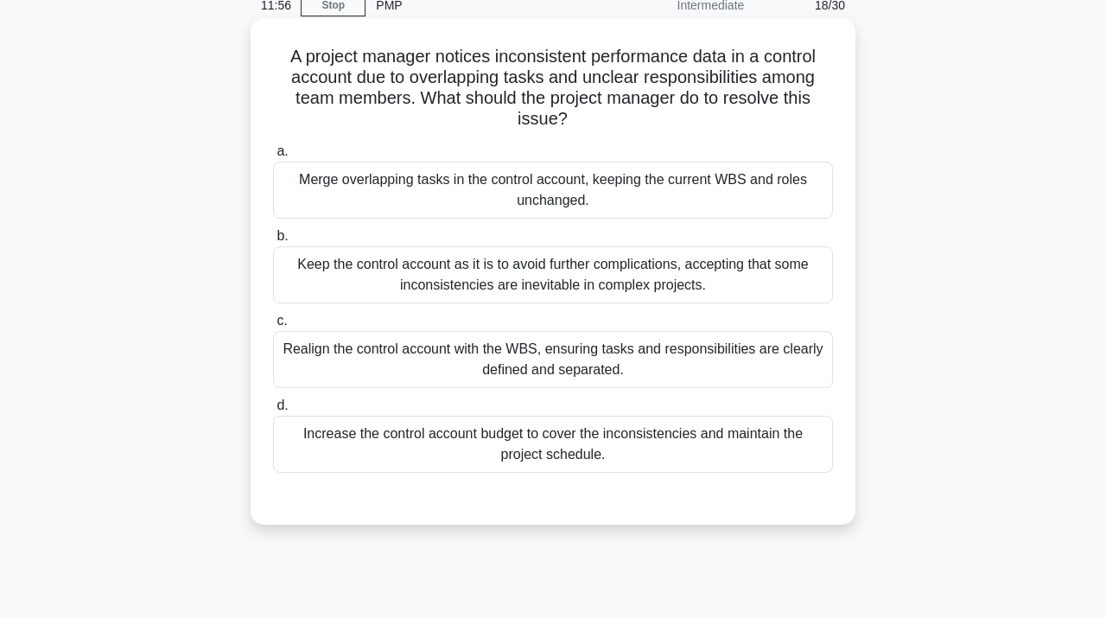
click at [609, 365] on div "Realign the control account with the WBS, ensuring tasks and responsibilities a…" at bounding box center [553, 359] width 560 height 57
click at [273, 327] on input "c. Realign the control account with the WBS, ensuring tasks and responsibilitie…" at bounding box center [273, 321] width 0 height 11
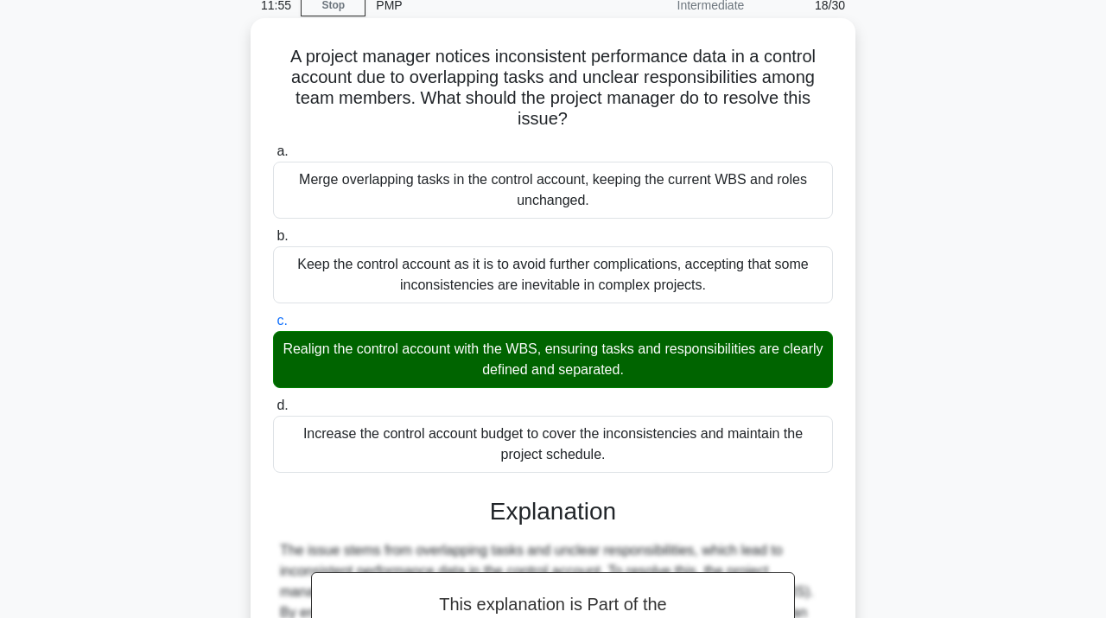
scroll to position [365, 0]
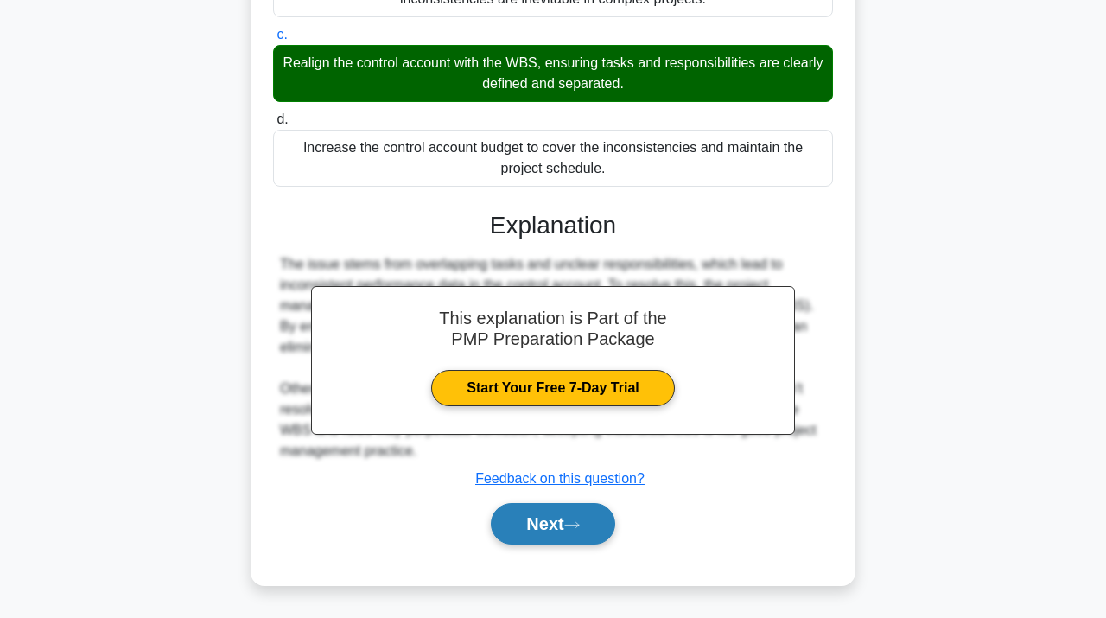
click at [532, 528] on button "Next" at bounding box center [553, 523] width 124 height 41
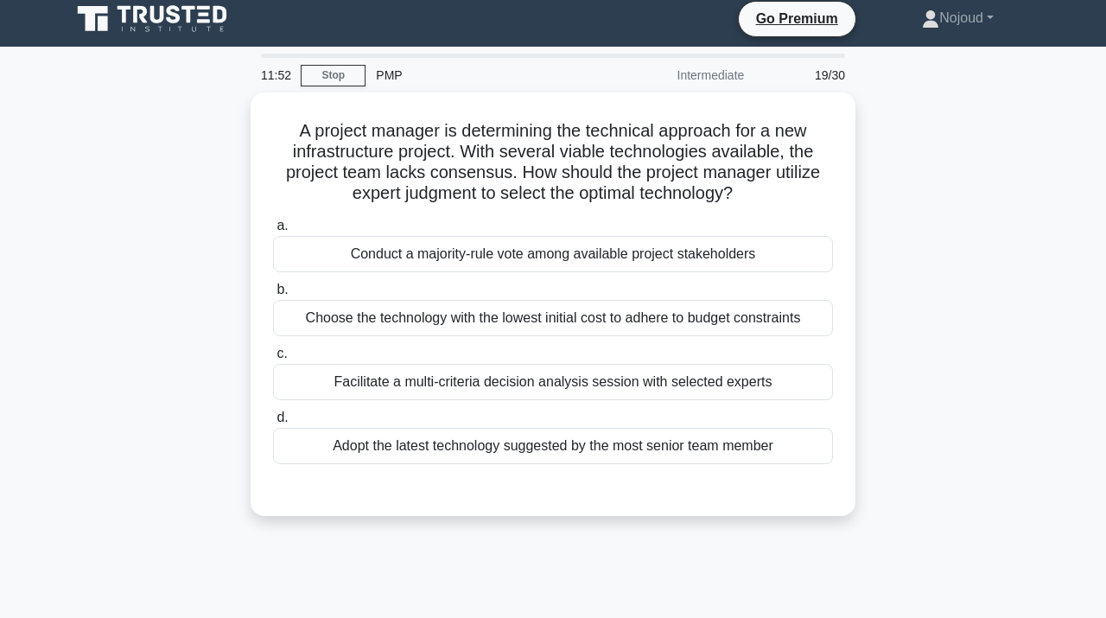
scroll to position [0, 0]
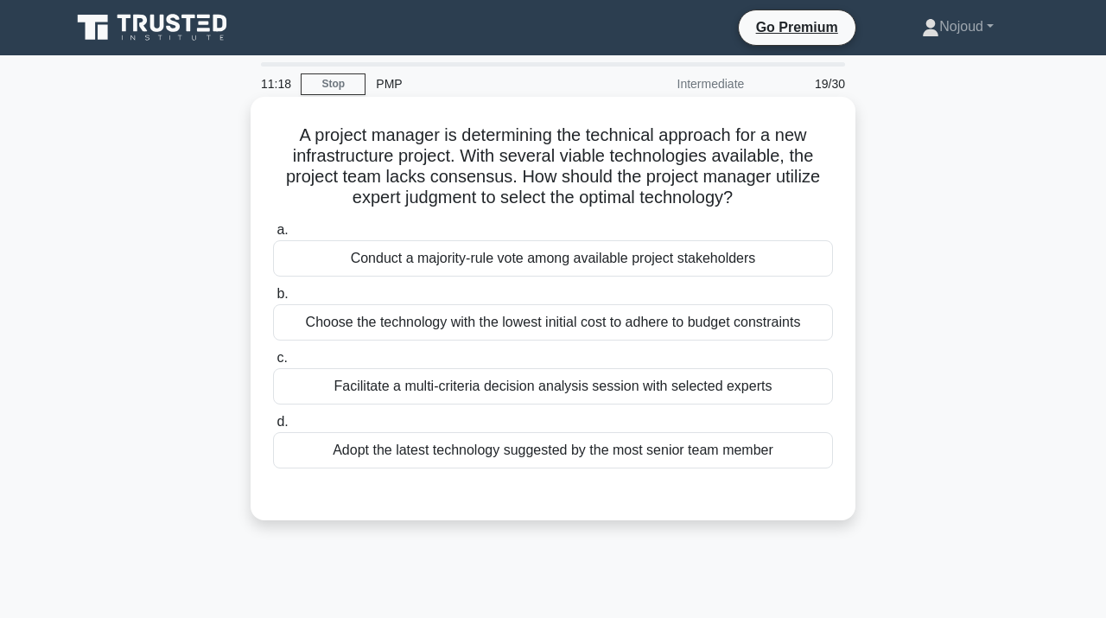
click at [577, 392] on div "Facilitate a multi-criteria decision analysis session with selected experts" at bounding box center [553, 386] width 560 height 36
click at [273, 364] on input "c. Facilitate a multi-criteria decision analysis session with selected experts" at bounding box center [273, 358] width 0 height 11
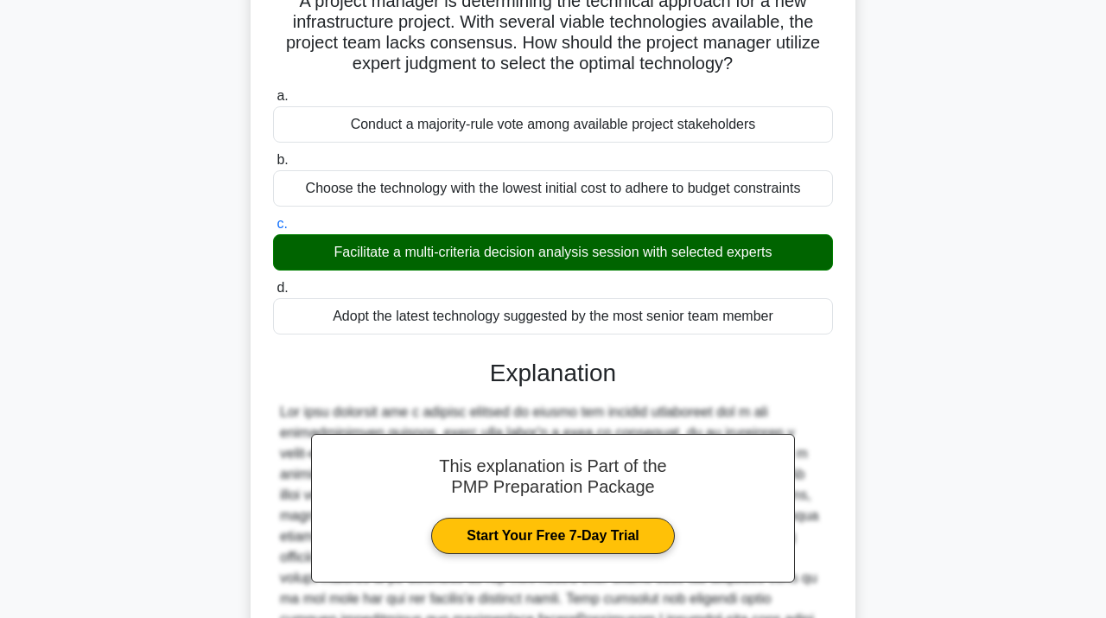
scroll to position [448, 0]
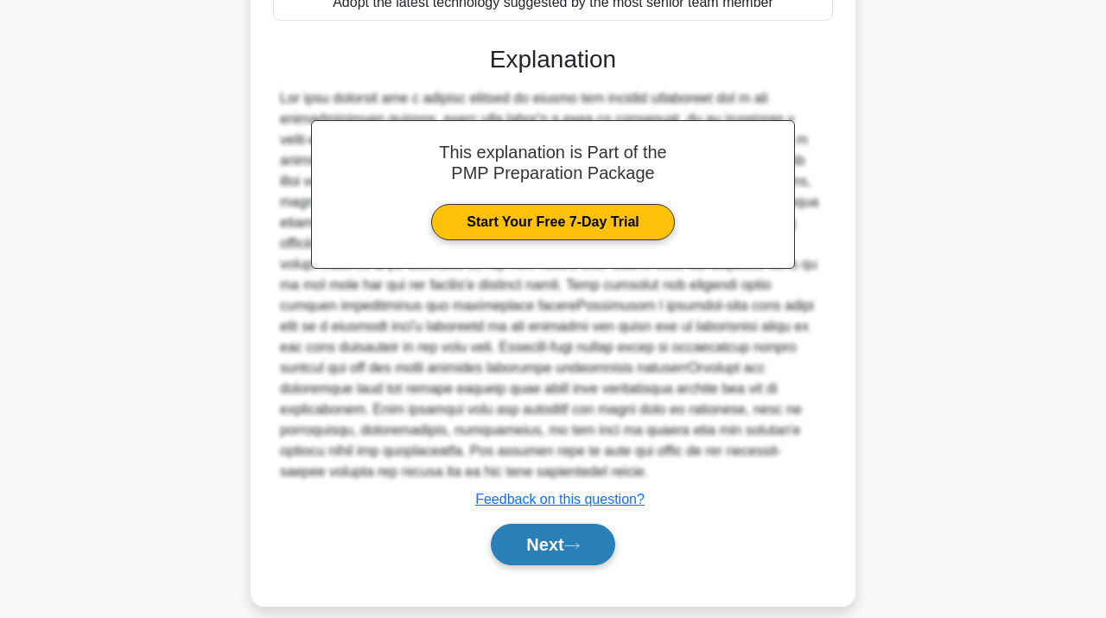
click at [544, 524] on button "Next" at bounding box center [553, 544] width 124 height 41
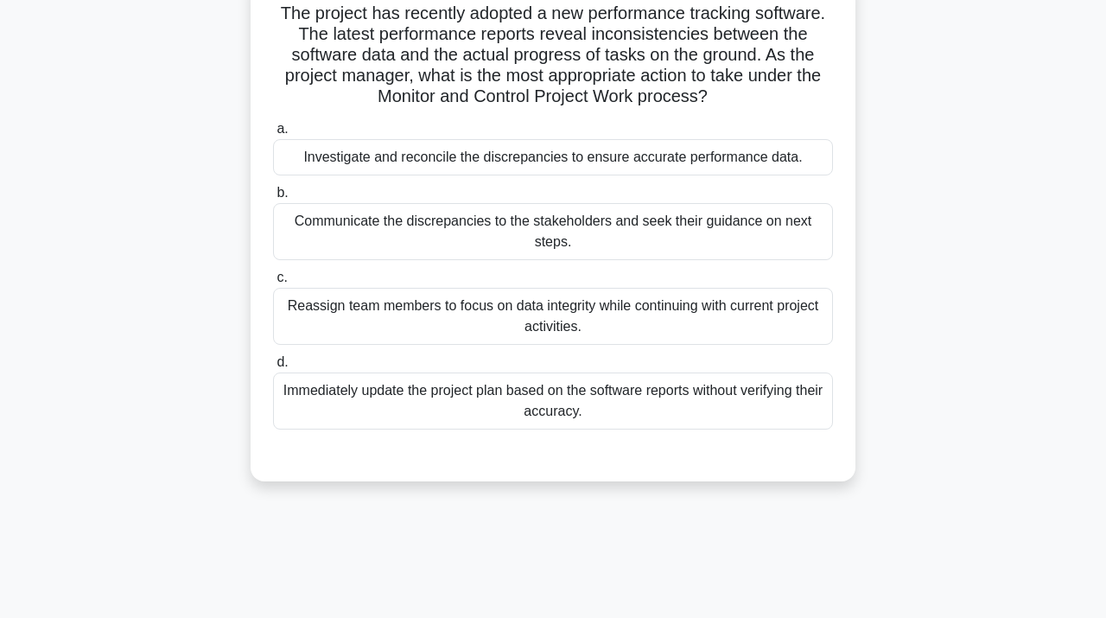
scroll to position [123, 0]
click at [626, 328] on div "Reassign team members to focus on data integrity while continuing with current …" at bounding box center [553, 315] width 560 height 57
click at [273, 283] on input "c. Reassign team members to focus on data integrity while continuing with curre…" at bounding box center [273, 276] width 0 height 11
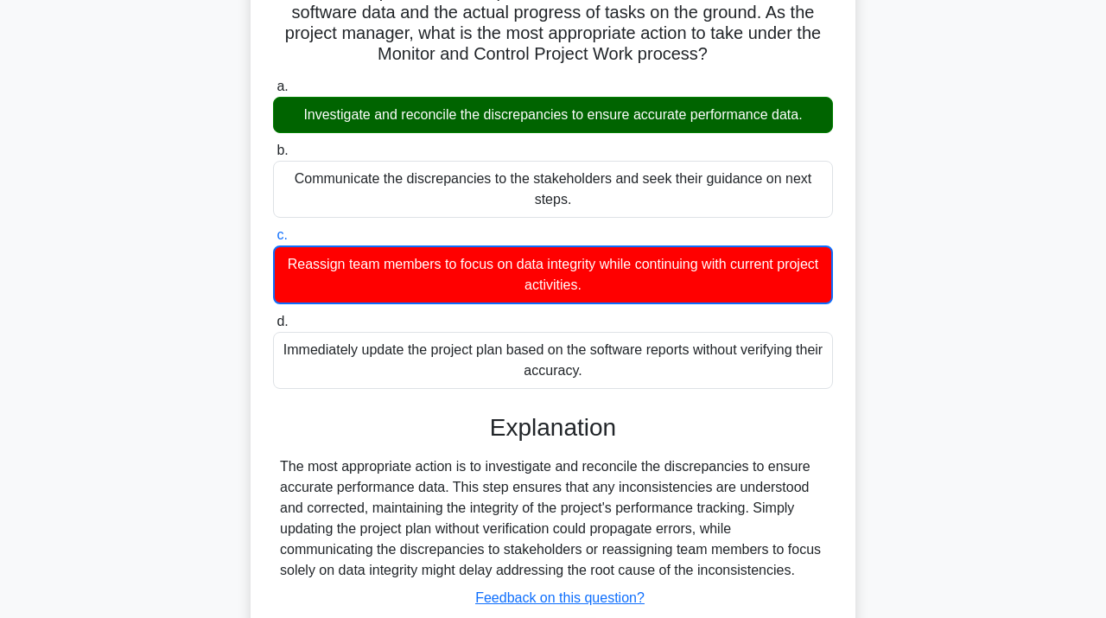
scroll to position [316, 0]
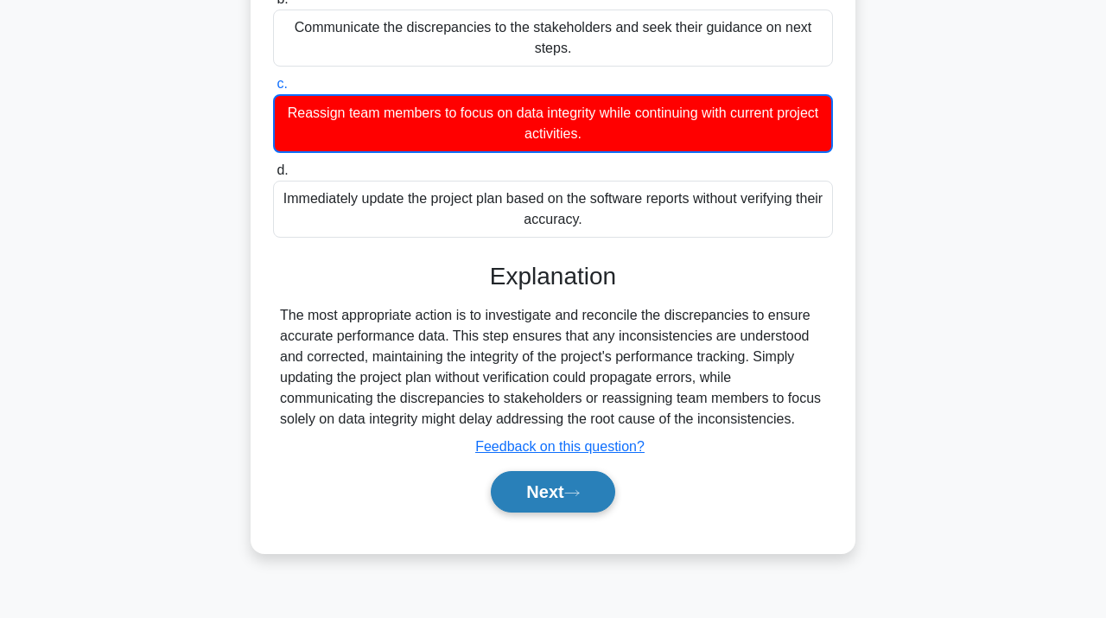
click at [539, 486] on button "Next" at bounding box center [553, 491] width 124 height 41
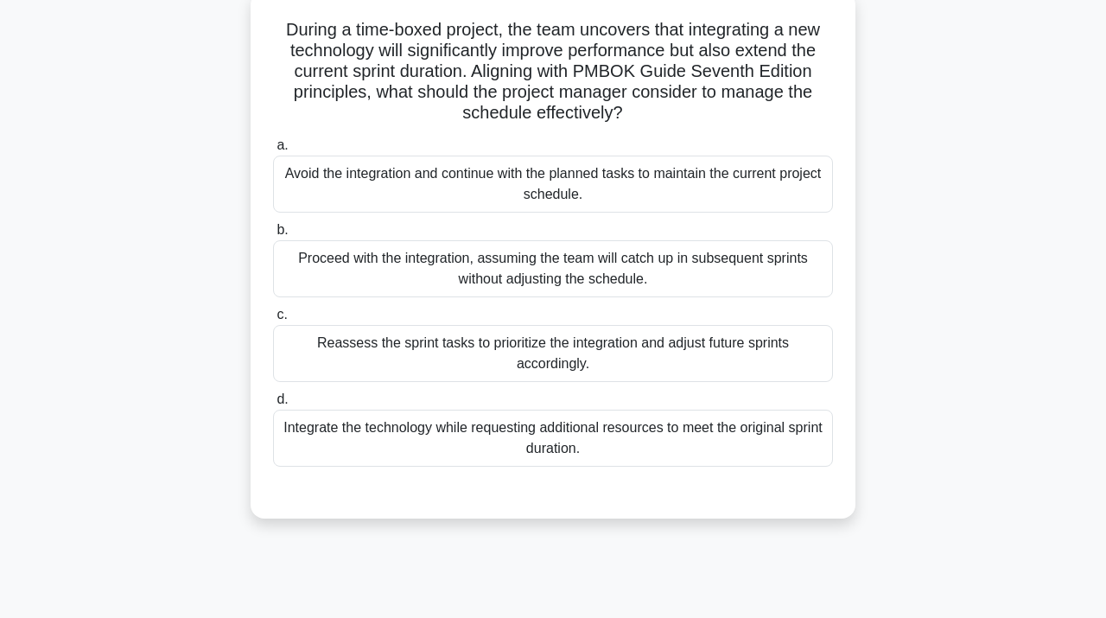
scroll to position [119, 0]
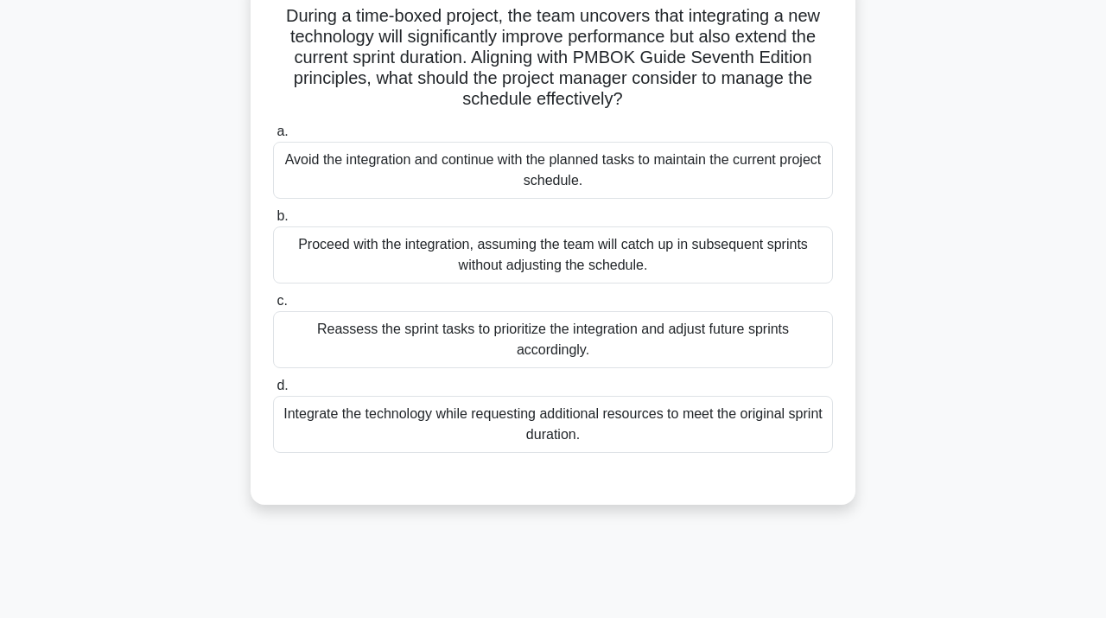
click at [647, 323] on div "Reassess the sprint tasks to prioritize the integration and adjust future sprin…" at bounding box center [553, 339] width 560 height 57
click at [273, 307] on input "c. Reassess the sprint tasks to prioritize the integration and adjust future sp…" at bounding box center [273, 301] width 0 height 11
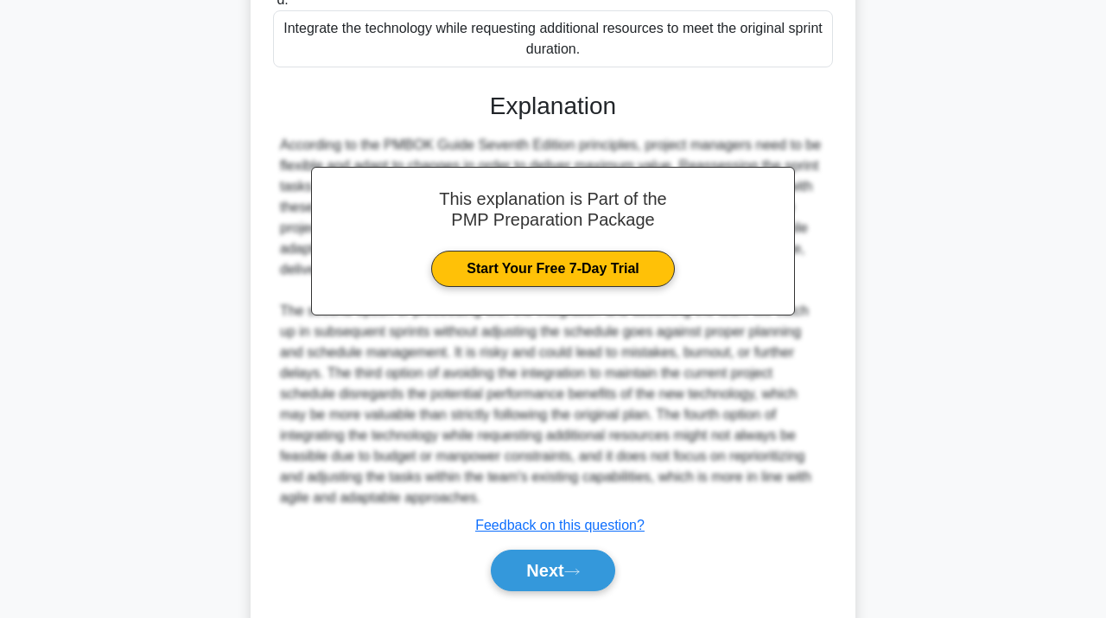
scroll to position [552, 0]
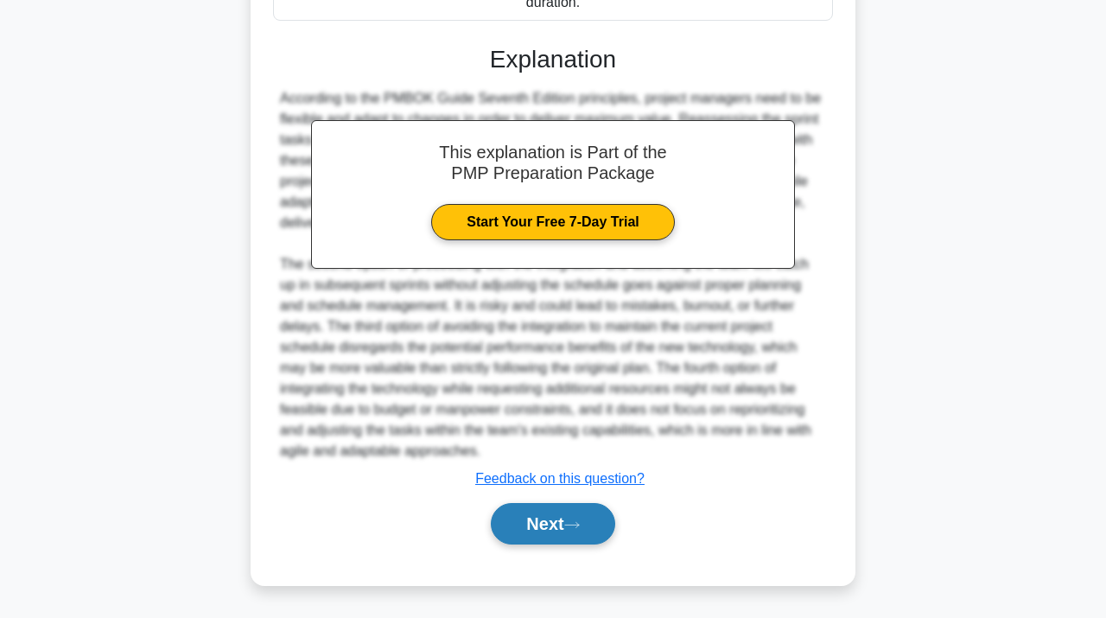
click at [539, 517] on button "Next" at bounding box center [553, 523] width 124 height 41
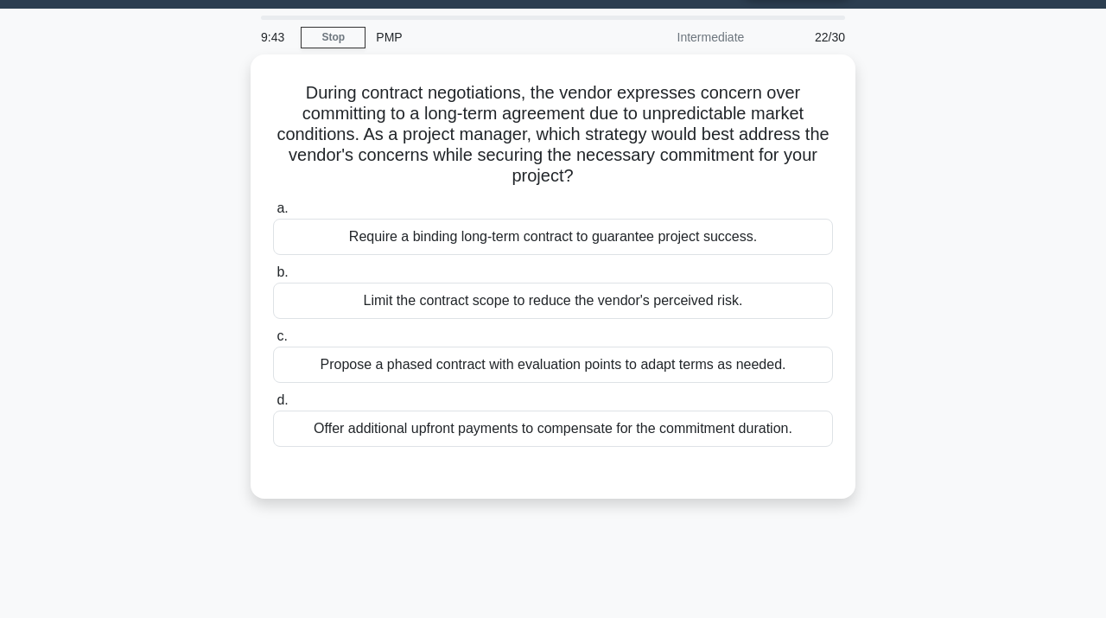
scroll to position [0, 0]
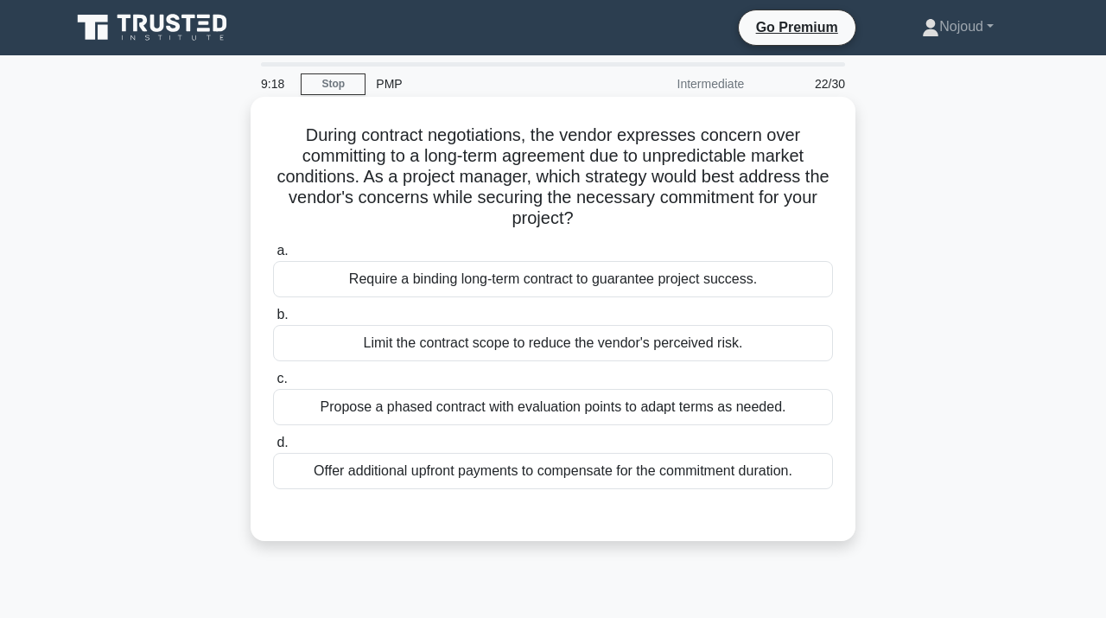
click at [576, 413] on div "Propose a phased contract with evaluation points to adapt terms as needed." at bounding box center [553, 407] width 560 height 36
click at [273, 385] on input "c. Propose a phased contract with evaluation points to adapt terms as needed." at bounding box center [273, 378] width 0 height 11
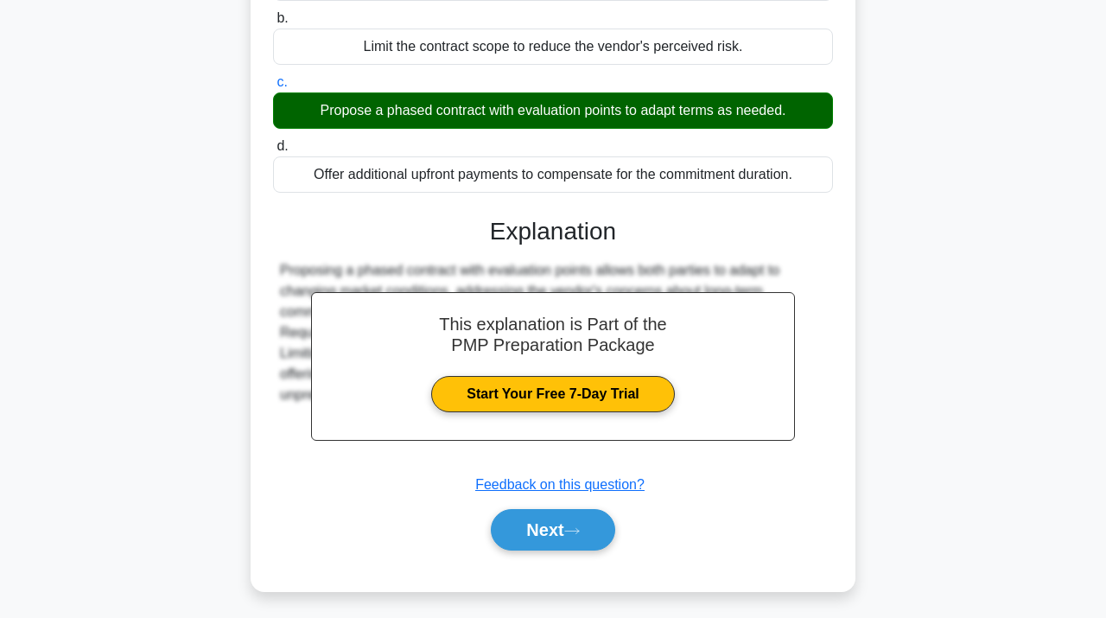
scroll to position [316, 0]
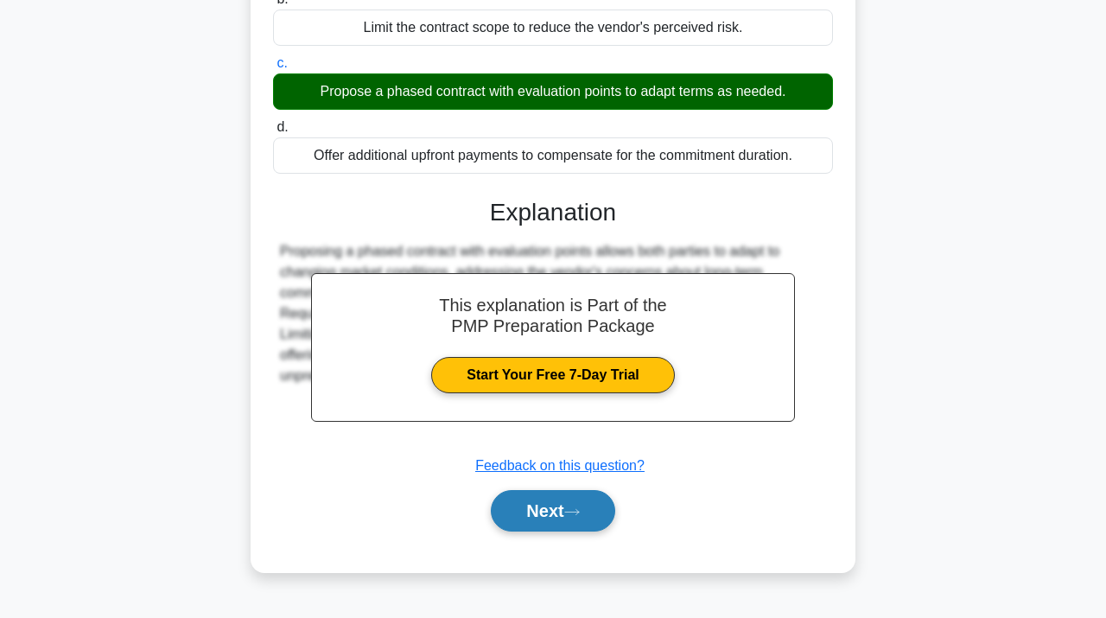
click at [545, 505] on button "Next" at bounding box center [553, 510] width 124 height 41
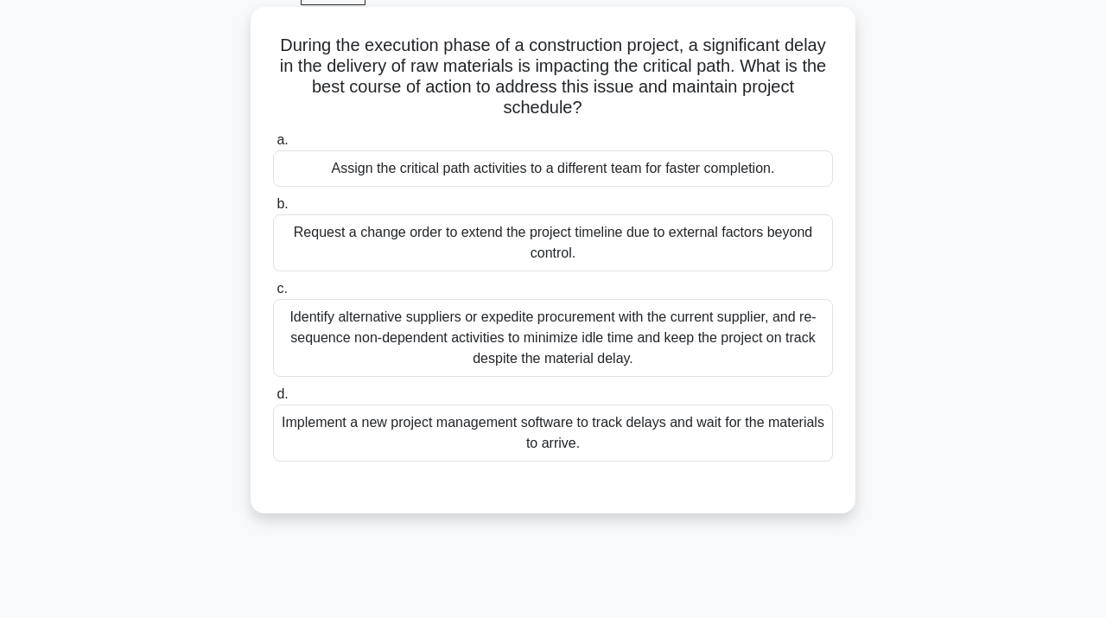
scroll to position [91, 0]
click at [630, 361] on div "Identify alternative suppliers or expedite procurement with the current supplie…" at bounding box center [553, 337] width 560 height 78
click at [273, 294] on input "c. Identify alternative suppliers or expedite procurement with the current supp…" at bounding box center [273, 288] width 0 height 11
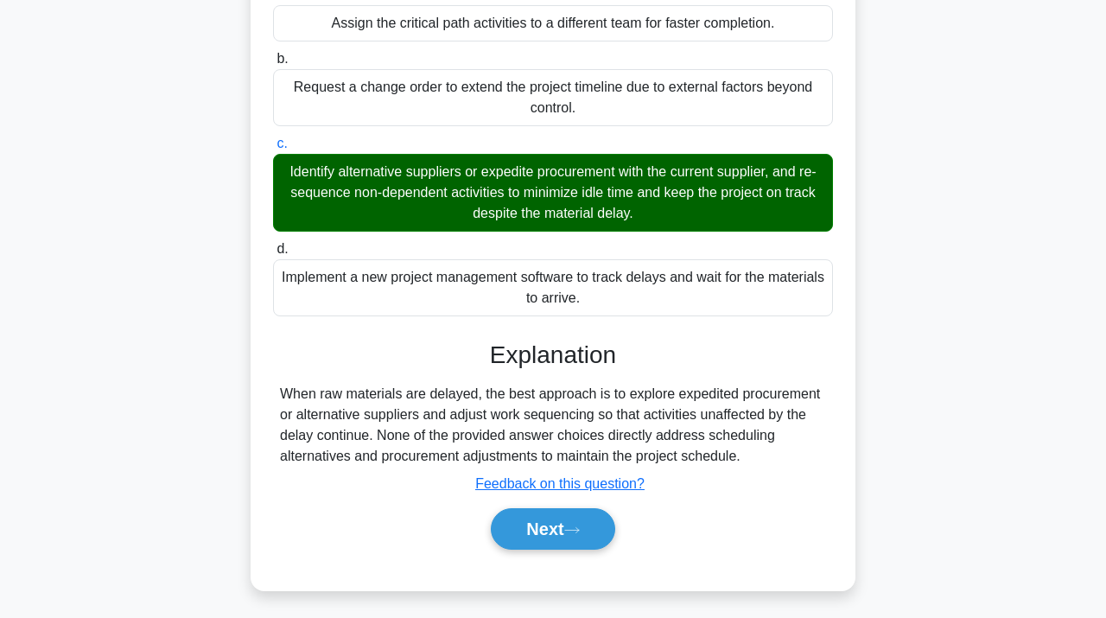
scroll to position [316, 0]
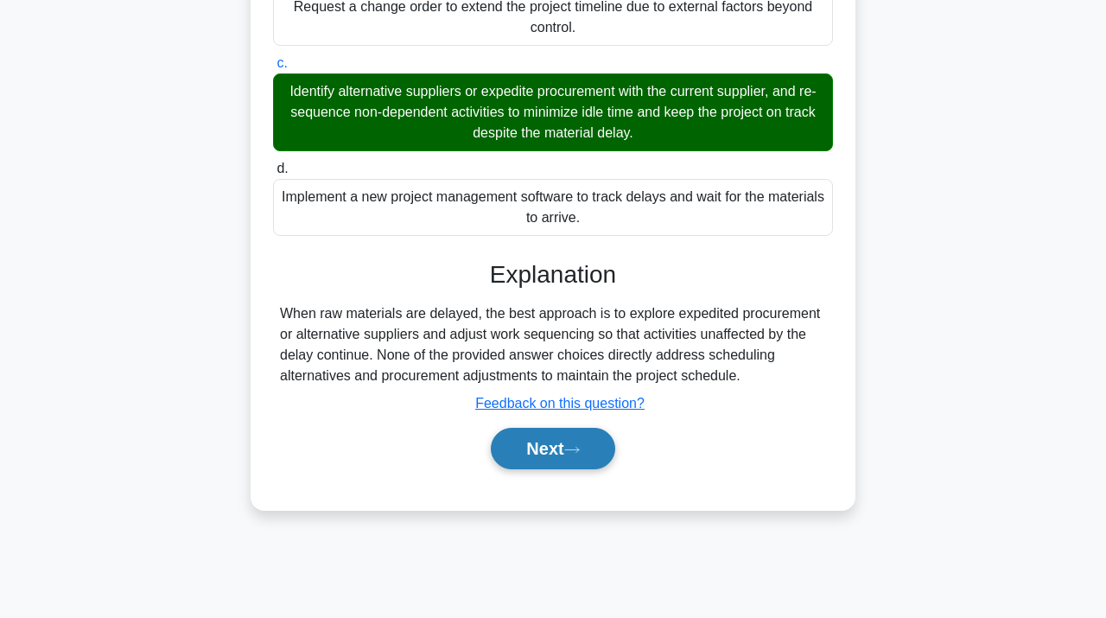
click at [565, 456] on button "Next" at bounding box center [553, 448] width 124 height 41
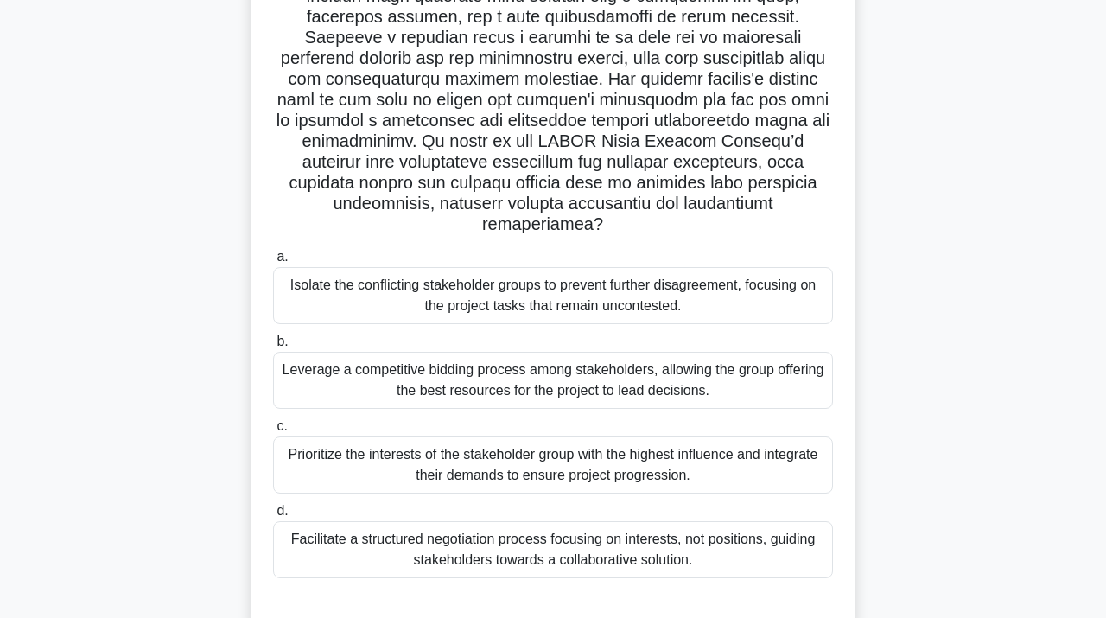
scroll to position [329, 0]
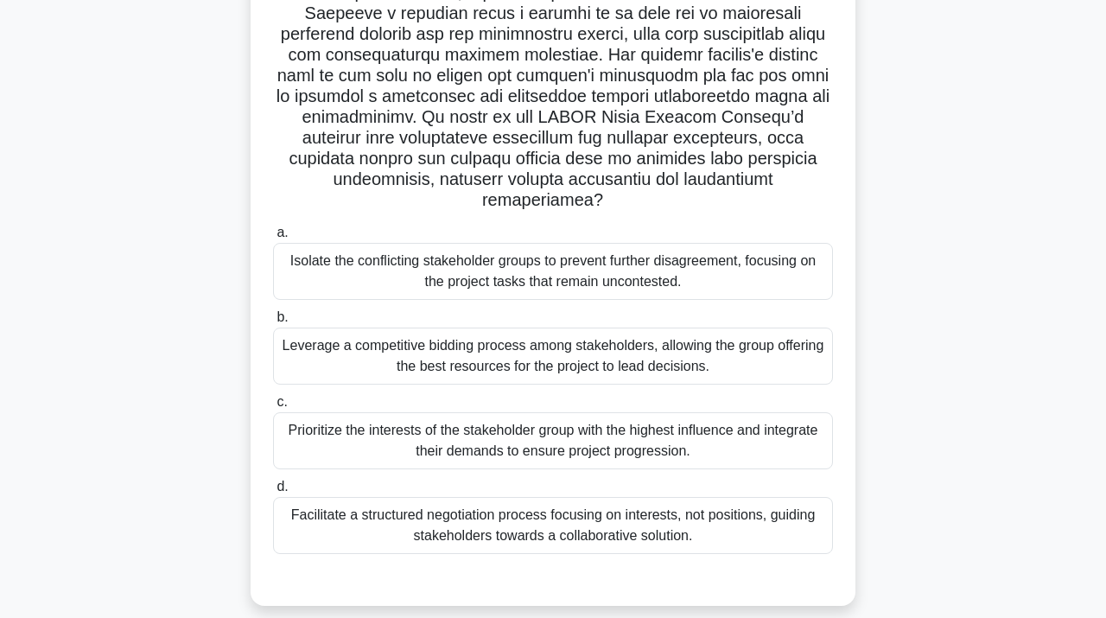
click at [578, 502] on div "Facilitate a structured negotiation process focusing on interests, not position…" at bounding box center [553, 525] width 560 height 57
click at [273, 493] on input "d. Facilitate a structured negotiation process focusing on interests, not posit…" at bounding box center [273, 486] width 0 height 11
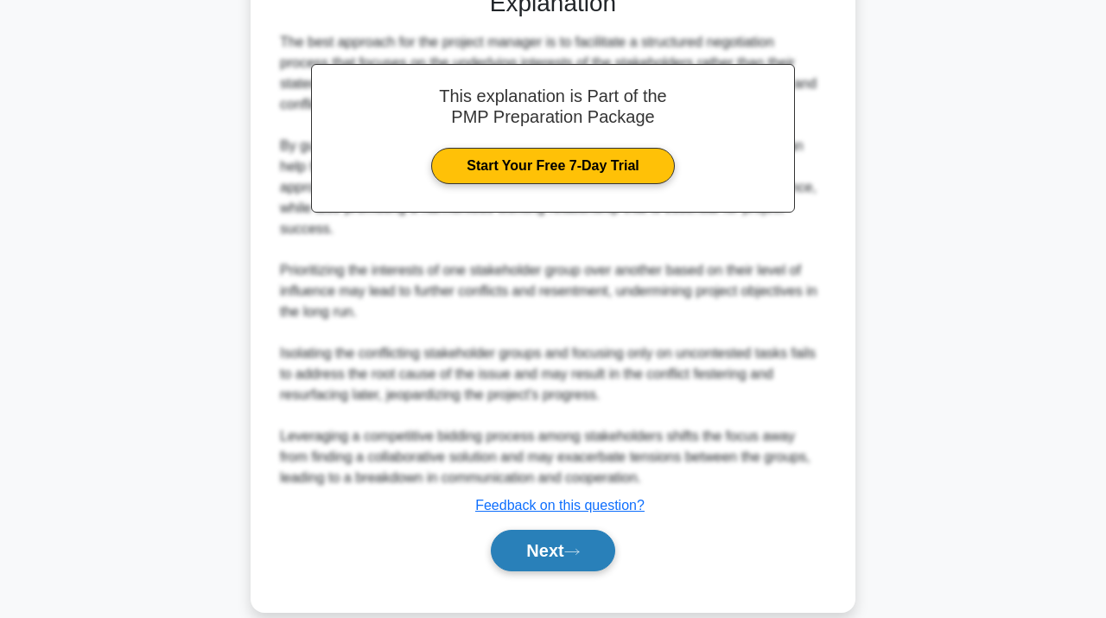
click at [542, 533] on button "Next" at bounding box center [553, 550] width 124 height 41
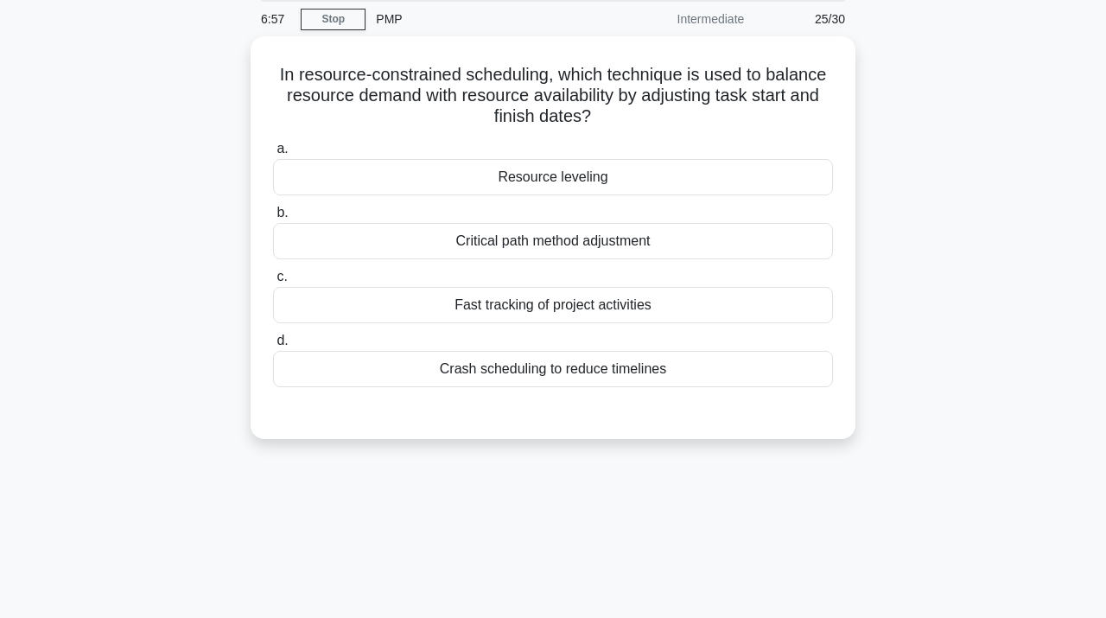
scroll to position [0, 0]
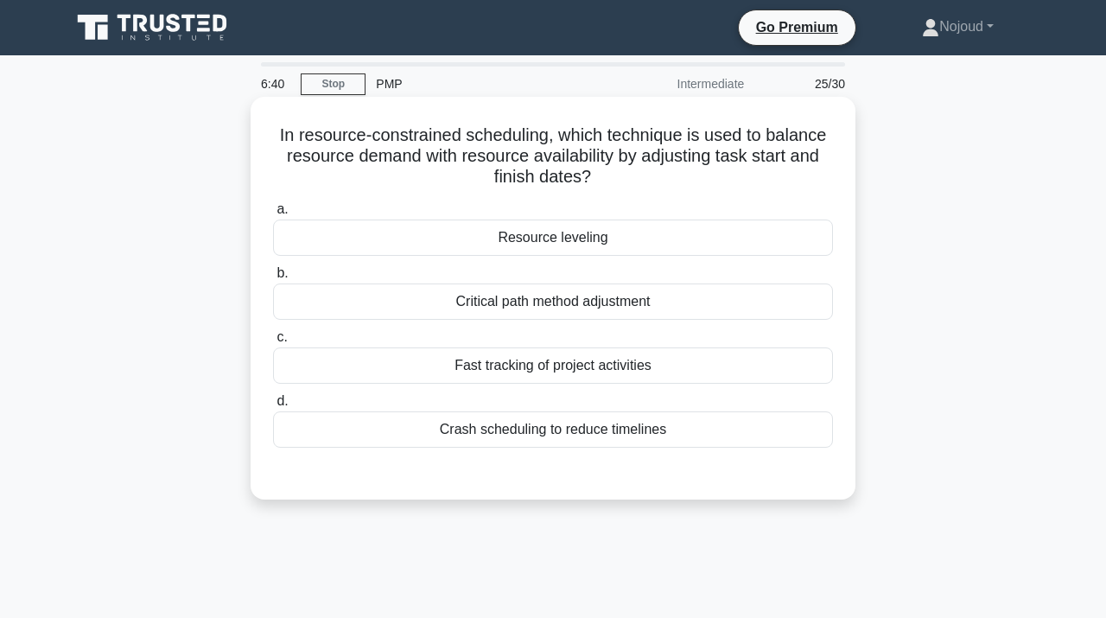
click at [635, 236] on div "Resource leveling" at bounding box center [553, 238] width 560 height 36
click at [273, 215] on input "a. Resource leveling" at bounding box center [273, 209] width 0 height 11
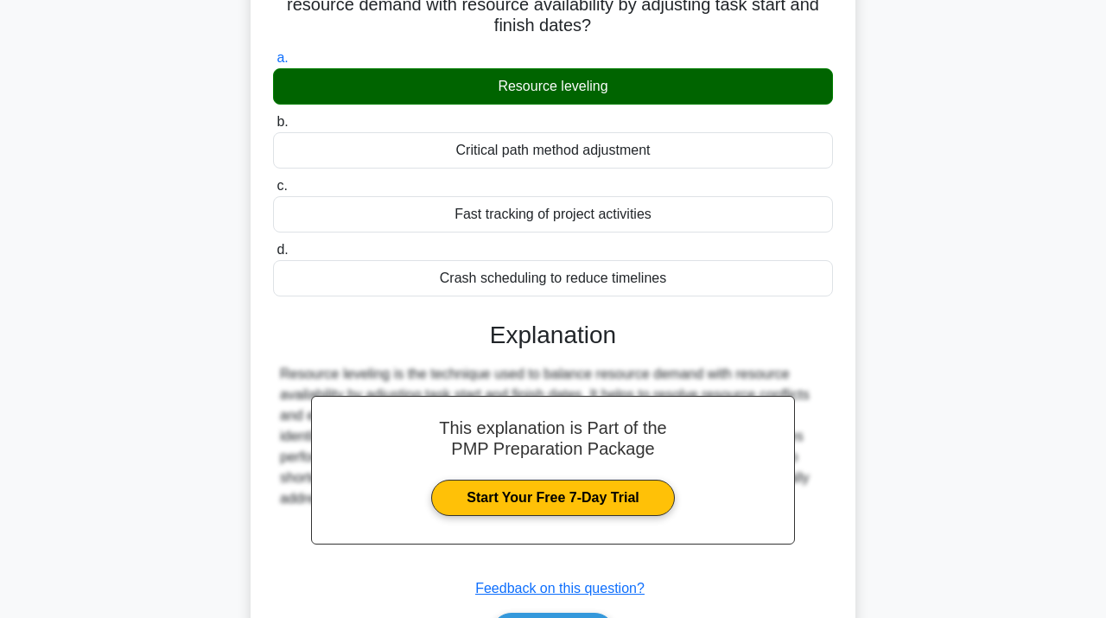
scroll to position [316, 0]
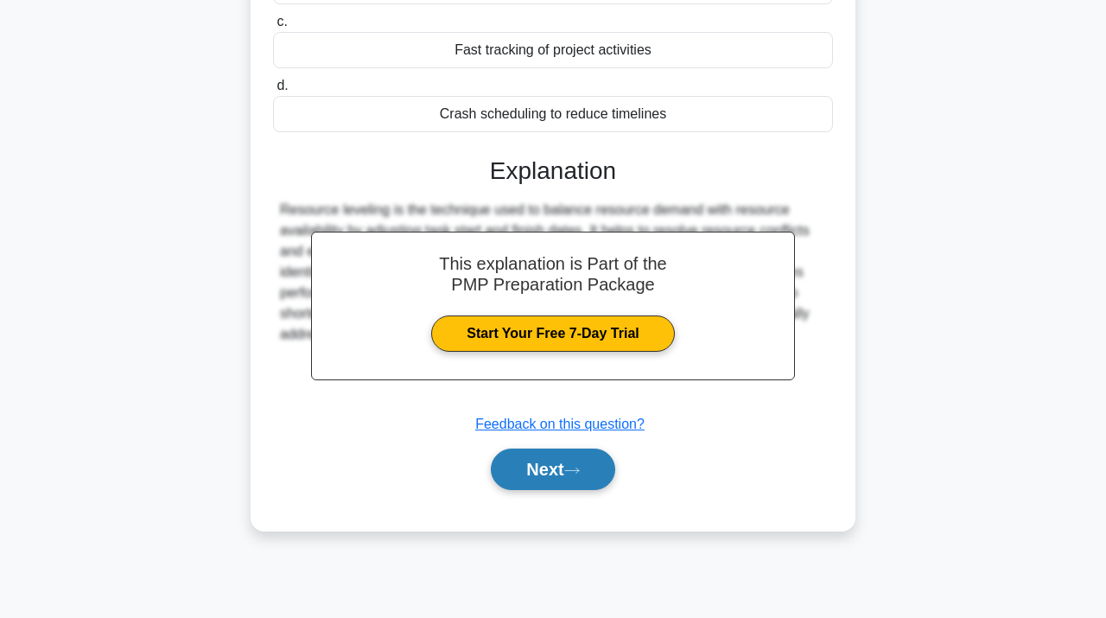
click at [526, 475] on button "Next" at bounding box center [553, 469] width 124 height 41
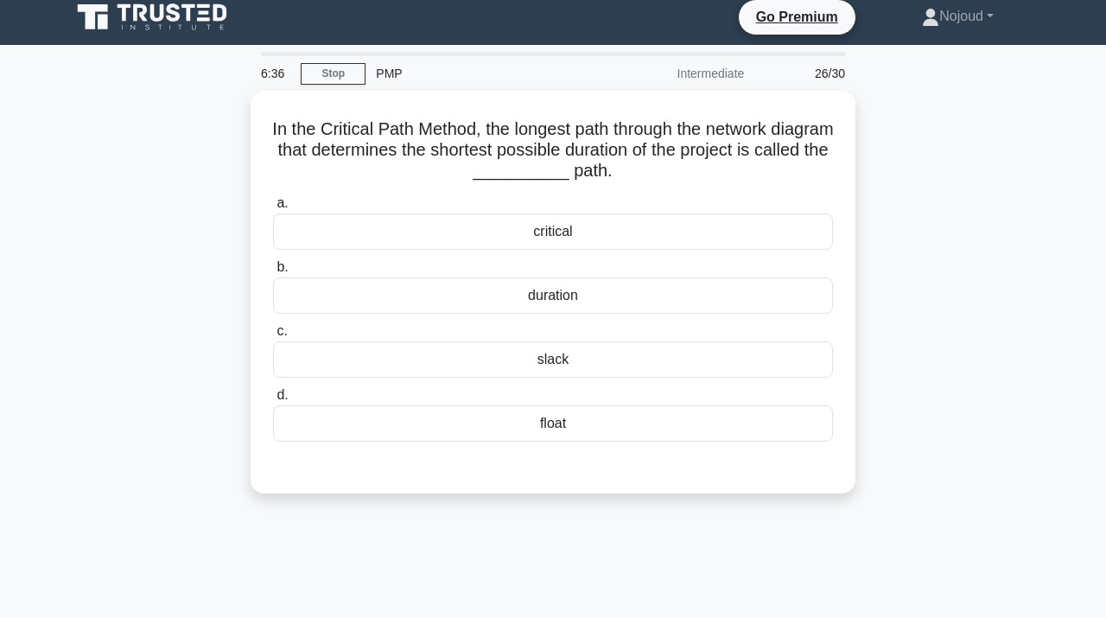
scroll to position [0, 0]
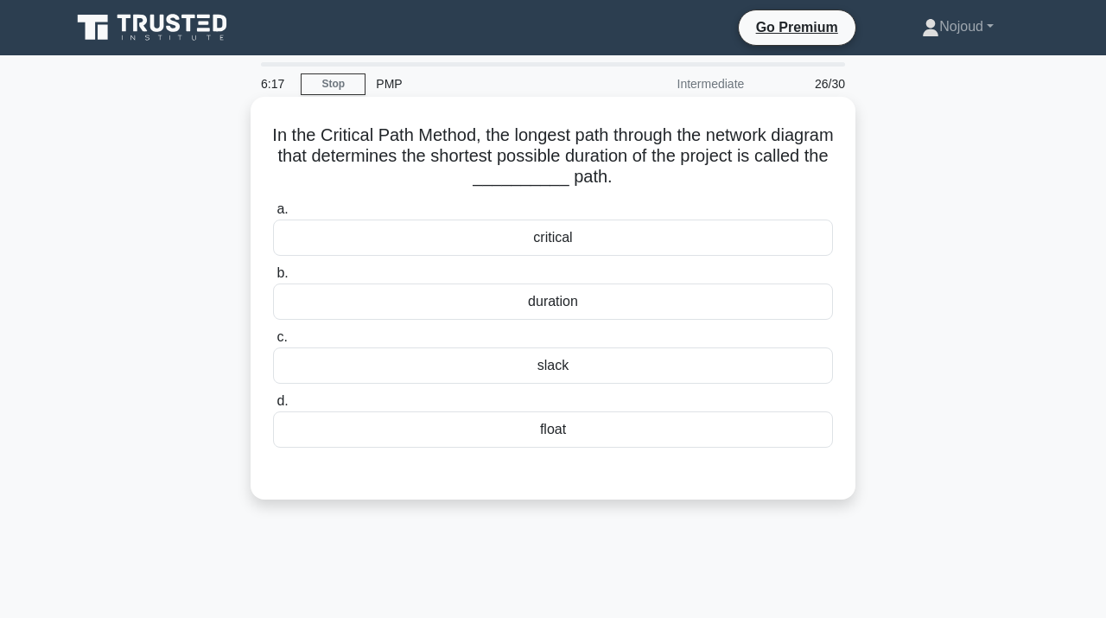
click at [546, 430] on div "float" at bounding box center [553, 429] width 560 height 36
click at [273, 407] on input "d. float" at bounding box center [273, 401] width 0 height 11
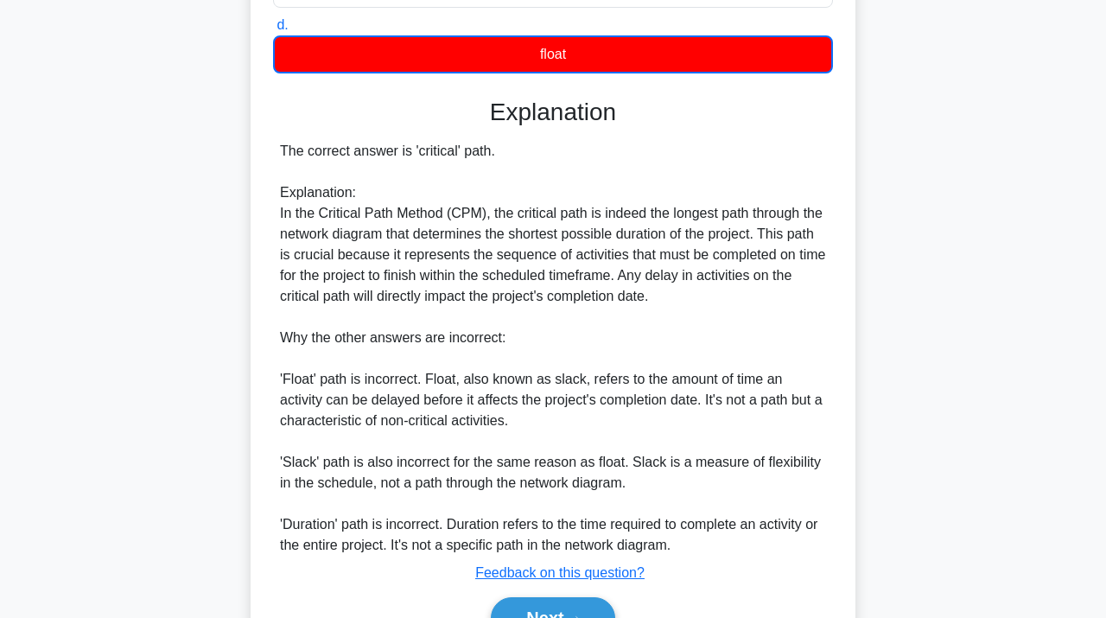
scroll to position [470, 0]
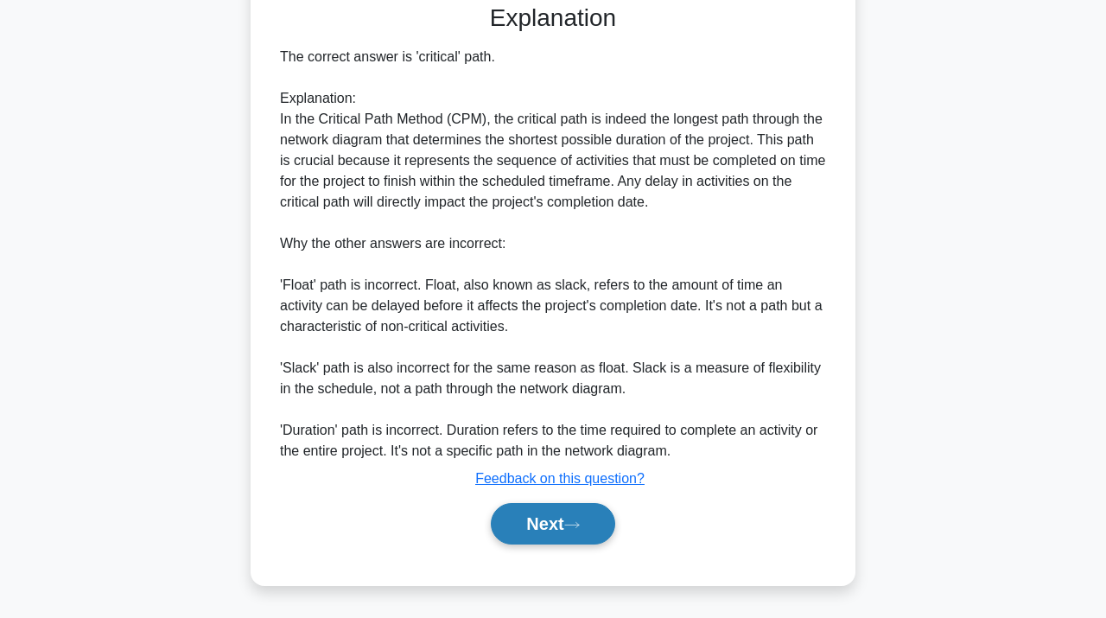
click at [528, 528] on button "Next" at bounding box center [553, 523] width 124 height 41
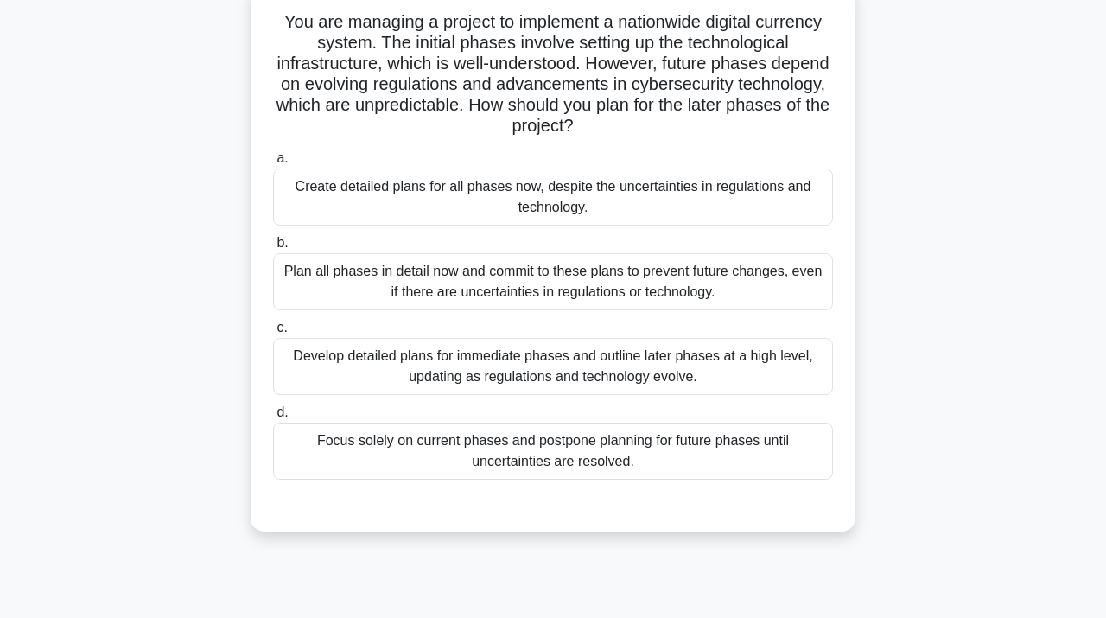
scroll to position [80, 0]
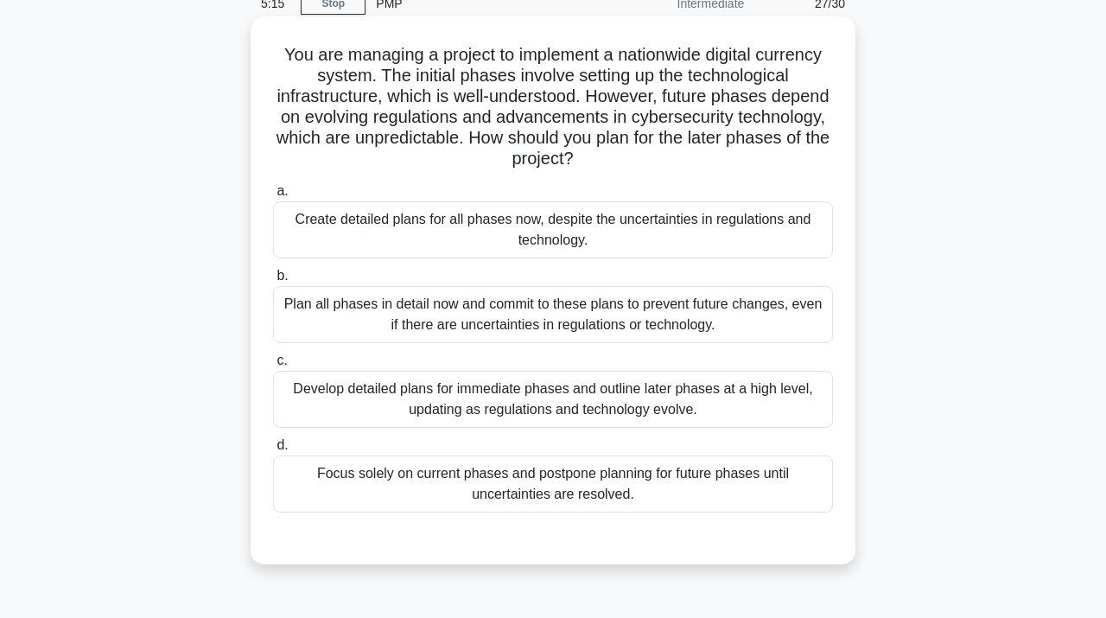
click at [561, 409] on div "Develop detailed plans for immediate phases and outline later phases at a high …" at bounding box center [553, 399] width 560 height 57
click at [273, 367] on input "c. Develop detailed plans for immediate phases and outline later phases at a hi…" at bounding box center [273, 360] width 0 height 11
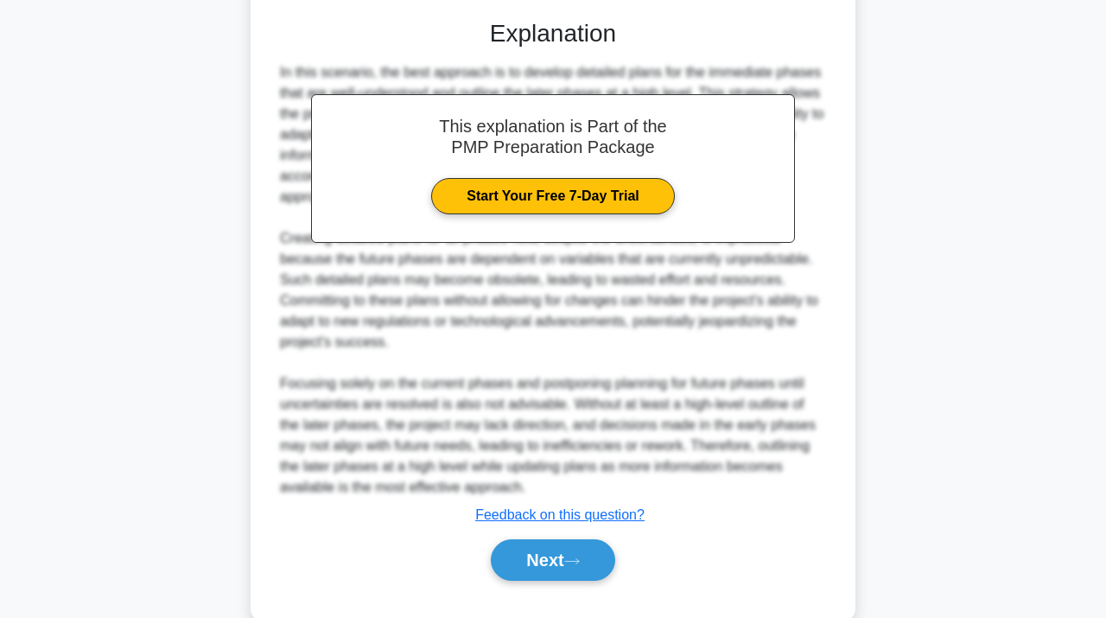
scroll to position [635, 0]
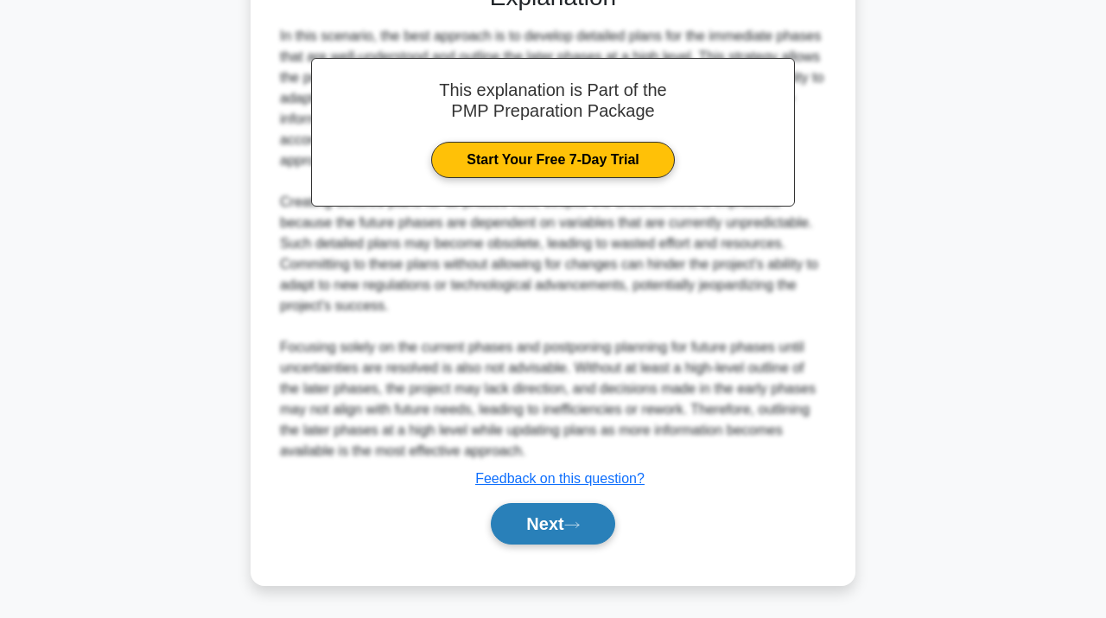
click at [522, 524] on button "Next" at bounding box center [553, 523] width 124 height 41
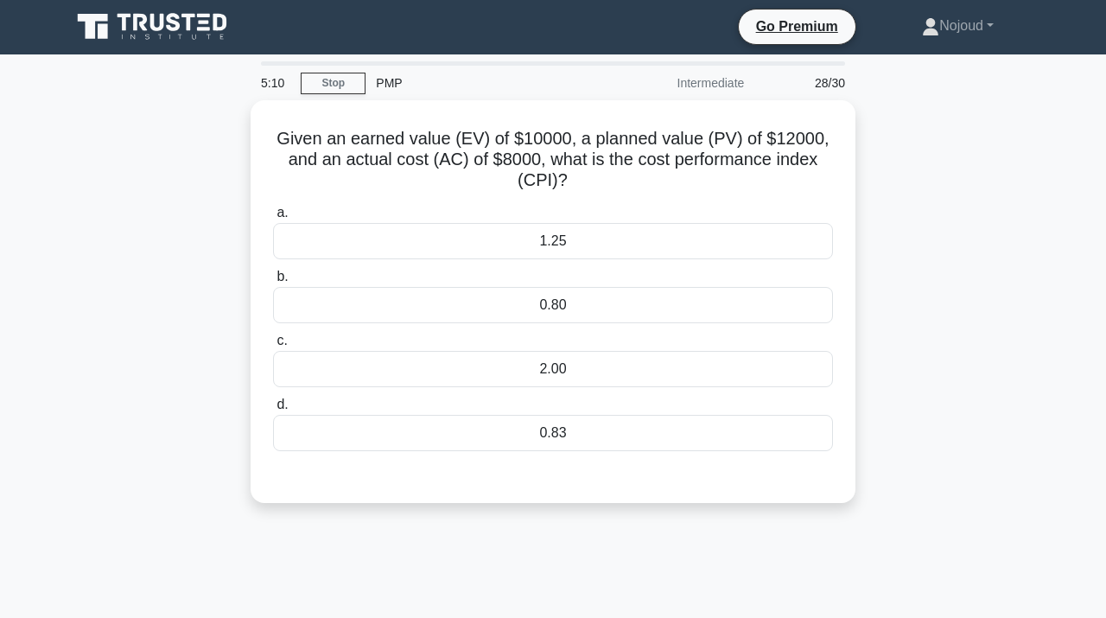
scroll to position [0, 0]
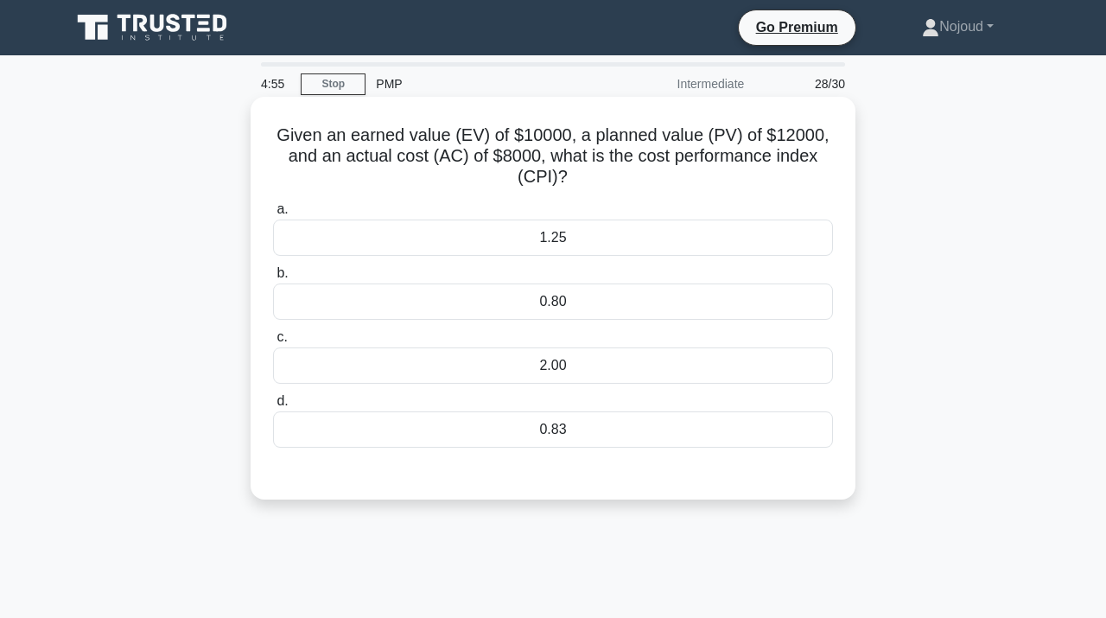
click at [566, 440] on div "0.83" at bounding box center [553, 429] width 560 height 36
click at [273, 407] on input "d. 0.83" at bounding box center [273, 401] width 0 height 11
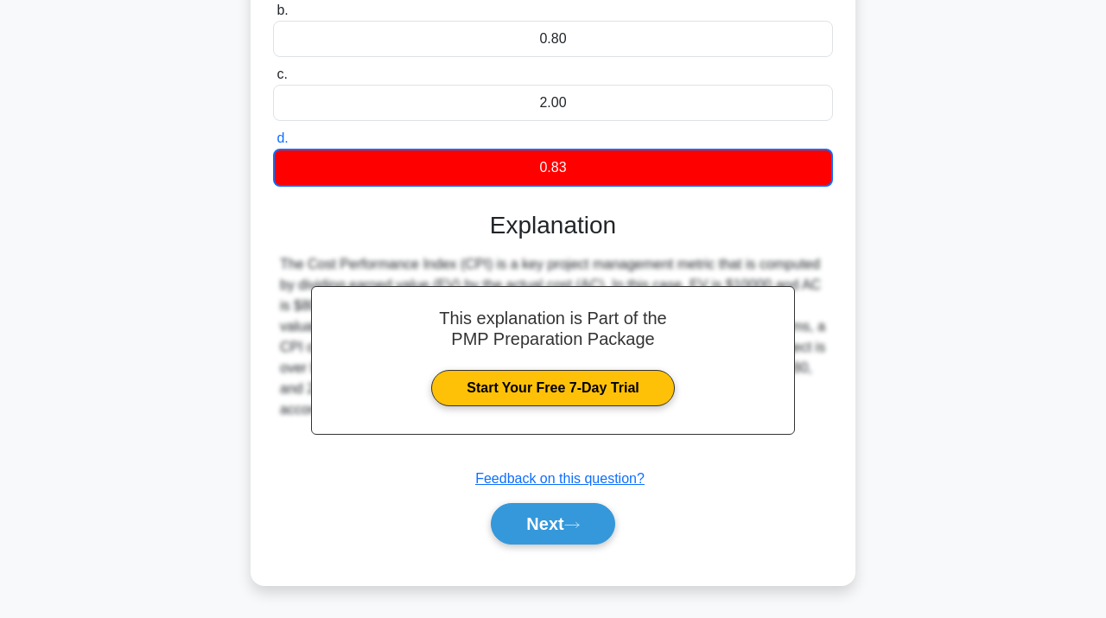
scroll to position [316, 0]
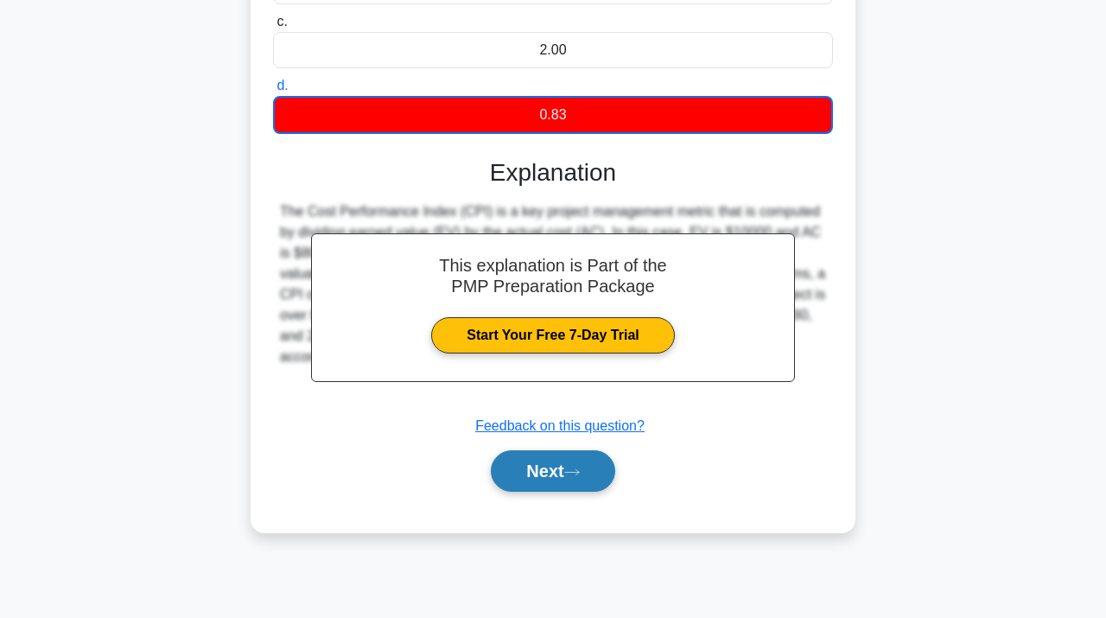
click at [563, 467] on button "Next" at bounding box center [553, 470] width 124 height 41
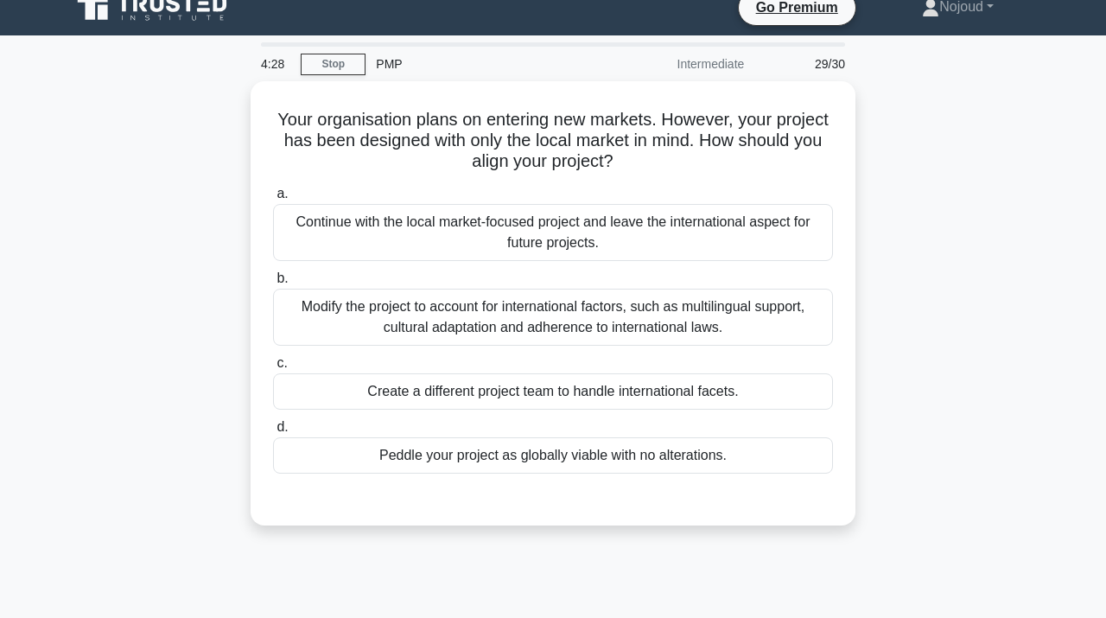
scroll to position [19, 0]
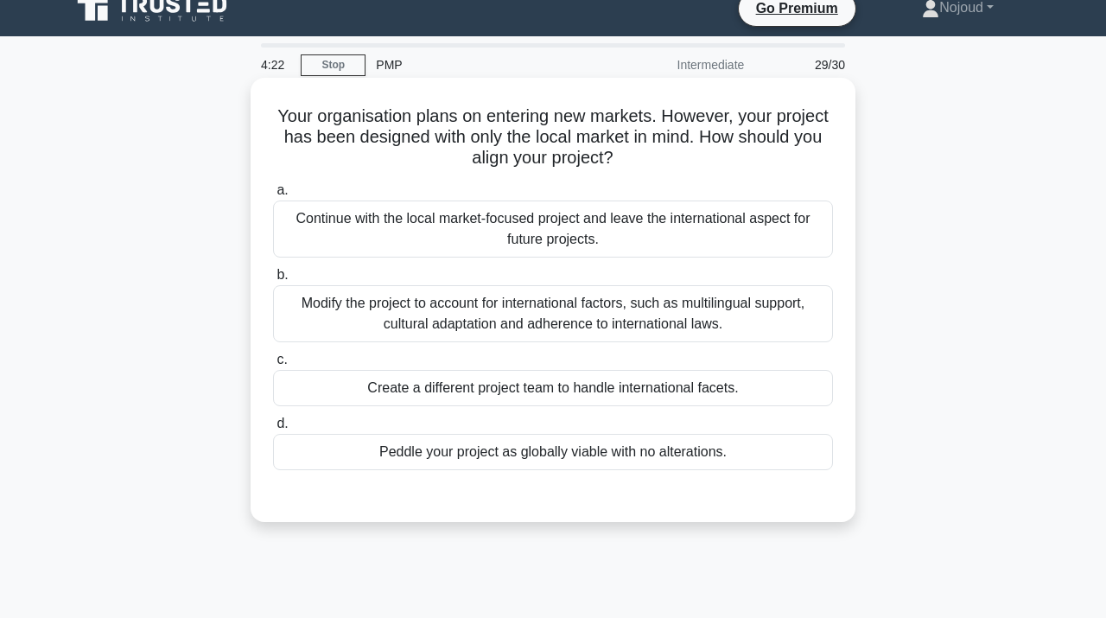
click at [621, 240] on div "Continue with the local market-focused project and leave the international aspe…" at bounding box center [553, 229] width 560 height 57
click at [273, 196] on input "a. Continue with the local market-focused project and leave the international a…" at bounding box center [273, 190] width 0 height 11
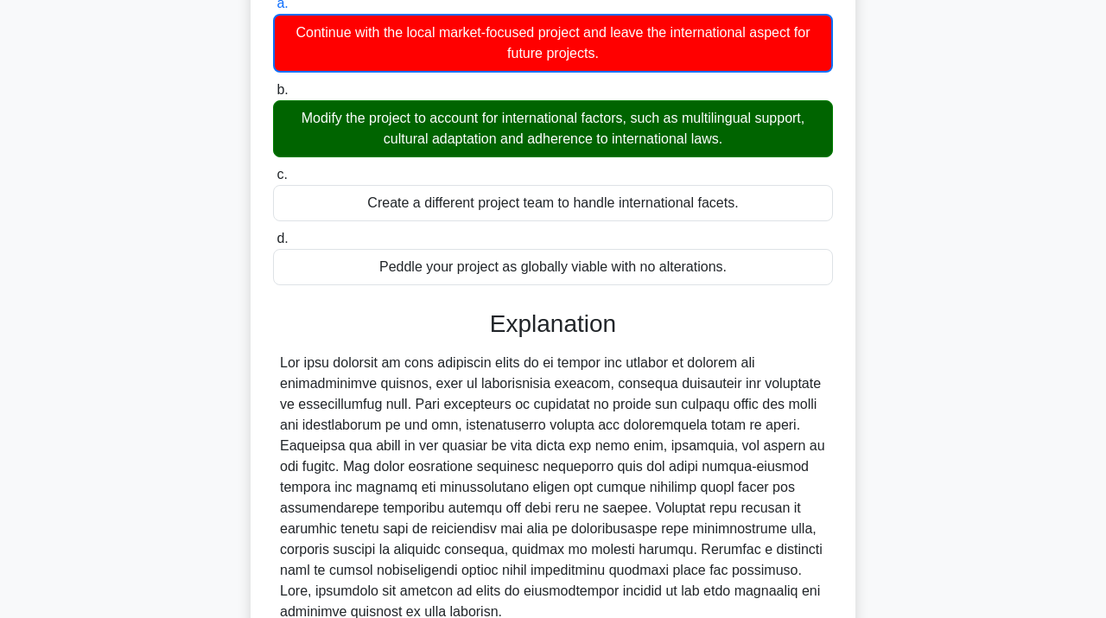
scroll to position [367, 0]
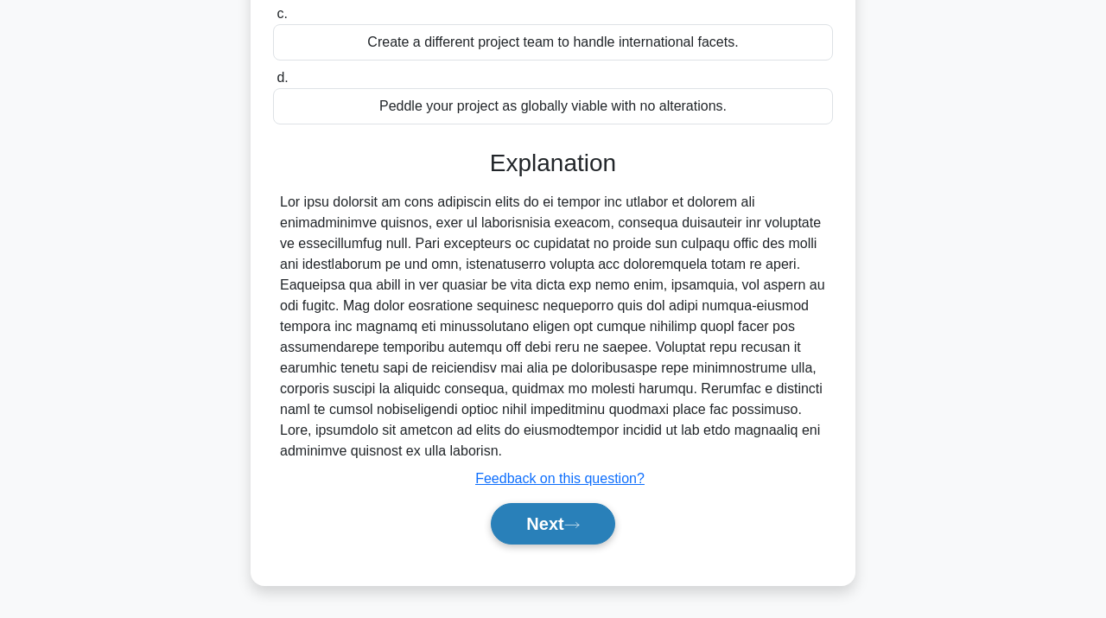
click at [522, 511] on button "Next" at bounding box center [553, 523] width 124 height 41
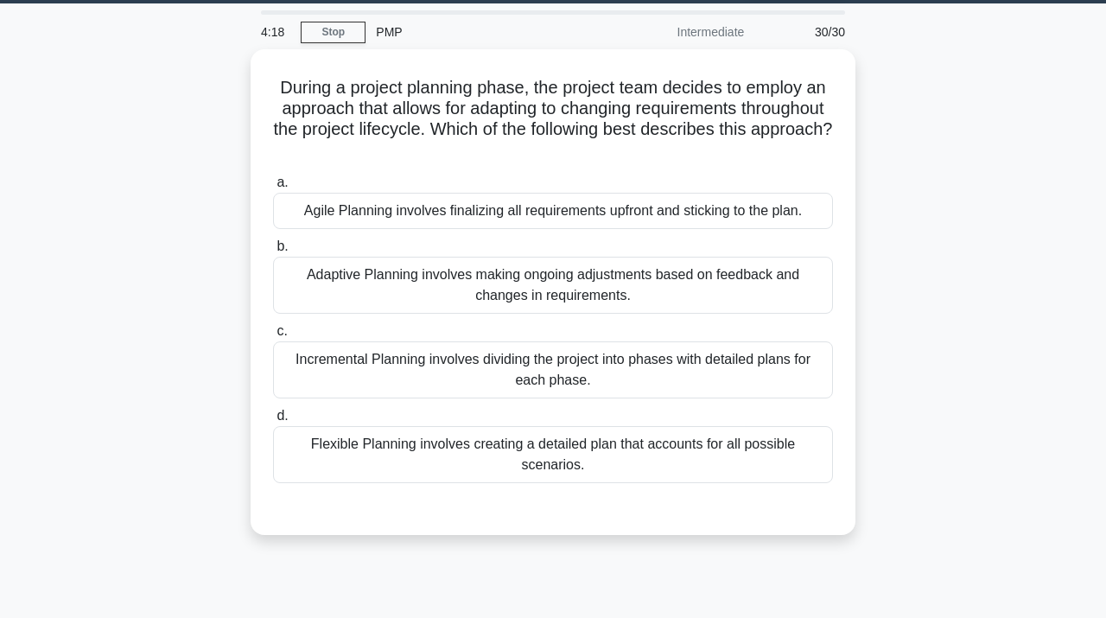
scroll to position [0, 0]
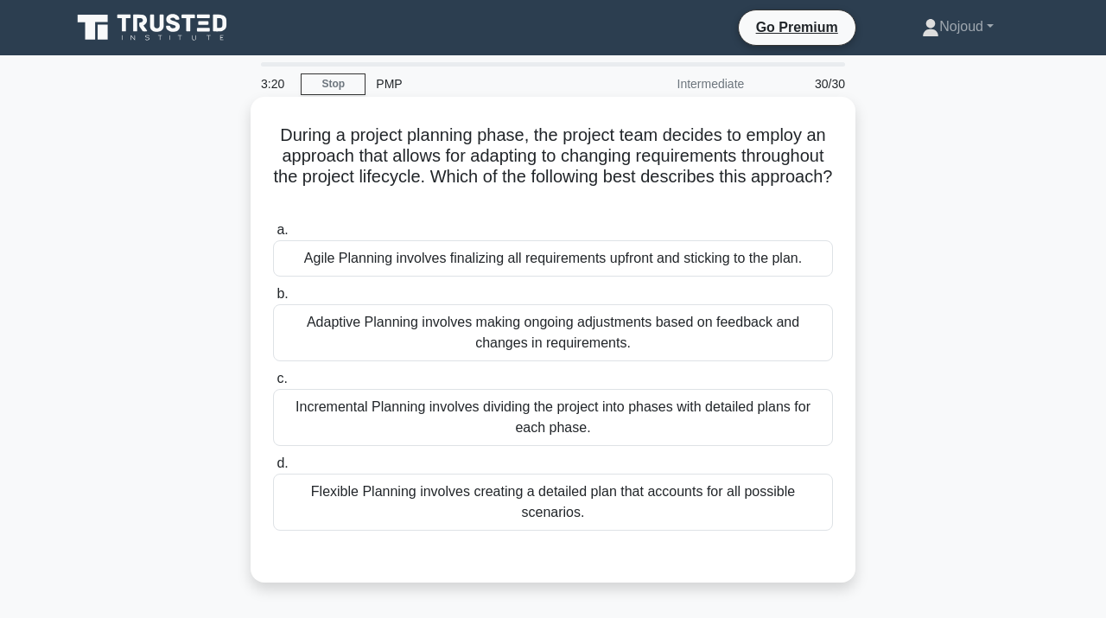
click at [622, 345] on div "Adaptive Planning involves making ongoing adjustments based on feedback and cha…" at bounding box center [553, 332] width 560 height 57
click at [273, 300] on input "b. Adaptive Planning involves making ongoing adjustments based on feedback and …" at bounding box center [273, 294] width 0 height 11
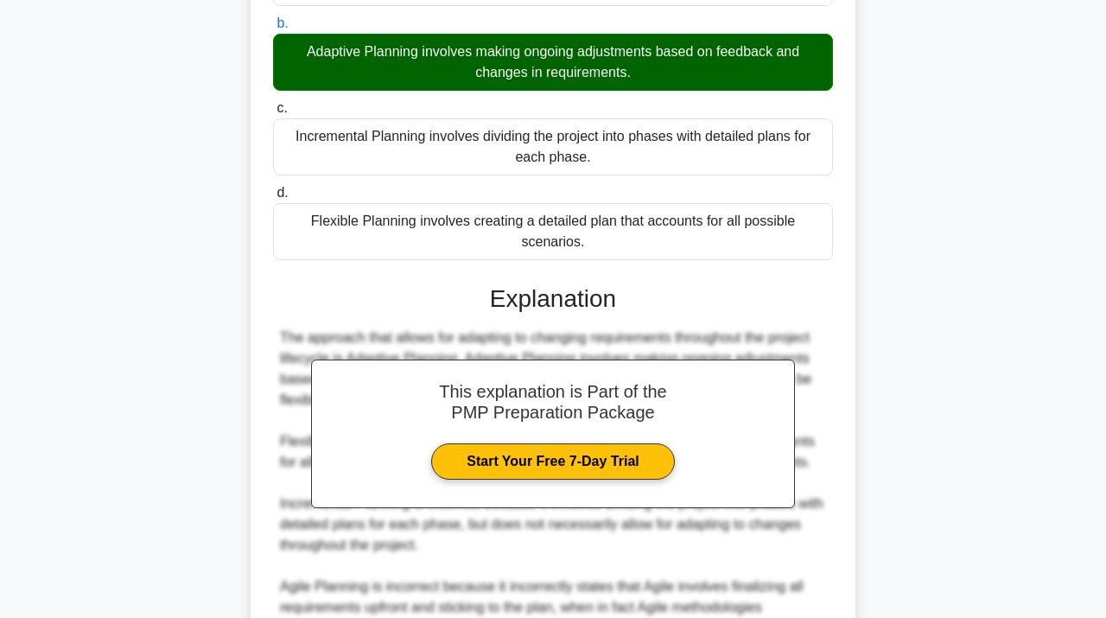
scroll to position [448, 0]
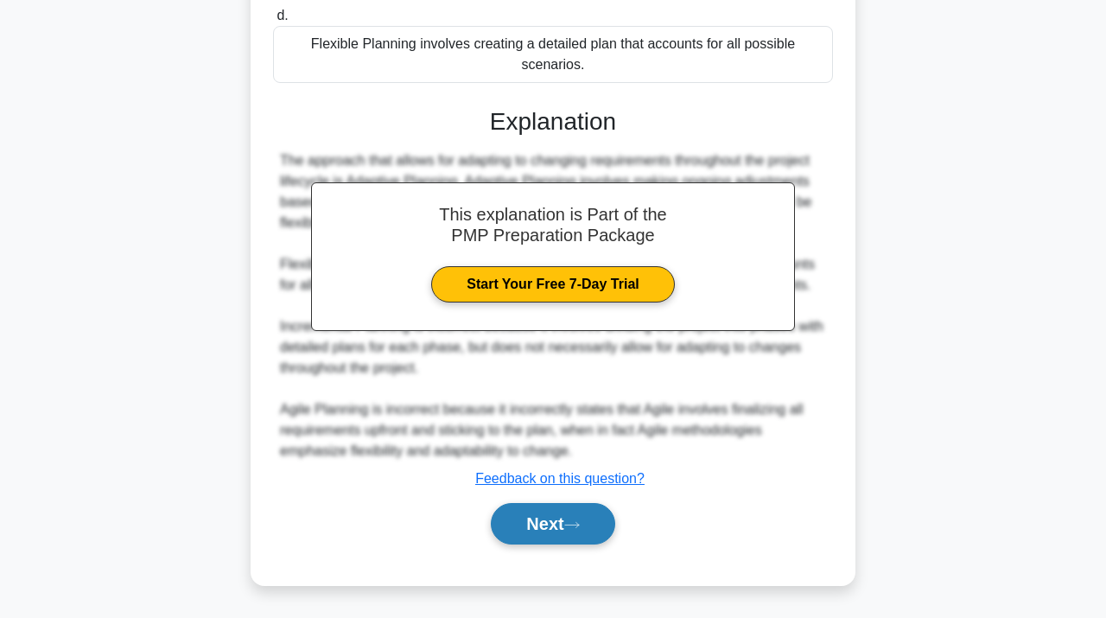
click at [551, 537] on button "Next" at bounding box center [553, 523] width 124 height 41
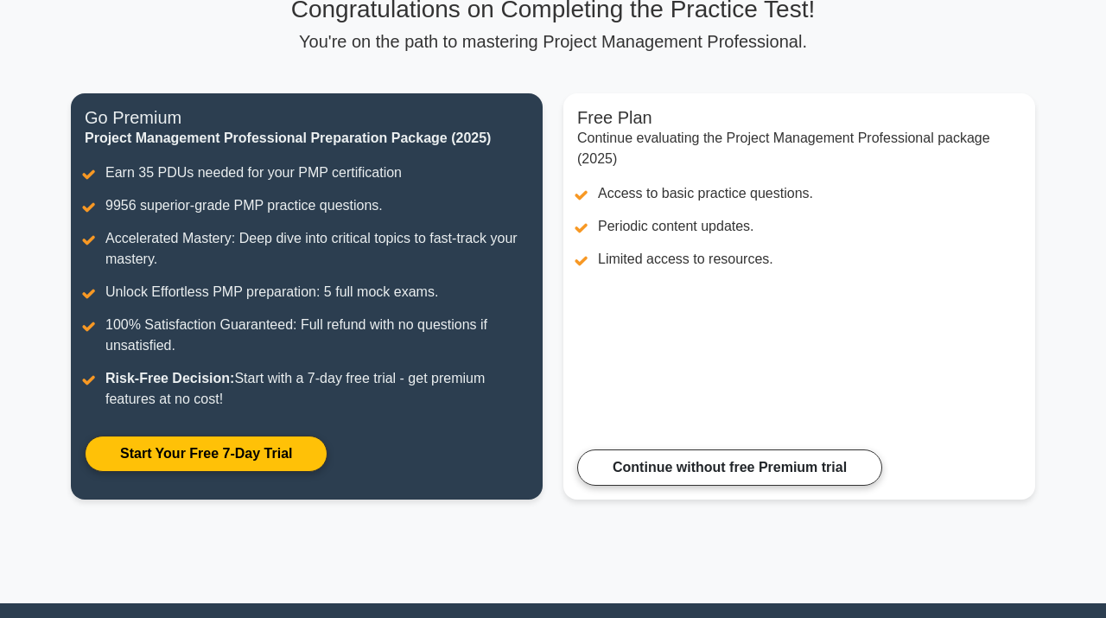
scroll to position [141, 0]
